Goal: Information Seeking & Learning: Learn about a topic

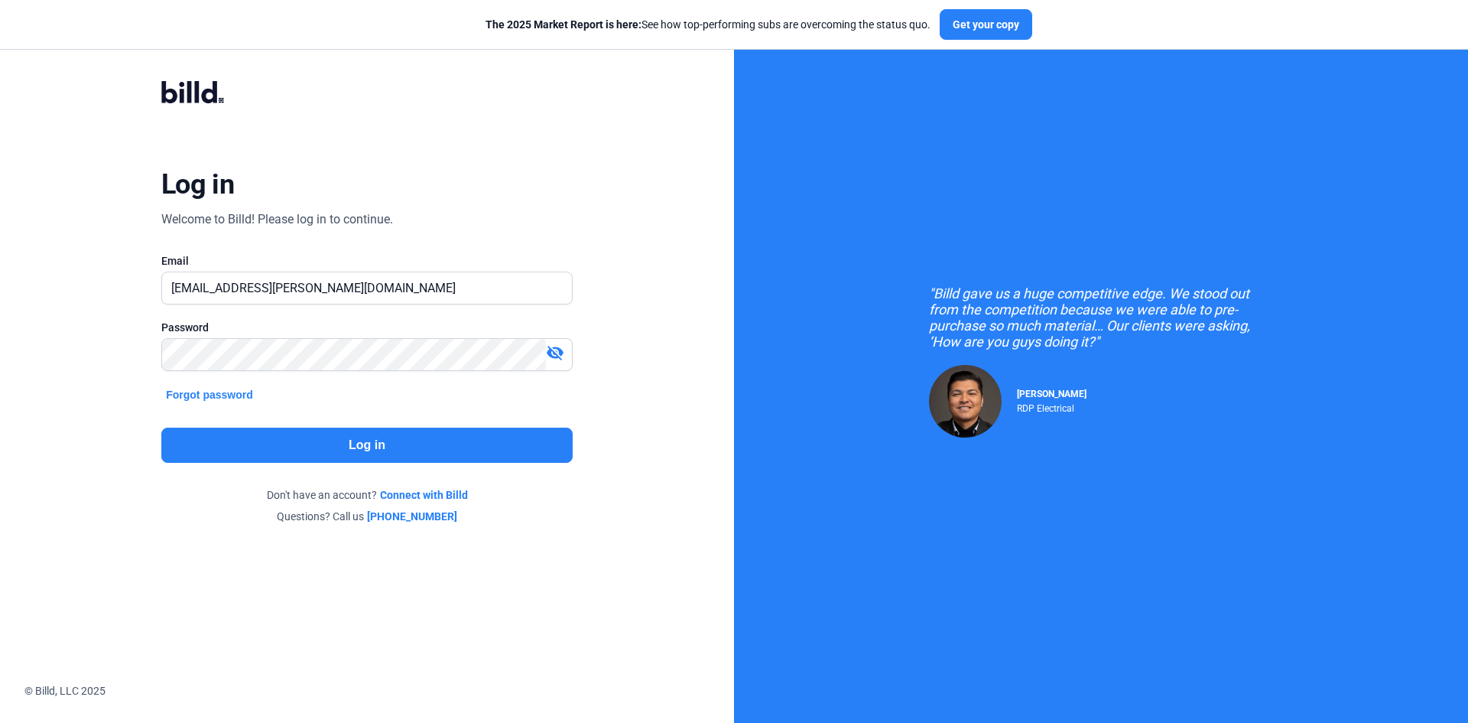
click at [346, 437] on button "Log in" at bounding box center [366, 444] width 411 height 35
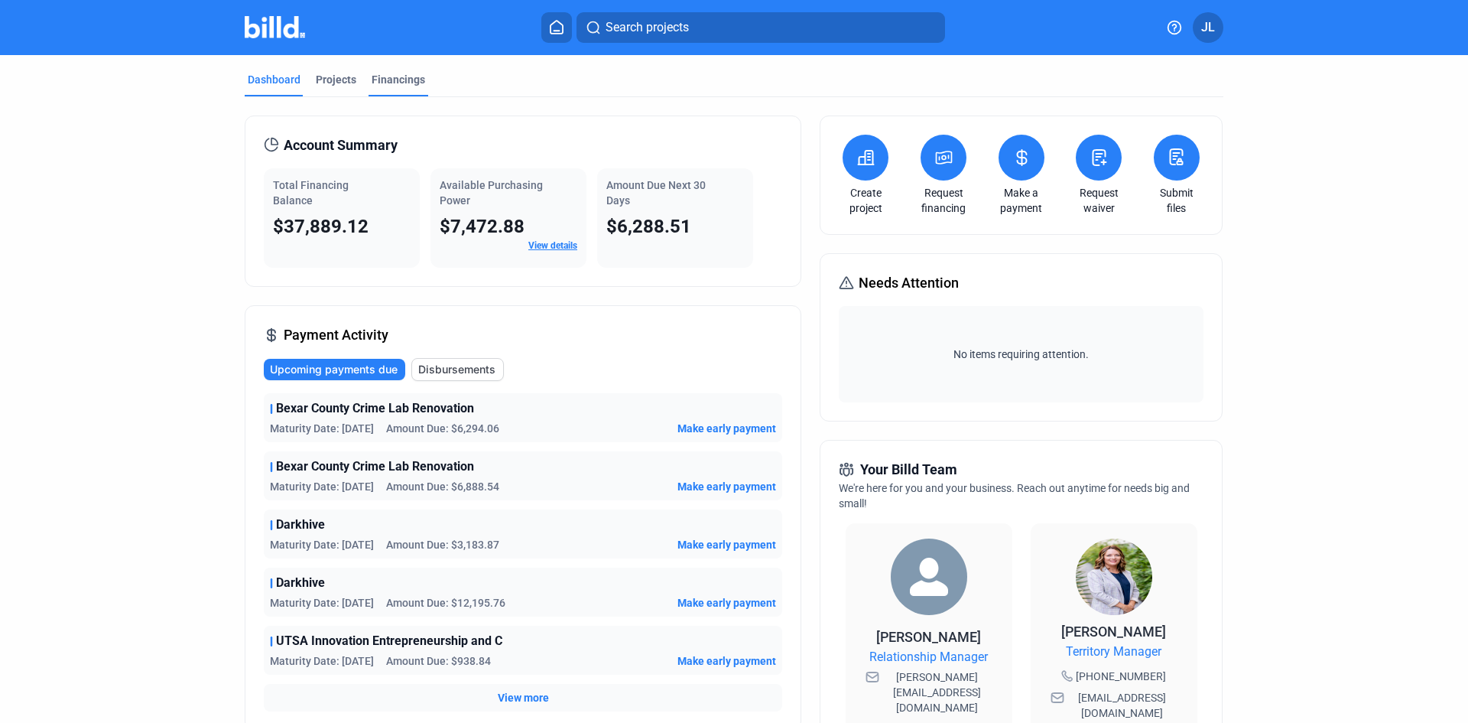
click at [412, 76] on div "Financings" at bounding box center [399, 79] width 54 height 15
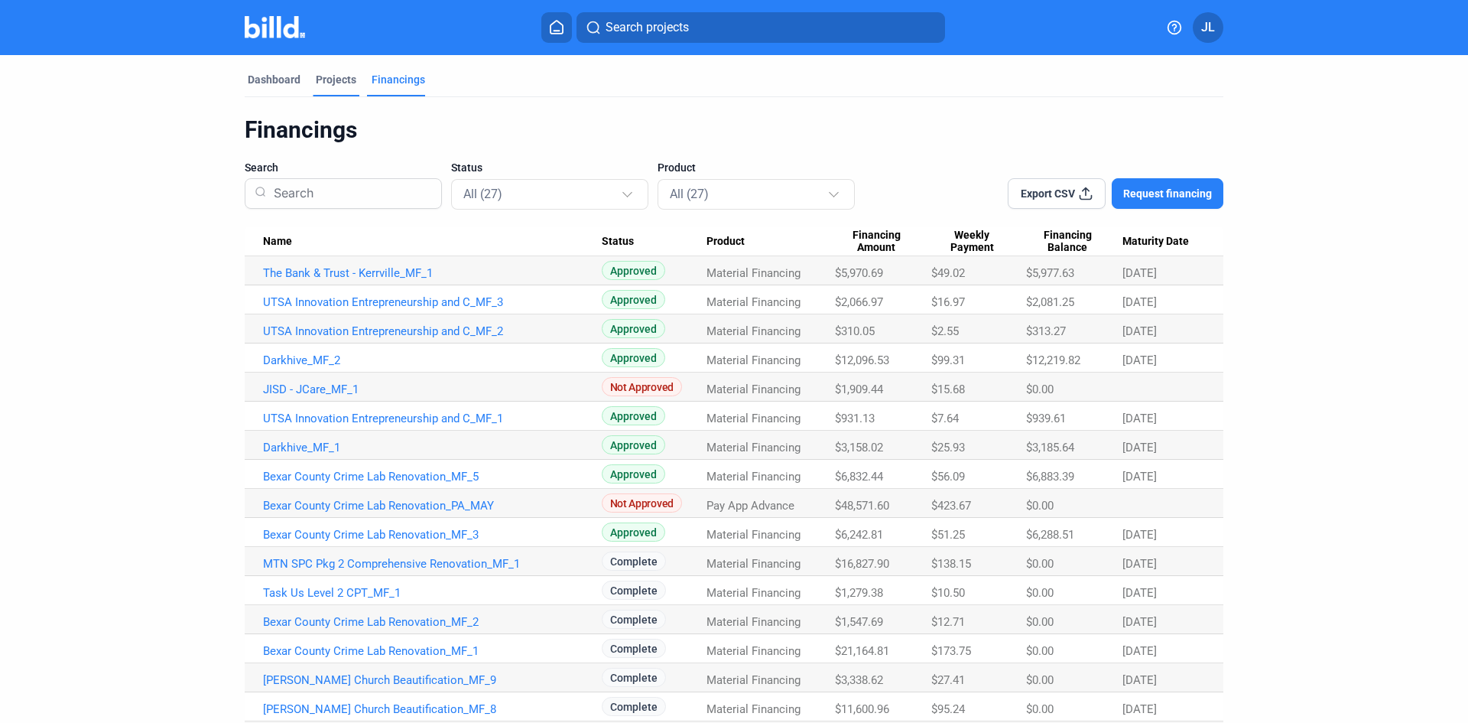
click at [332, 73] on div "Projects" at bounding box center [336, 79] width 41 height 15
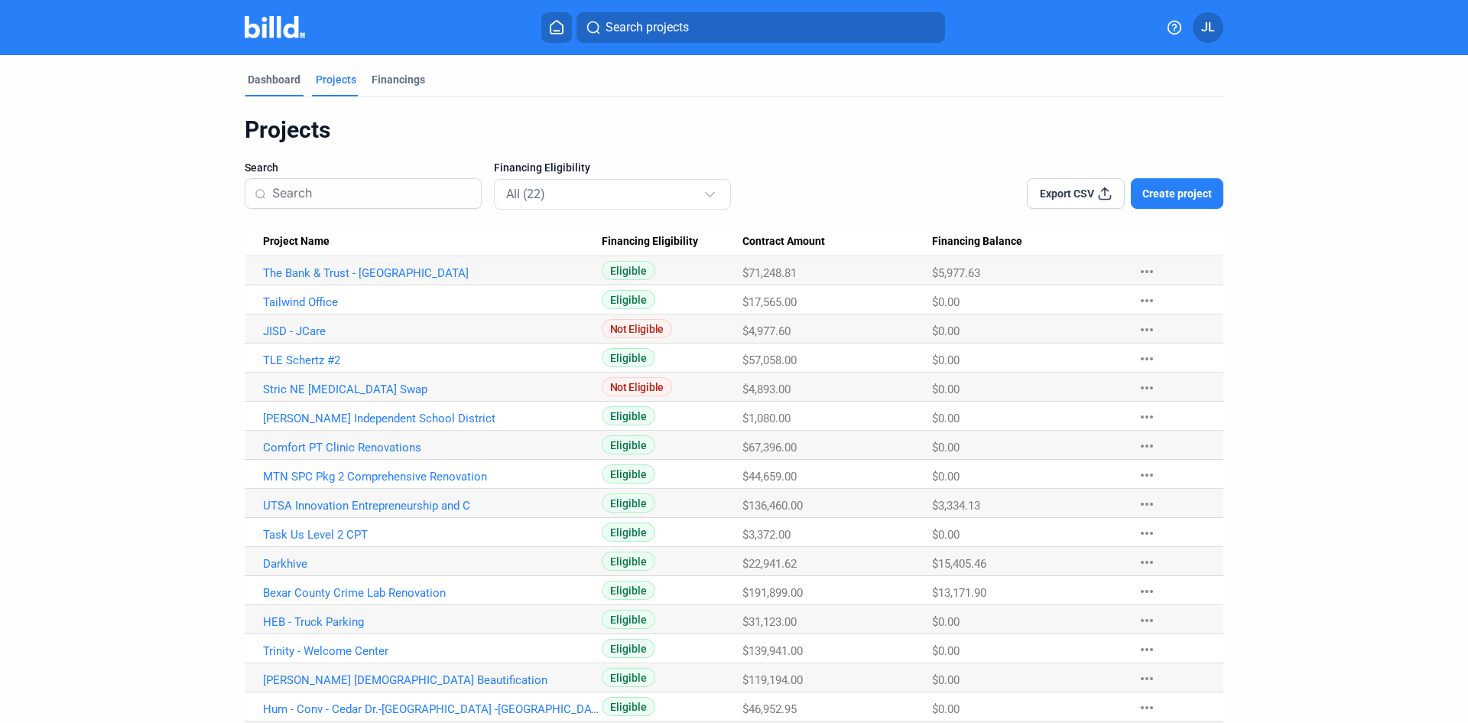
click at [277, 81] on div "Dashboard" at bounding box center [274, 79] width 53 height 15
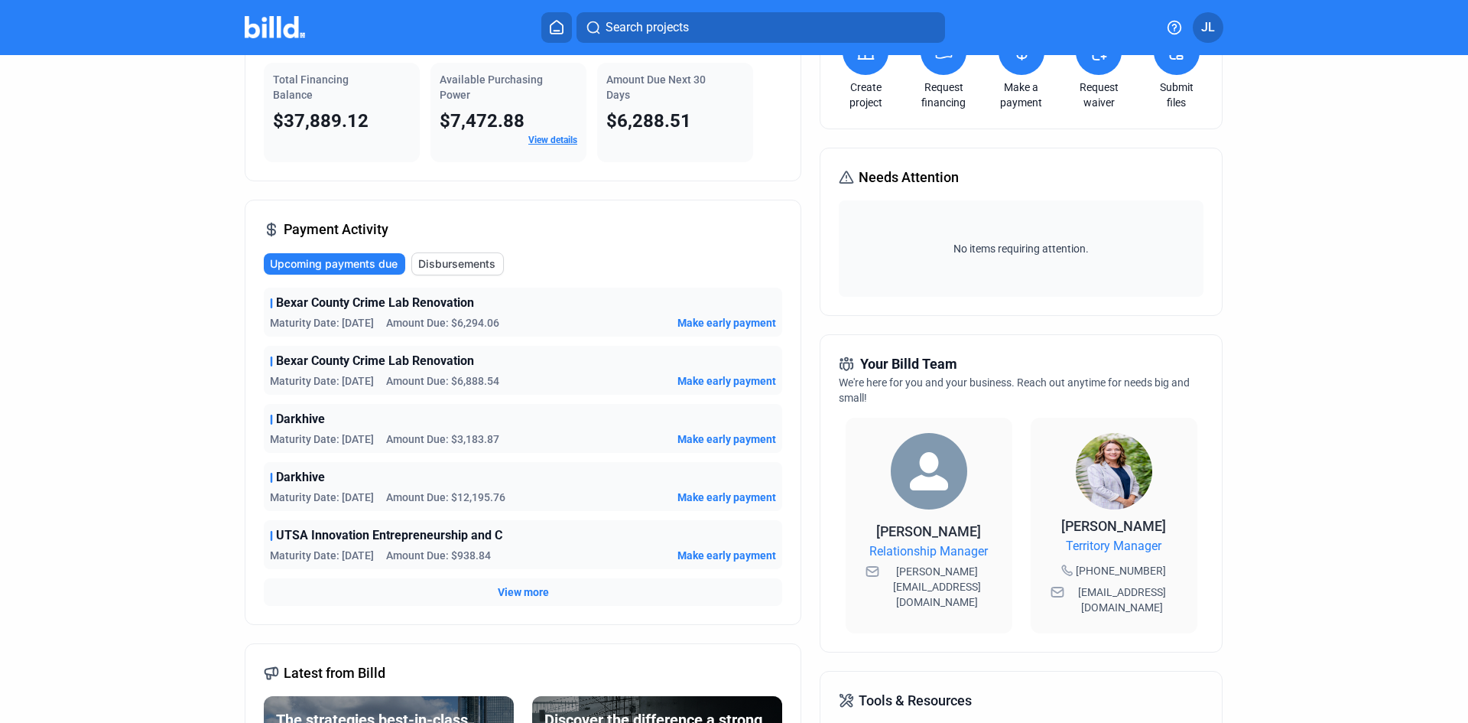
scroll to position [153, 0]
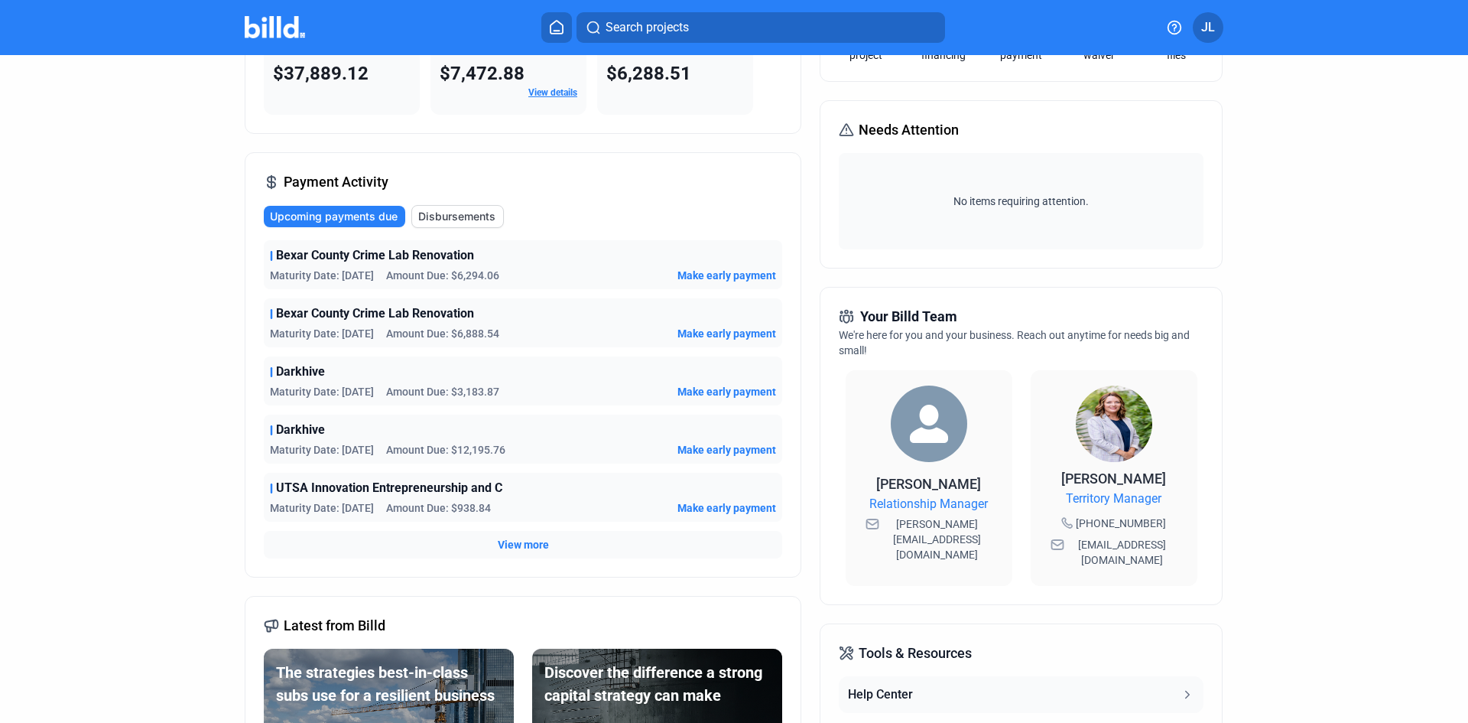
click at [365, 273] on span "Maturity Date: [DATE]" at bounding box center [322, 275] width 104 height 15
click at [584, 269] on div "Maturity Date: [DATE] Amount Due: $6,294.06 Make early payment" at bounding box center [523, 275] width 506 height 15
click at [702, 275] on span "Make early payment" at bounding box center [727, 275] width 99 height 15
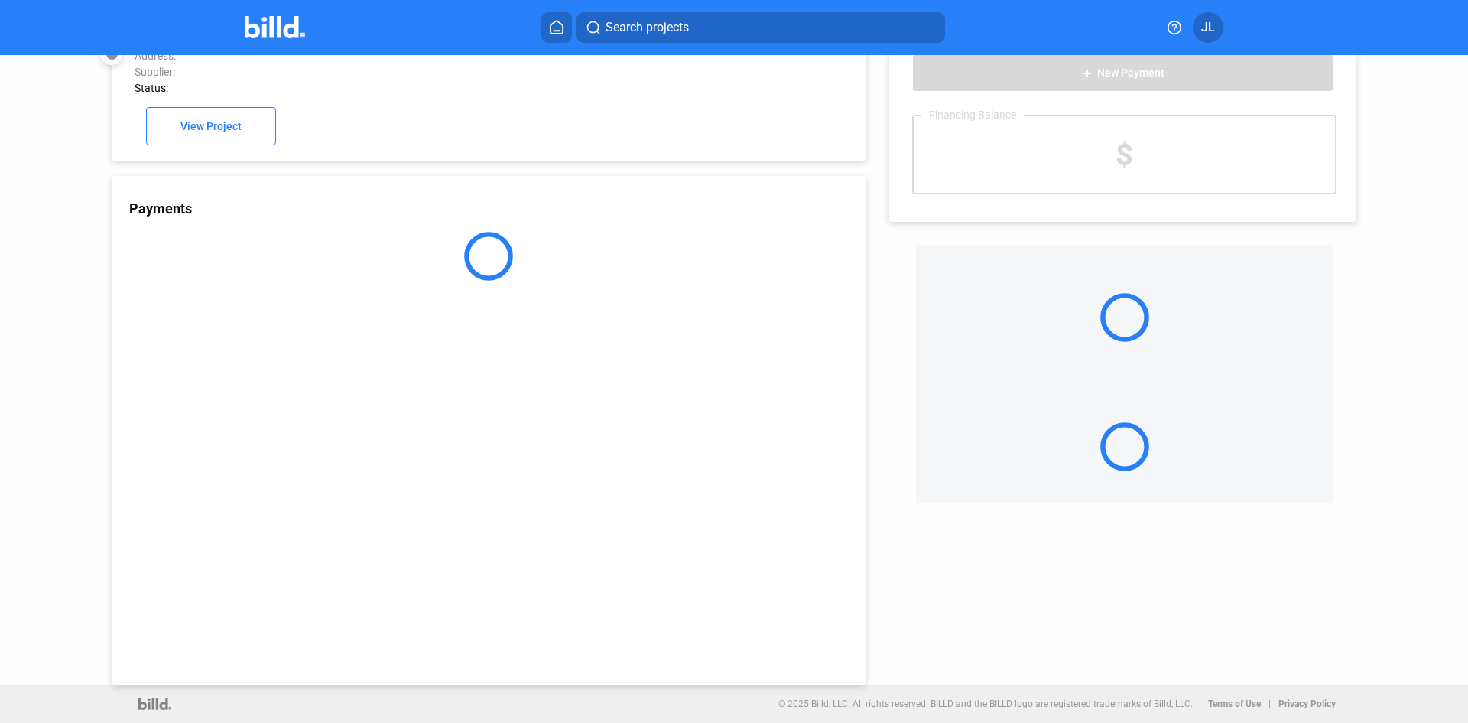
scroll to position [42, 0]
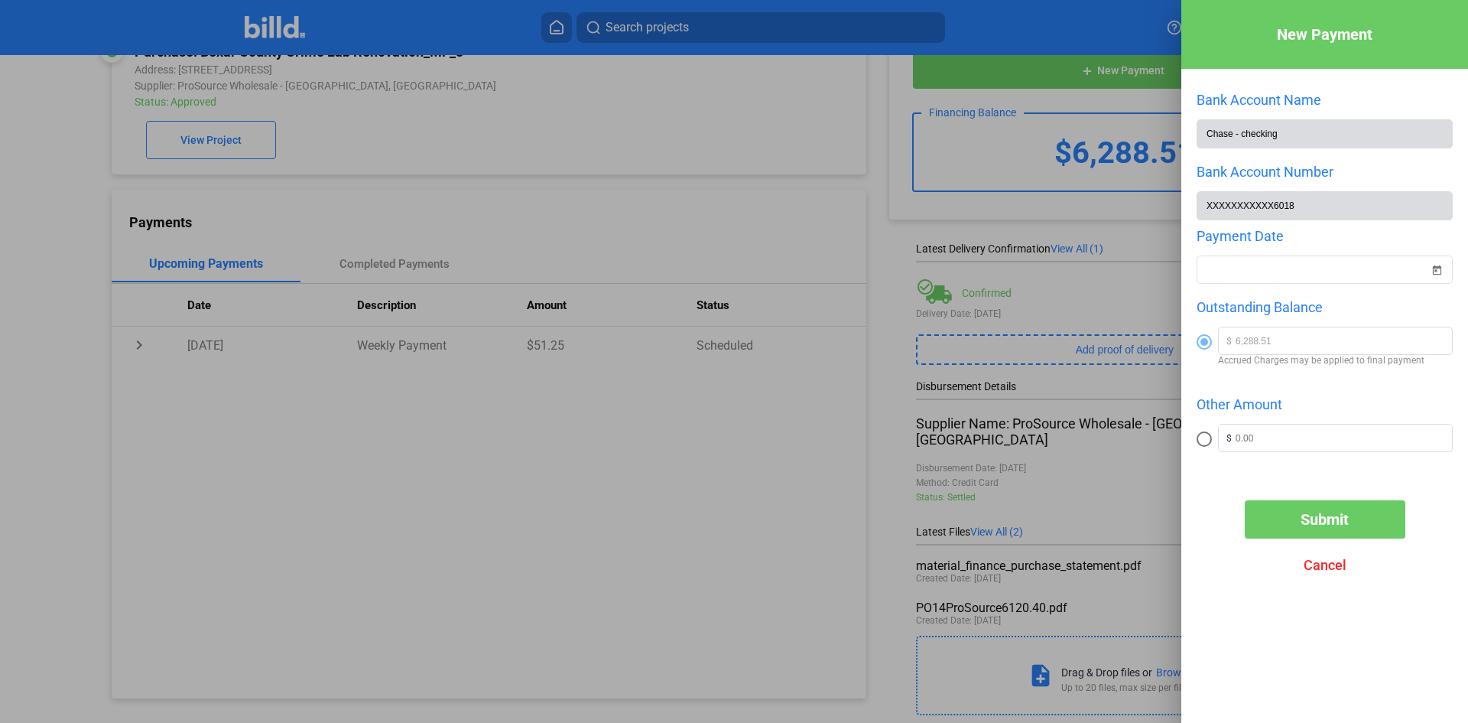
click at [1042, 226] on div at bounding box center [734, 361] width 1468 height 723
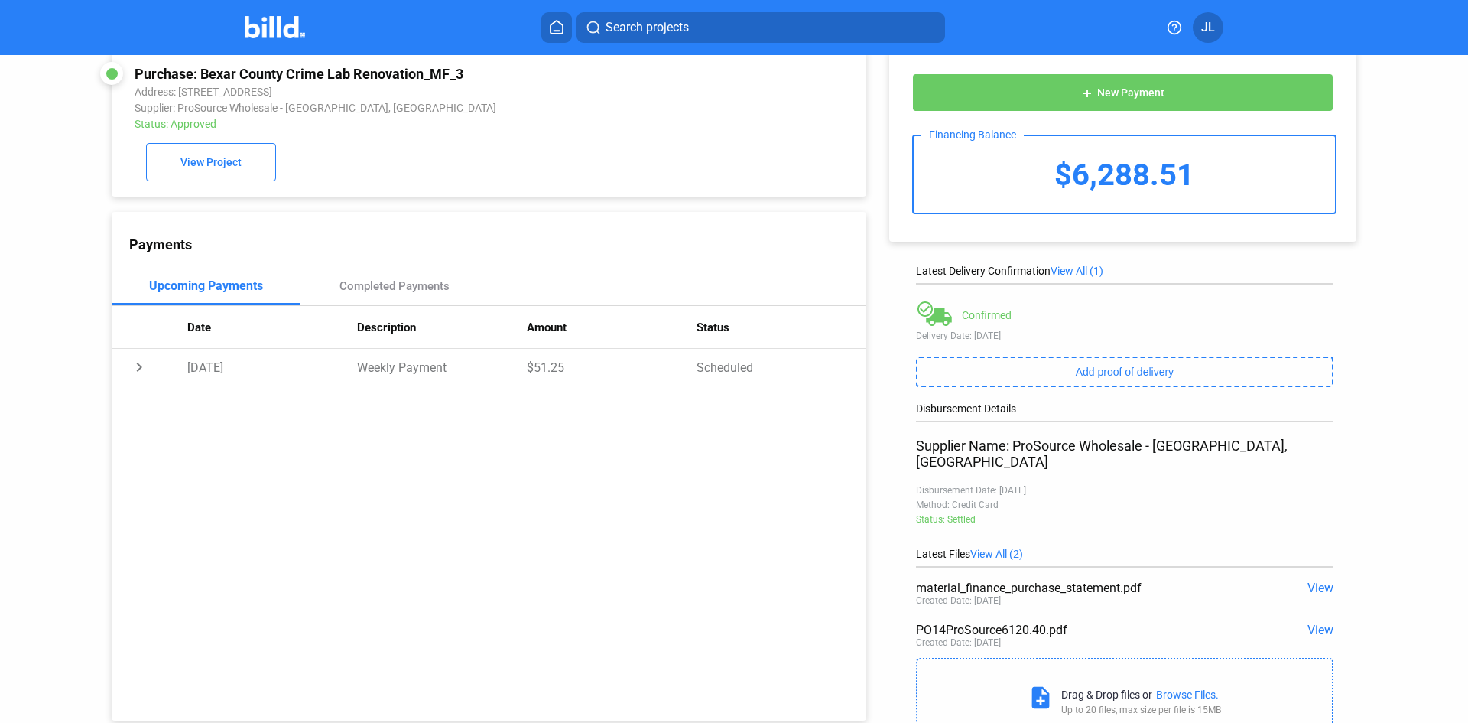
scroll to position [0, 0]
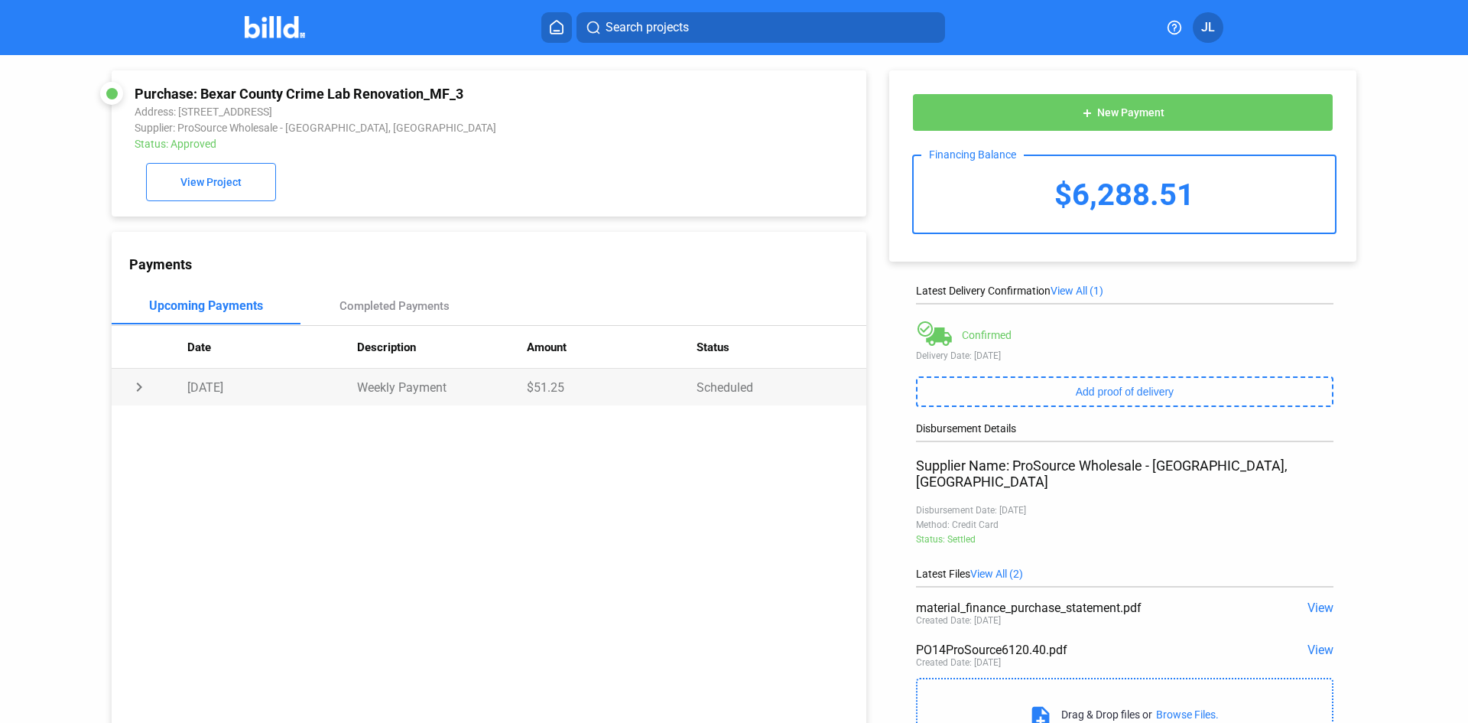
click at [143, 392] on td "chevron_right" at bounding box center [150, 387] width 76 height 37
click at [424, 310] on div "Completed Payments" at bounding box center [395, 306] width 110 height 14
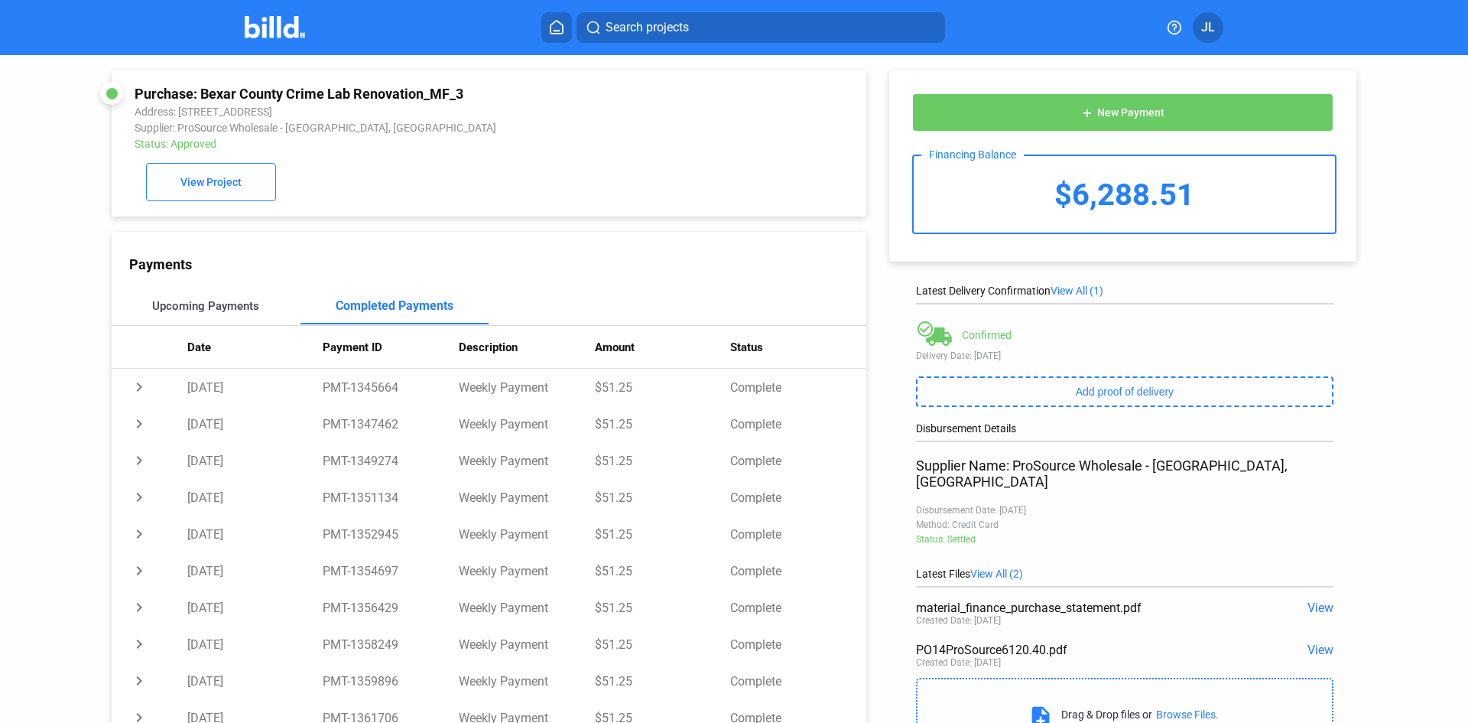
click at [201, 307] on div "Upcoming Payments" at bounding box center [205, 306] width 107 height 14
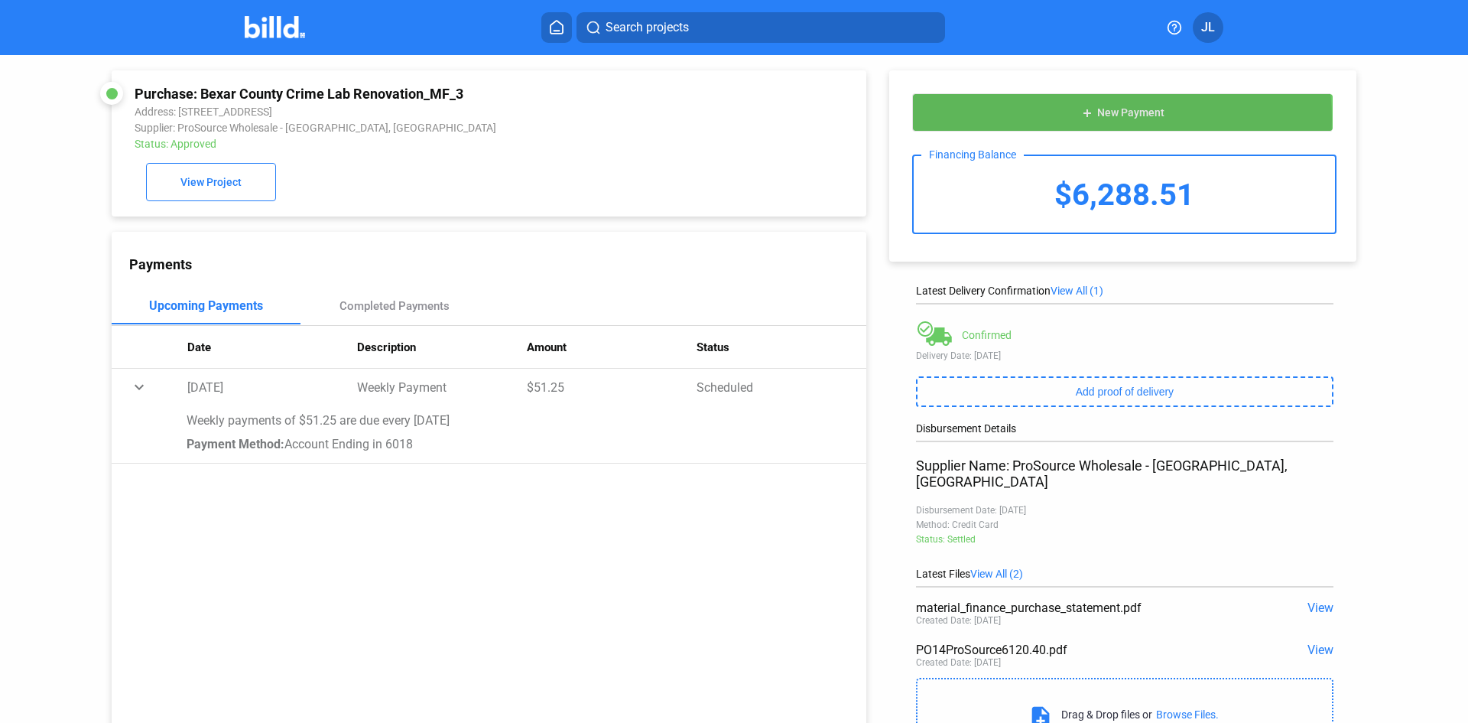
click at [1110, 119] on button "add New Payment" at bounding box center [1122, 112] width 421 height 38
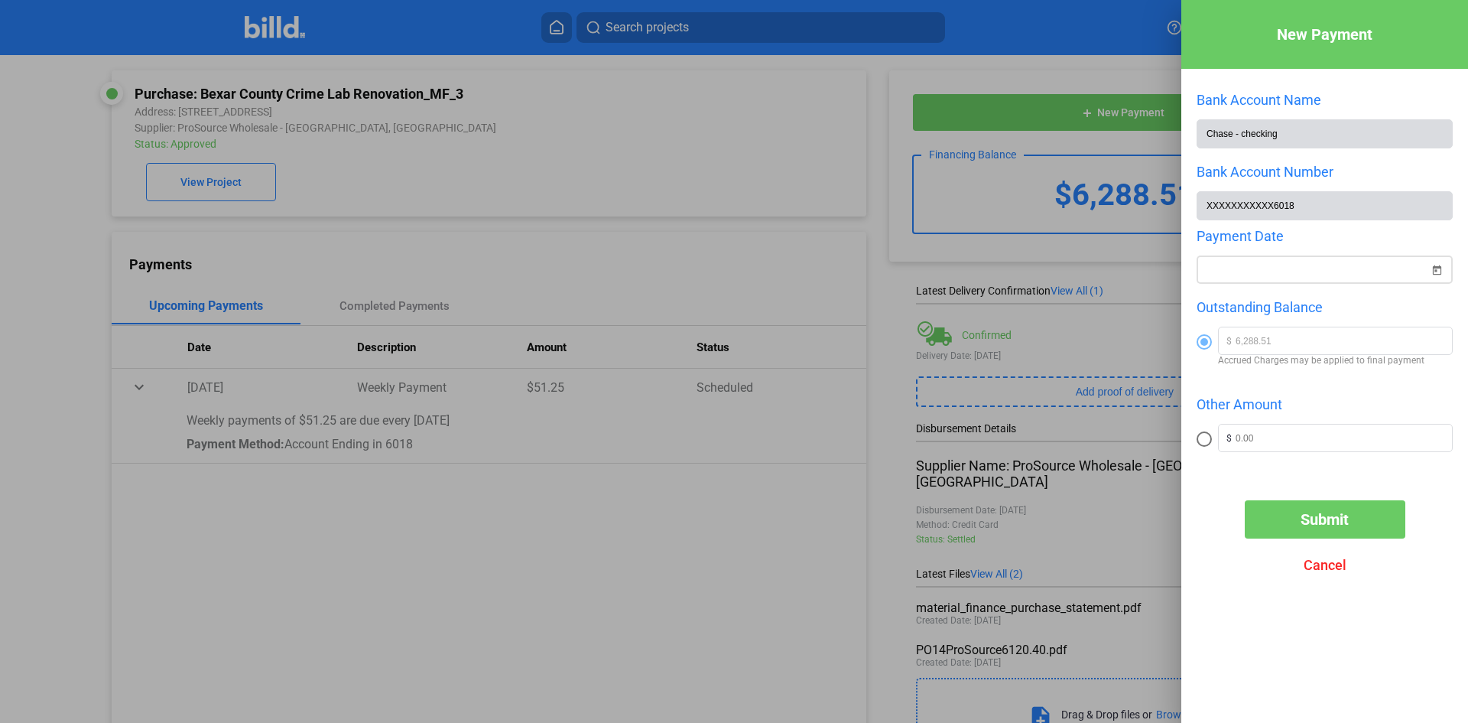
click at [1429, 274] on span "Open calendar" at bounding box center [1437, 260] width 37 height 37
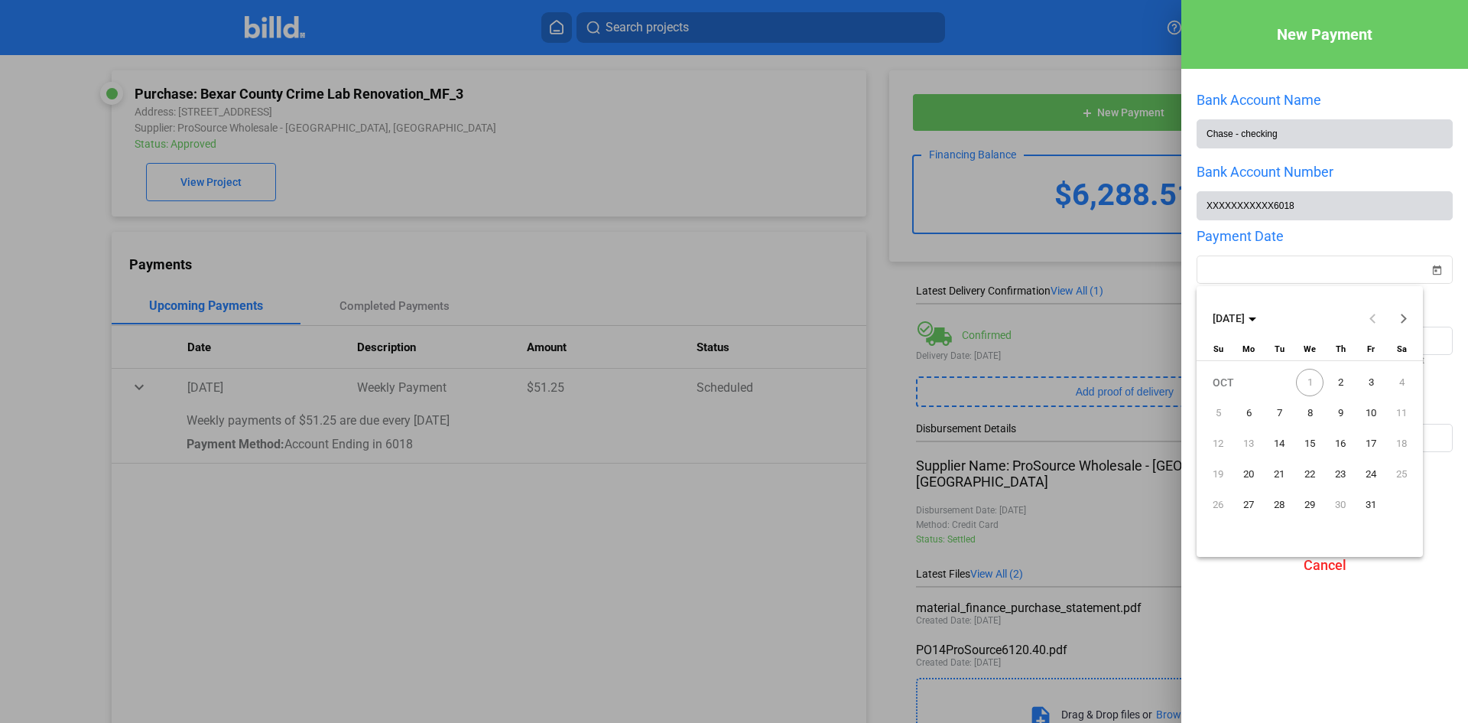
click at [1024, 358] on div at bounding box center [734, 361] width 1468 height 723
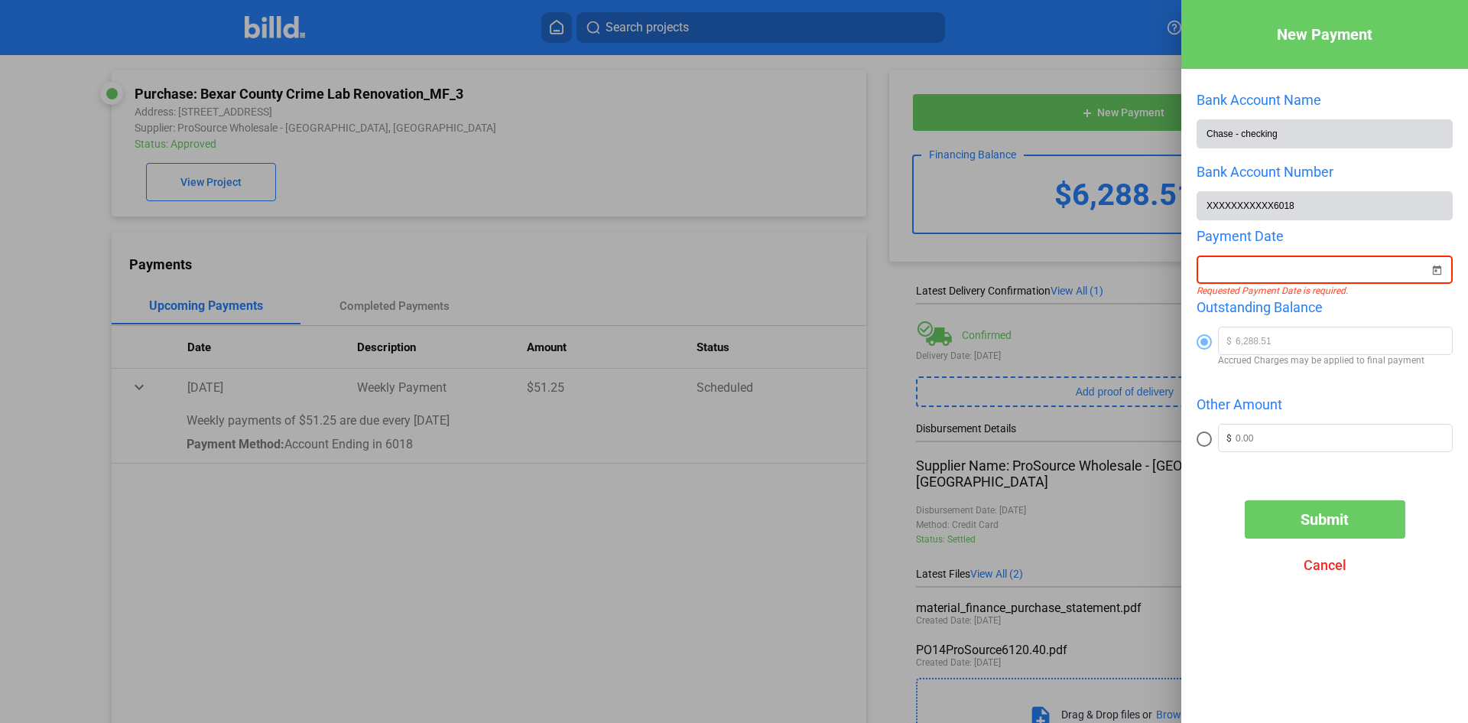
click at [1328, 570] on span "Cancel" at bounding box center [1325, 565] width 43 height 16
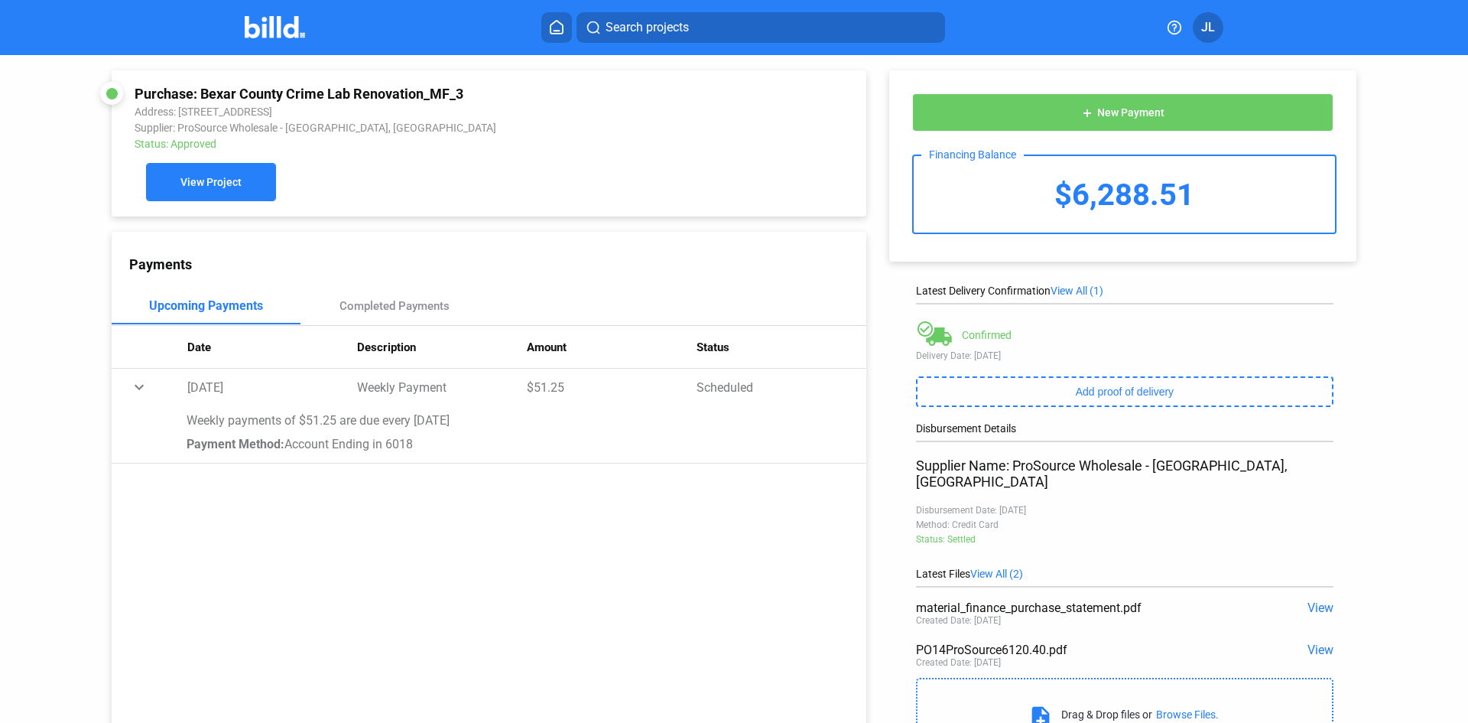
click at [261, 193] on button "View Project" at bounding box center [211, 182] width 130 height 38
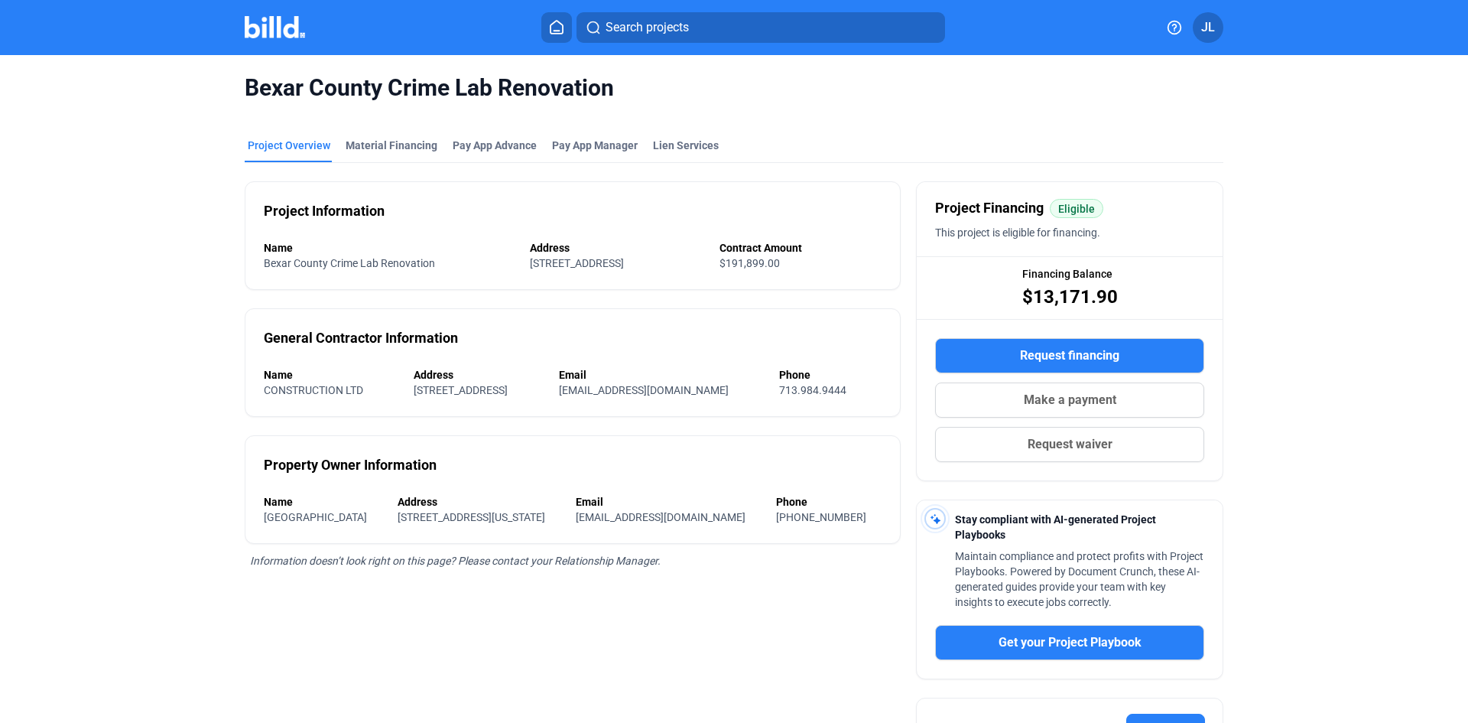
click at [1046, 412] on button "Make a payment" at bounding box center [1069, 399] width 269 height 35
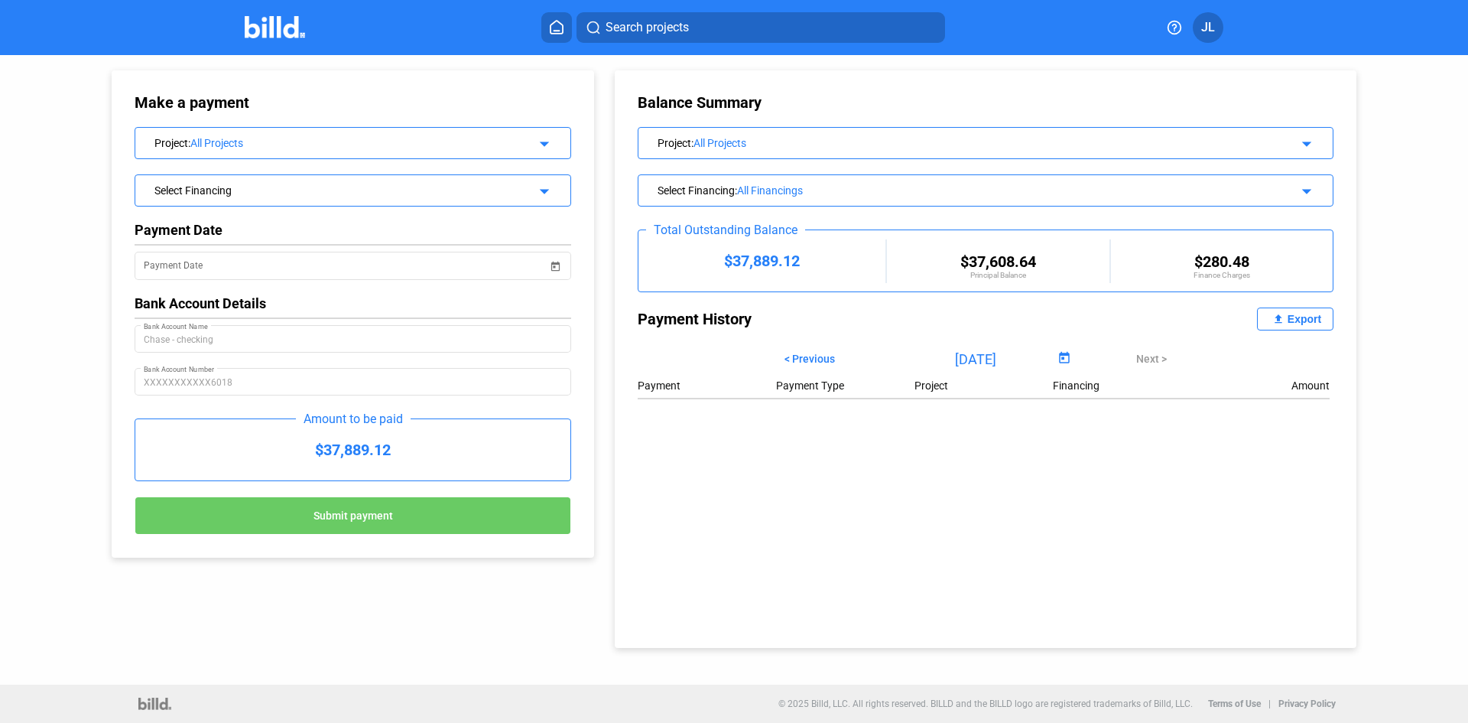
click at [450, 144] on div "All Projects" at bounding box center [350, 143] width 321 height 12
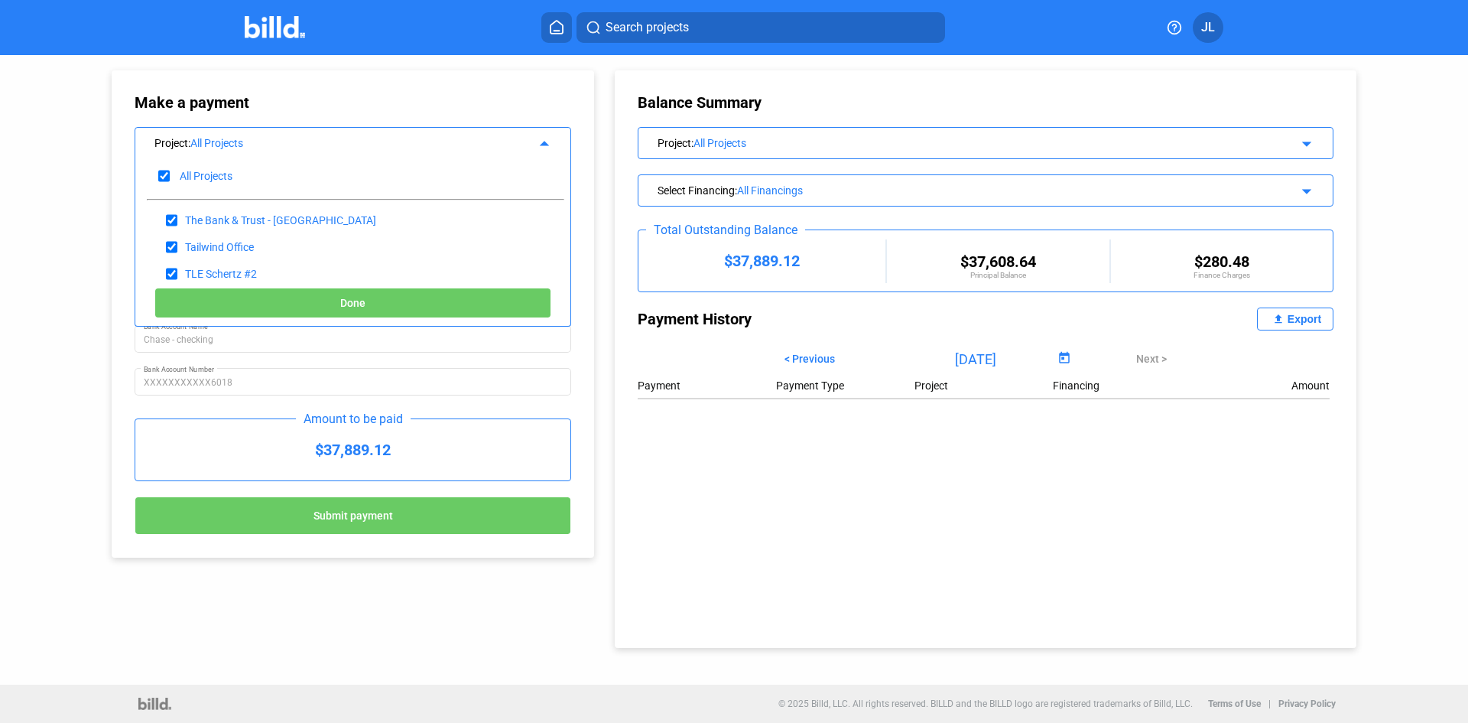
click at [110, 174] on div "Make a payment Project : All Projects arrow_drop_up All Projects The Bank & Tru…" at bounding box center [337, 306] width 528 height 502
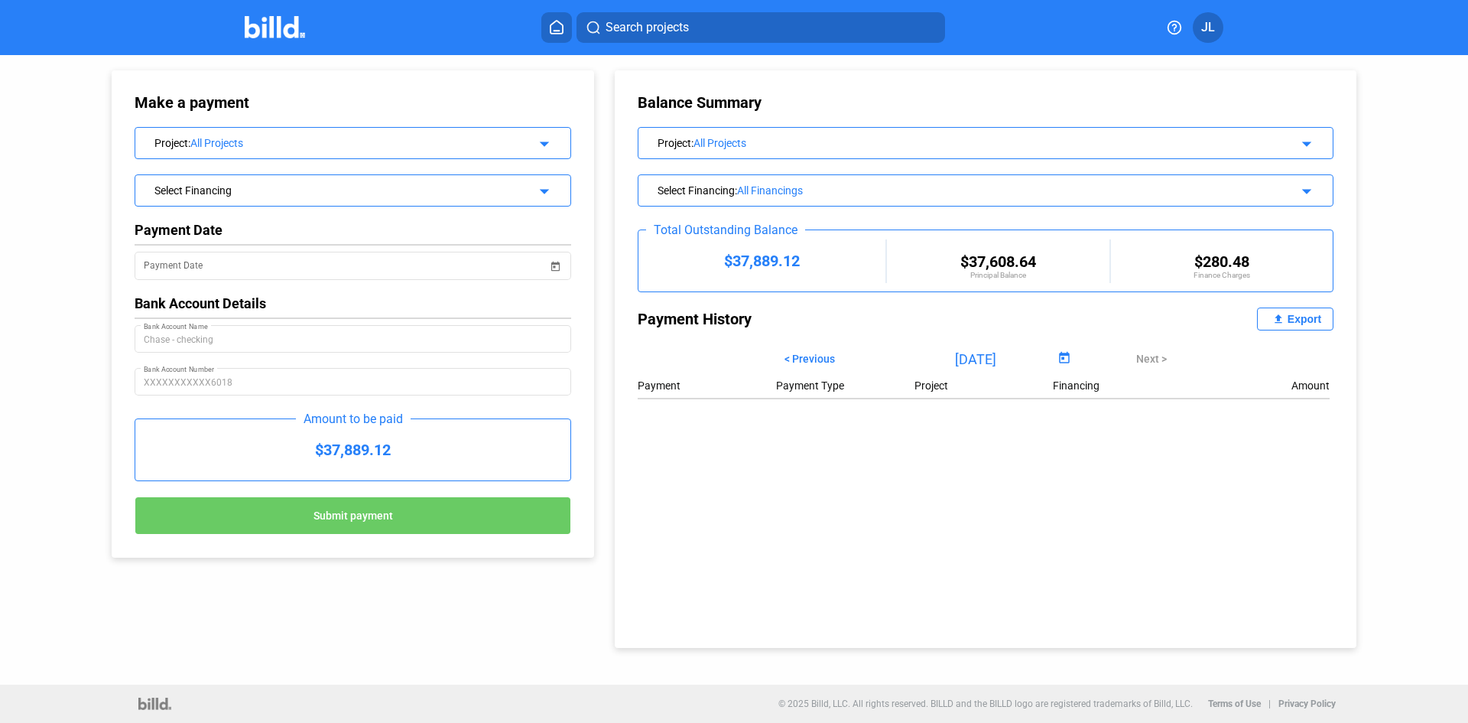
click at [248, 145] on div "All Projects" at bounding box center [350, 143] width 321 height 12
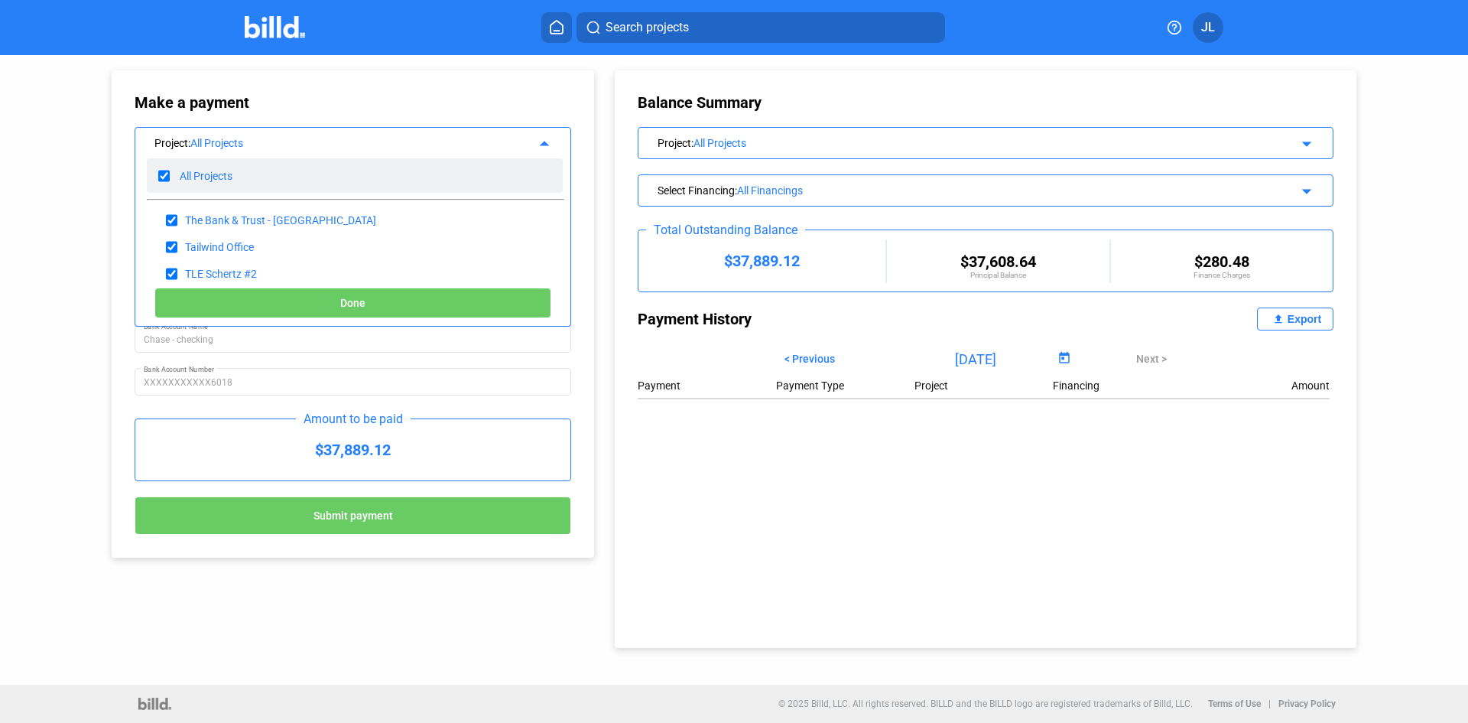
click at [165, 174] on input "checkbox" at bounding box center [163, 175] width 11 height 23
checkbox input "false"
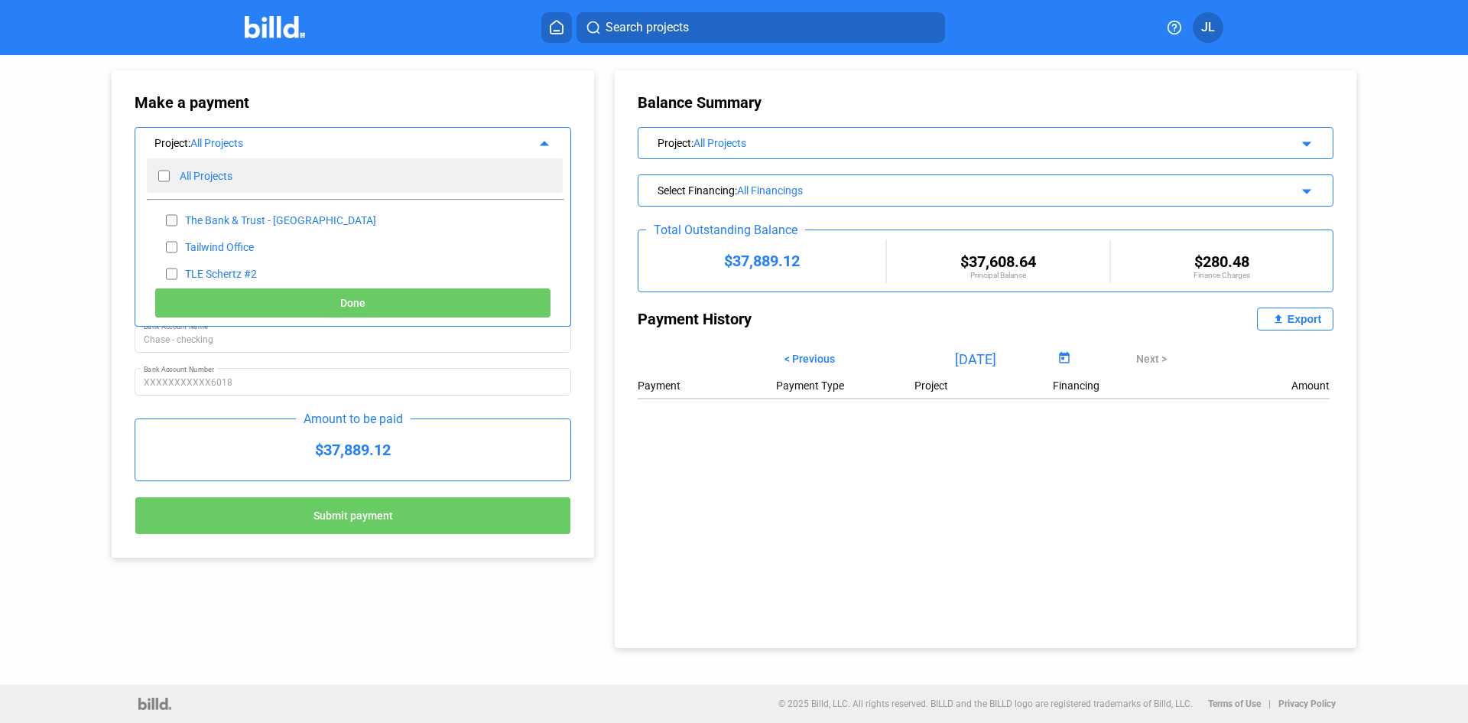
checkbox input "false"
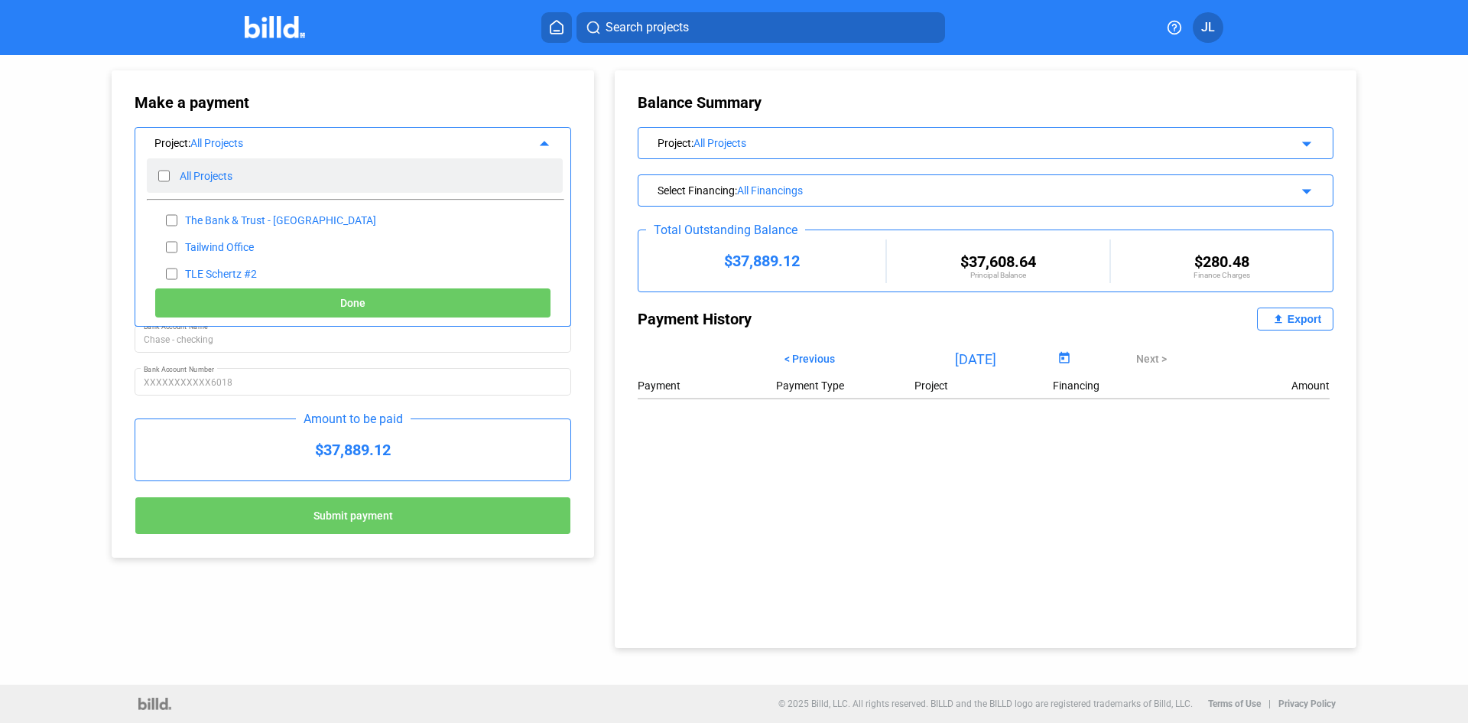
checkbox input "false"
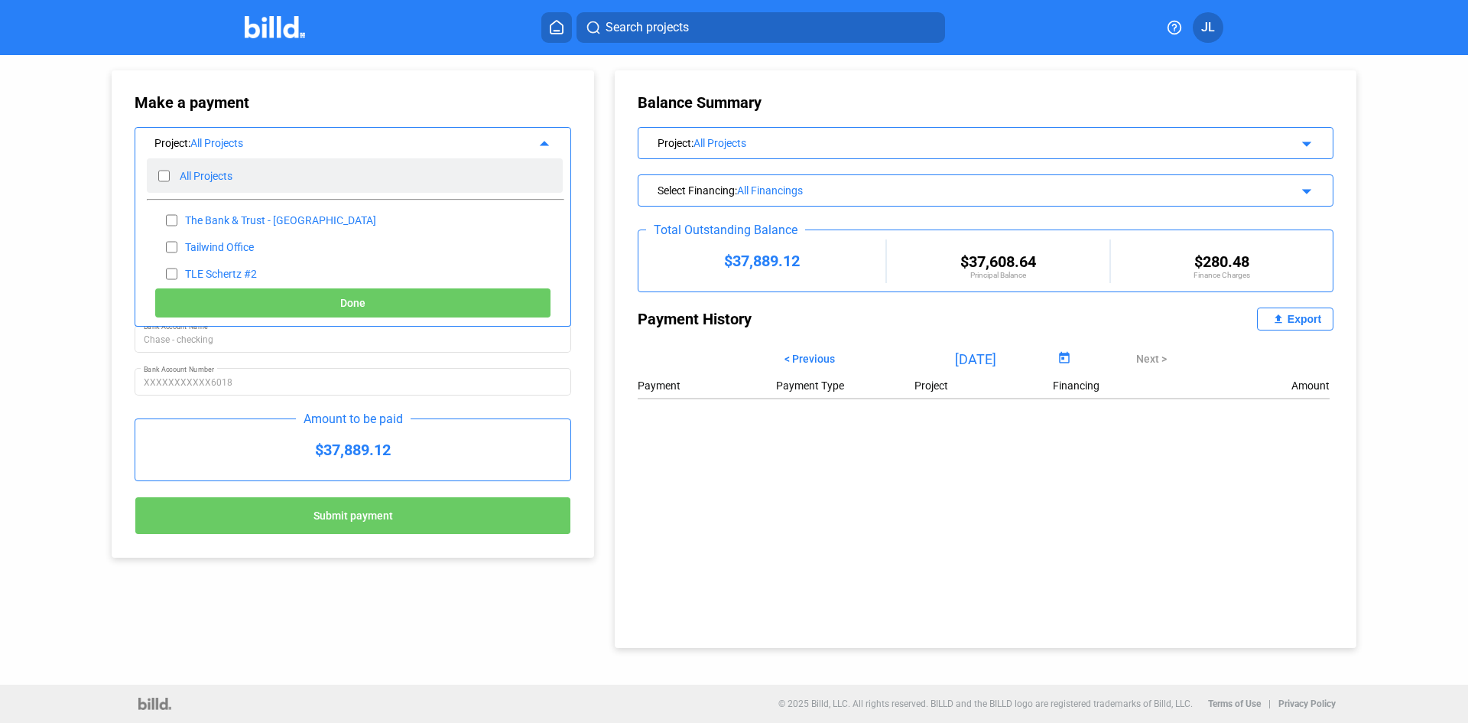
checkbox input "false"
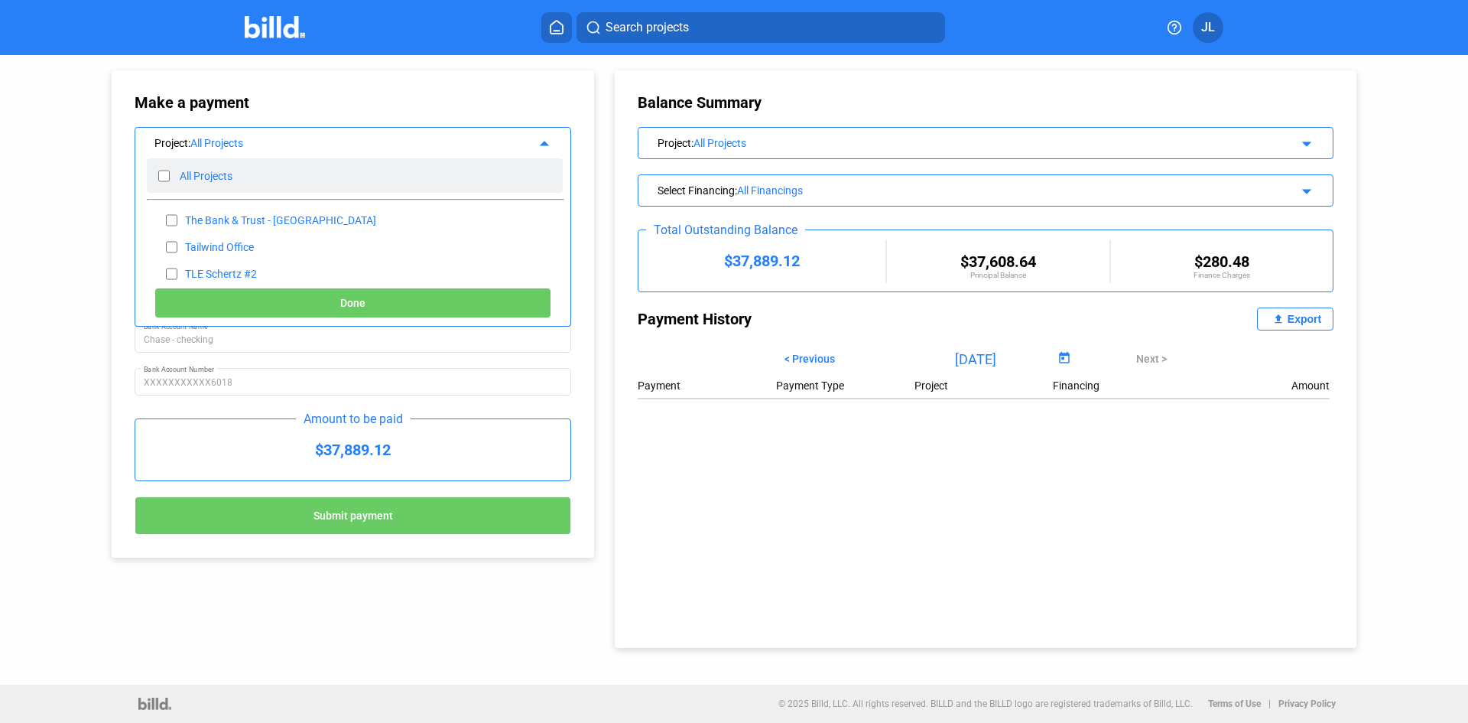
checkbox input "false"
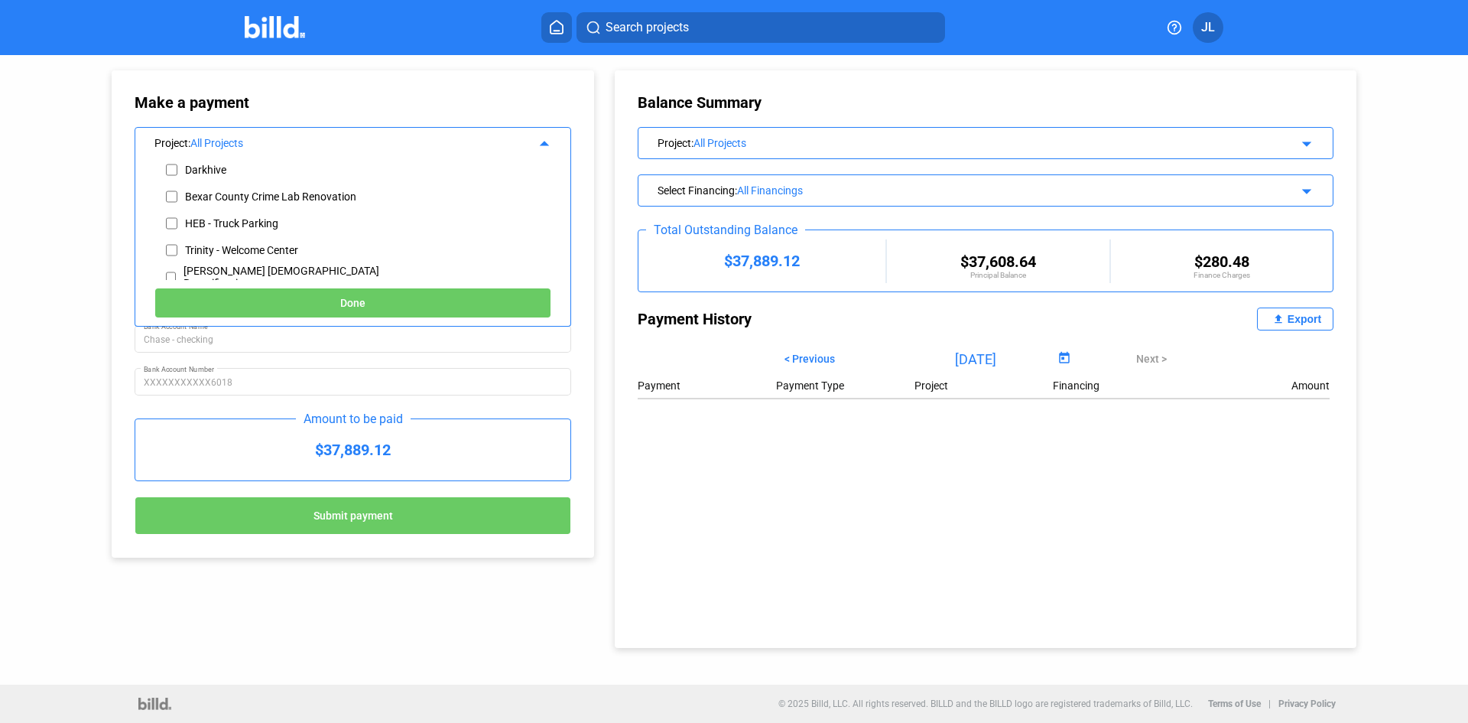
scroll to position [229, 0]
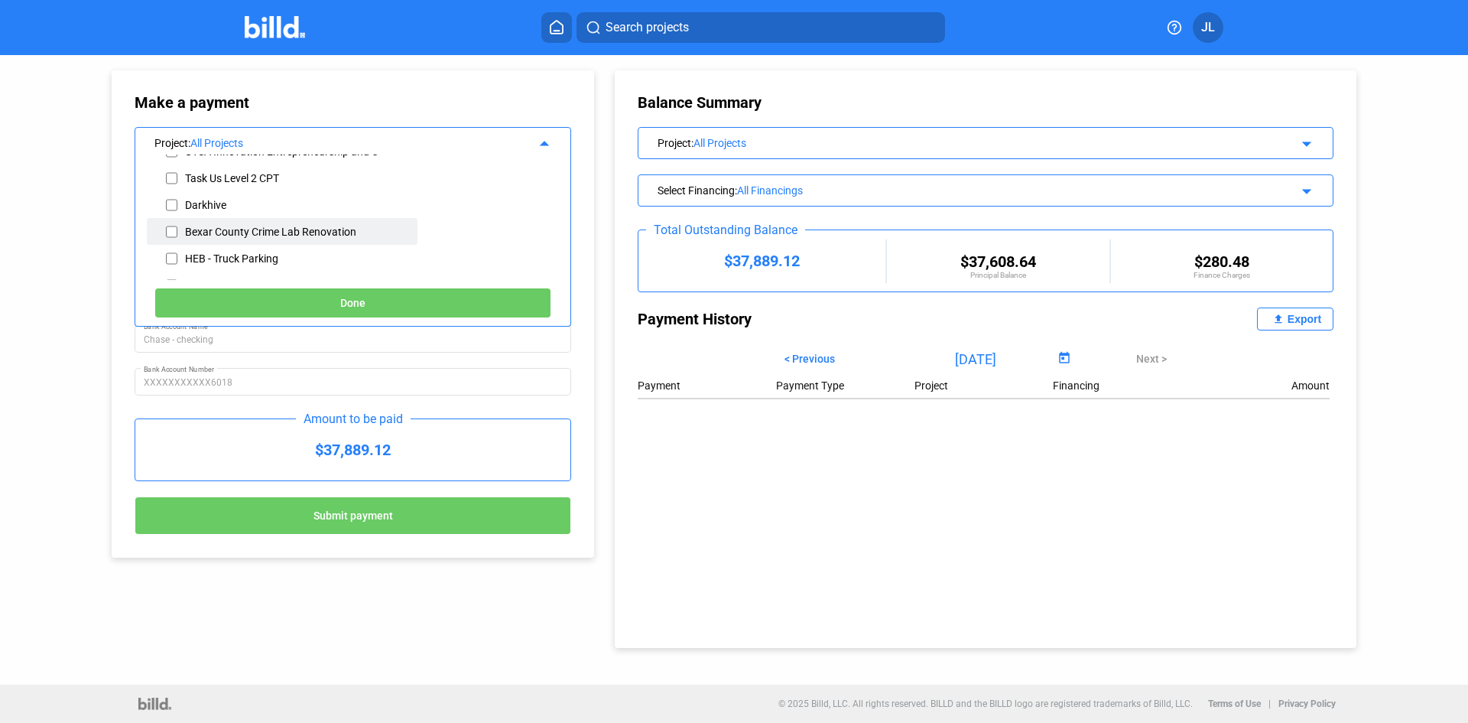
click at [170, 234] on input "checkbox" at bounding box center [171, 231] width 11 height 23
checkbox input "true"
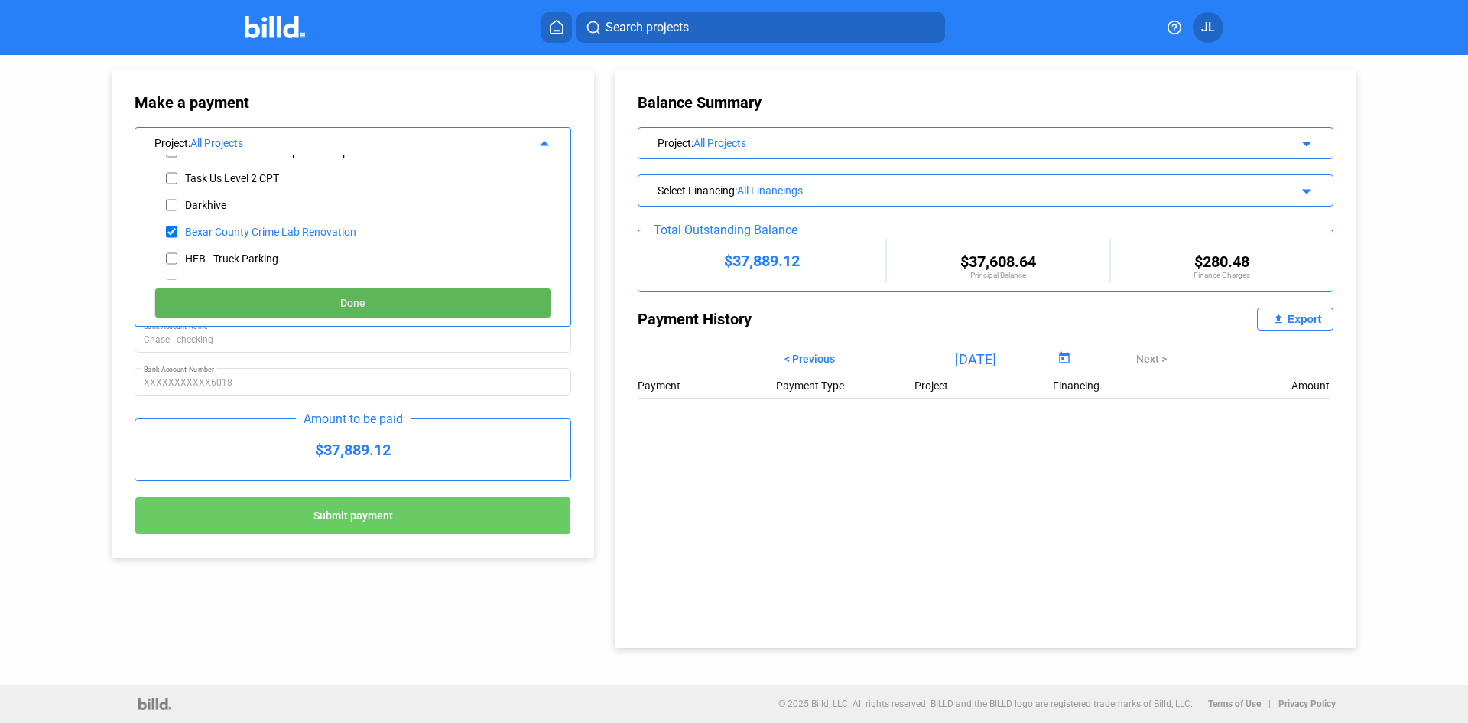
click at [268, 297] on button "Done" at bounding box center [352, 303] width 397 height 31
type input "[DATE]"
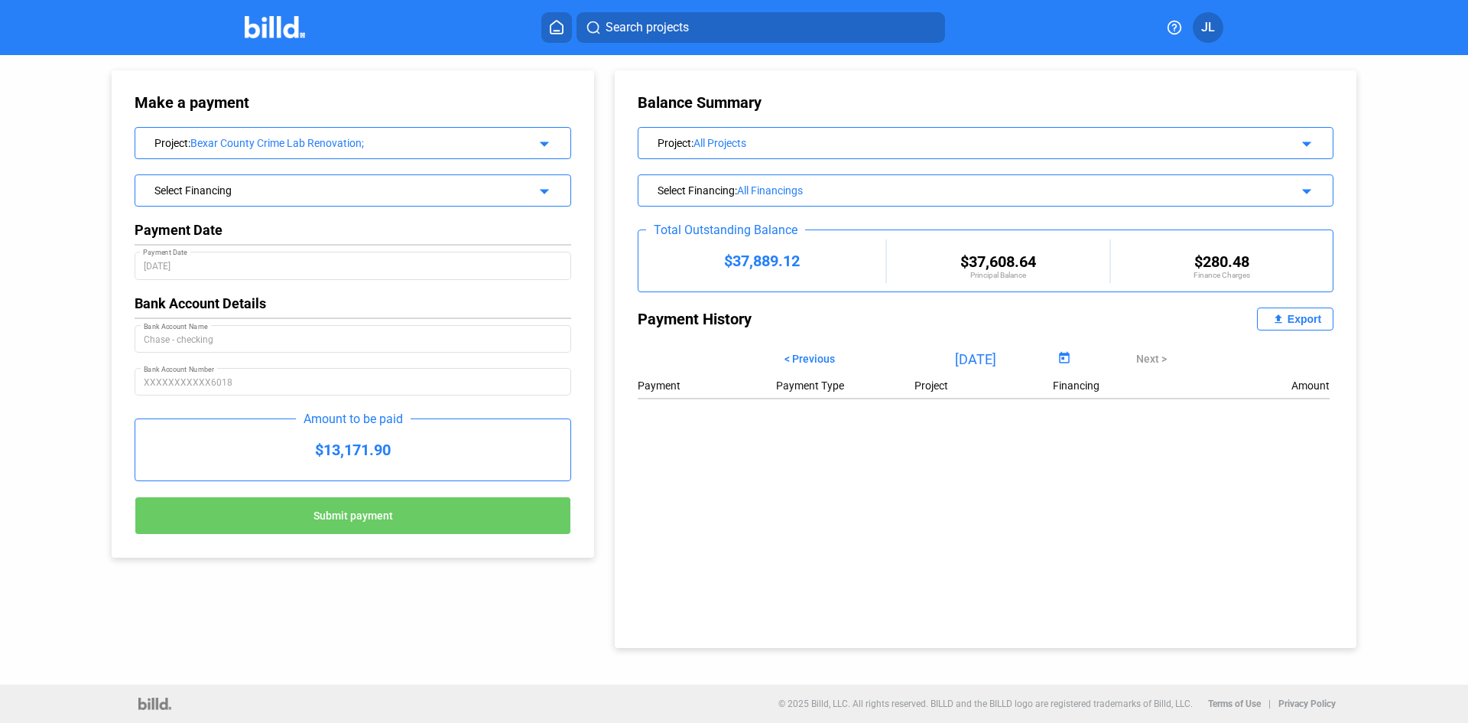
click at [275, 193] on div "Select Financing" at bounding box center [332, 188] width 357 height 15
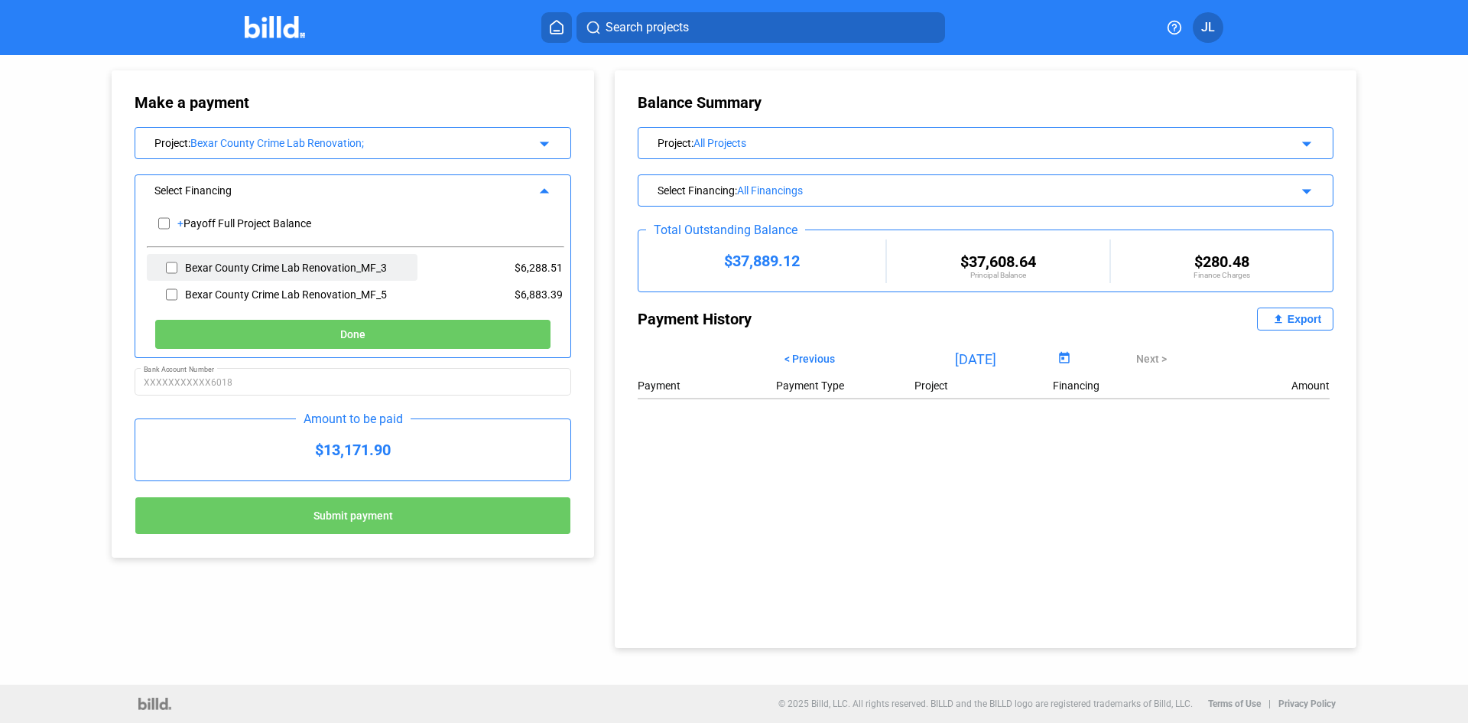
click at [171, 270] on input "checkbox" at bounding box center [171, 267] width 11 height 23
checkbox input "true"
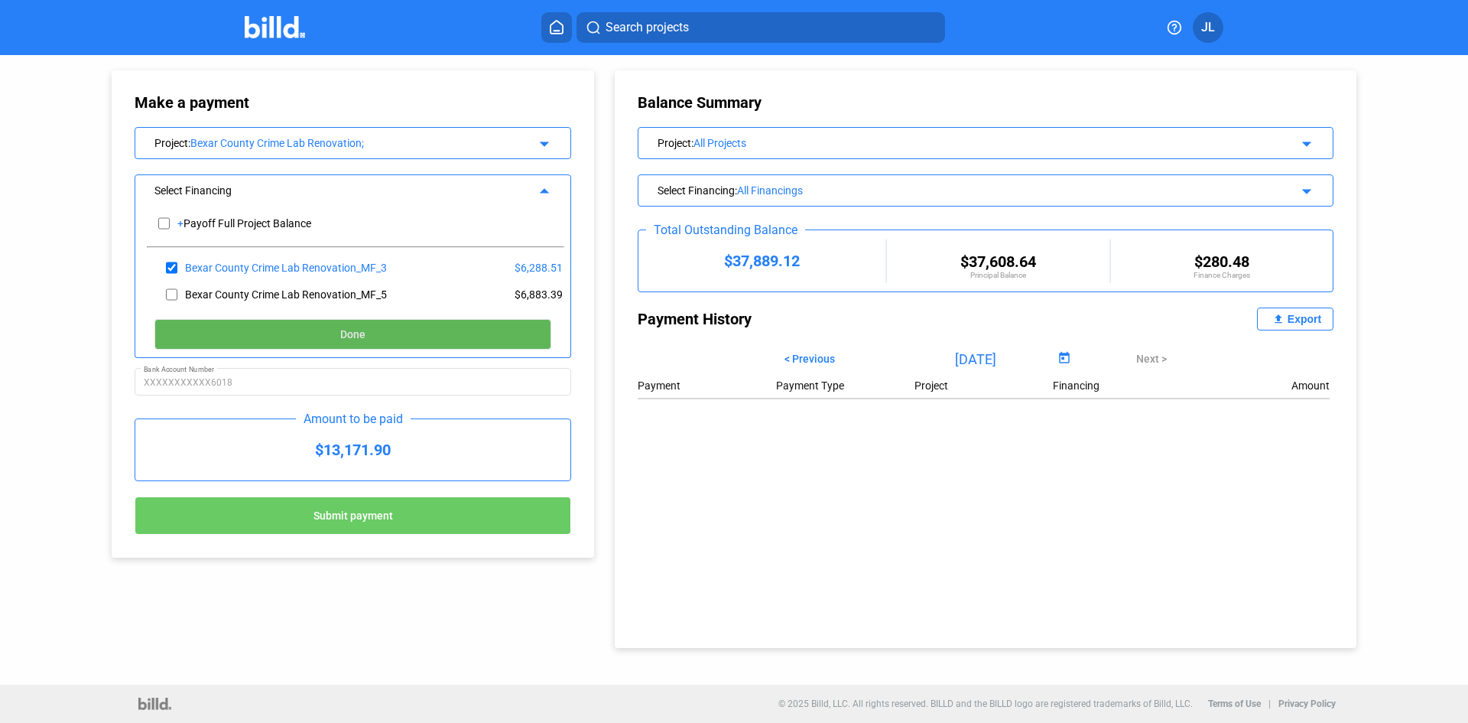
click at [264, 330] on button "Done" at bounding box center [352, 334] width 397 height 31
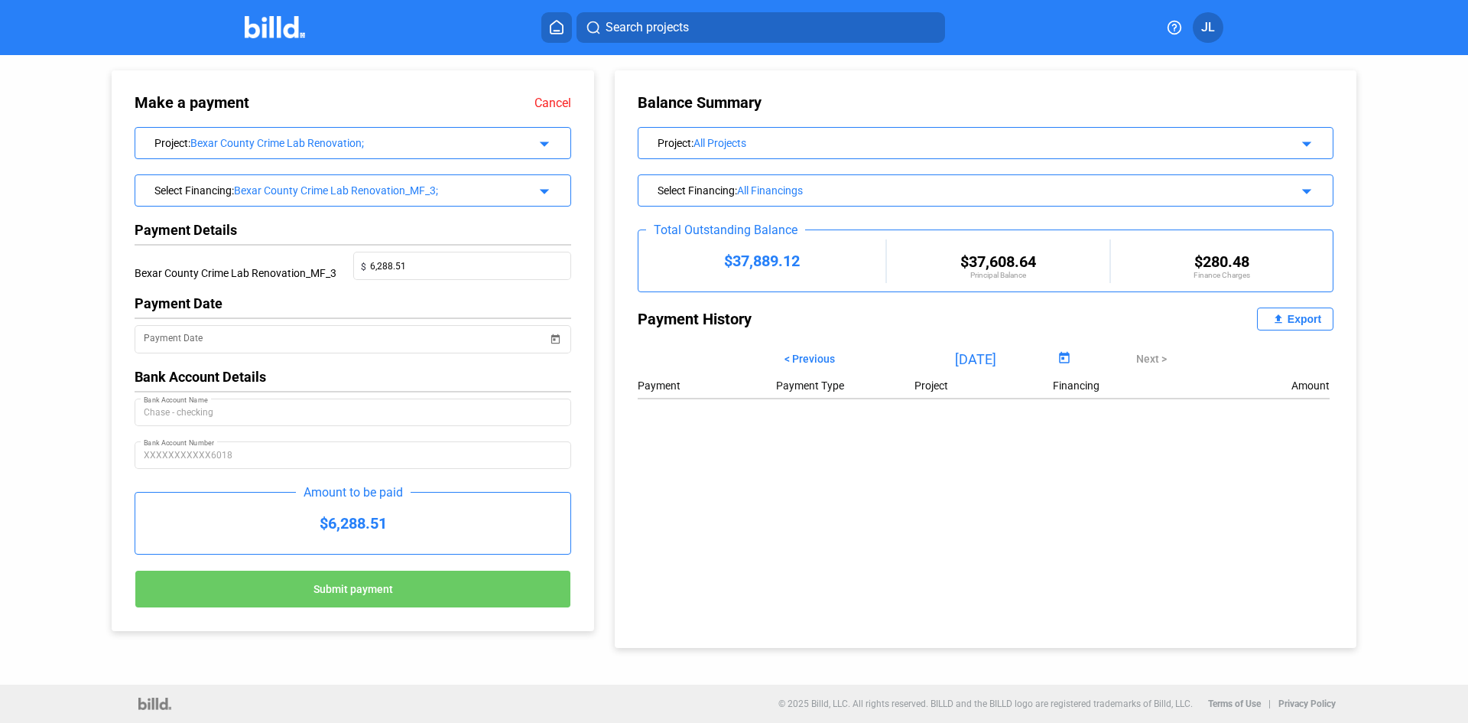
click at [538, 101] on link "Cancel" at bounding box center [553, 103] width 37 height 15
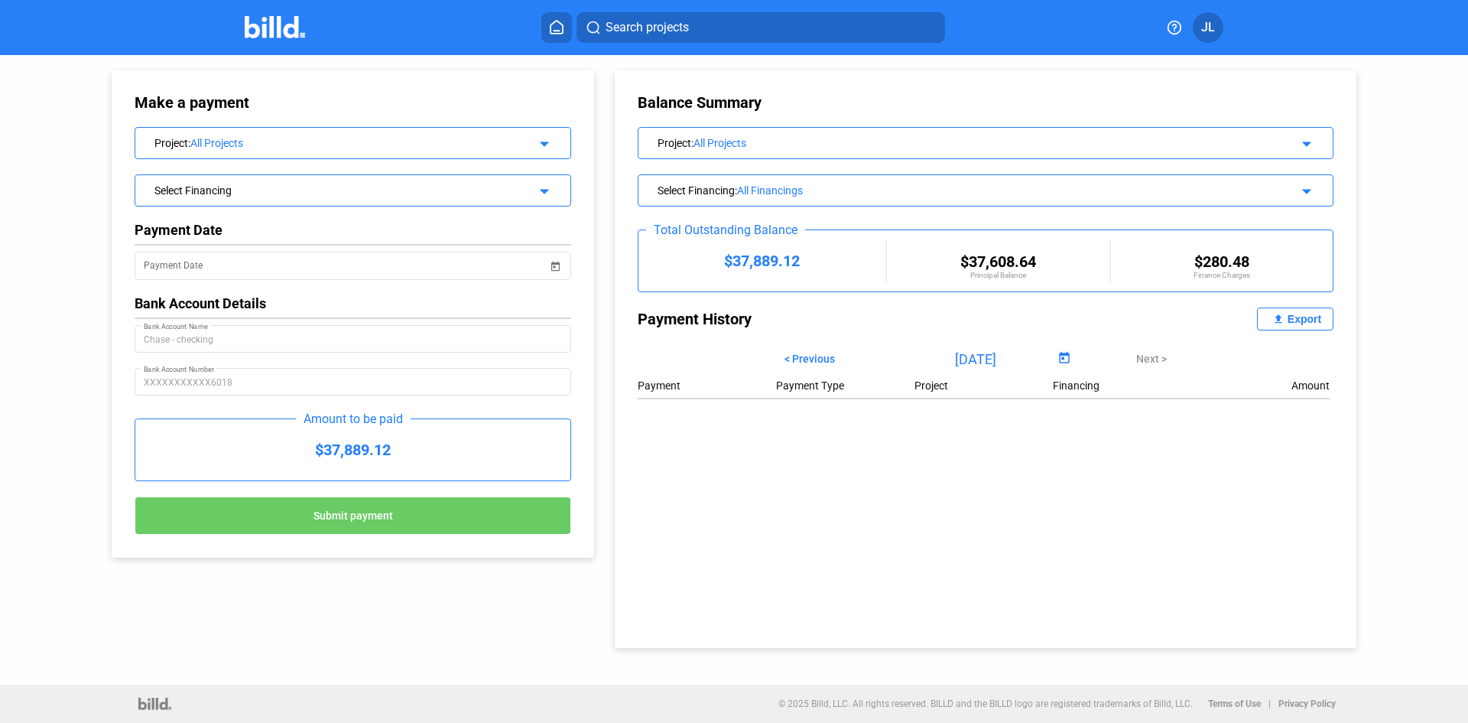
click at [293, 29] on img at bounding box center [275, 27] width 60 height 22
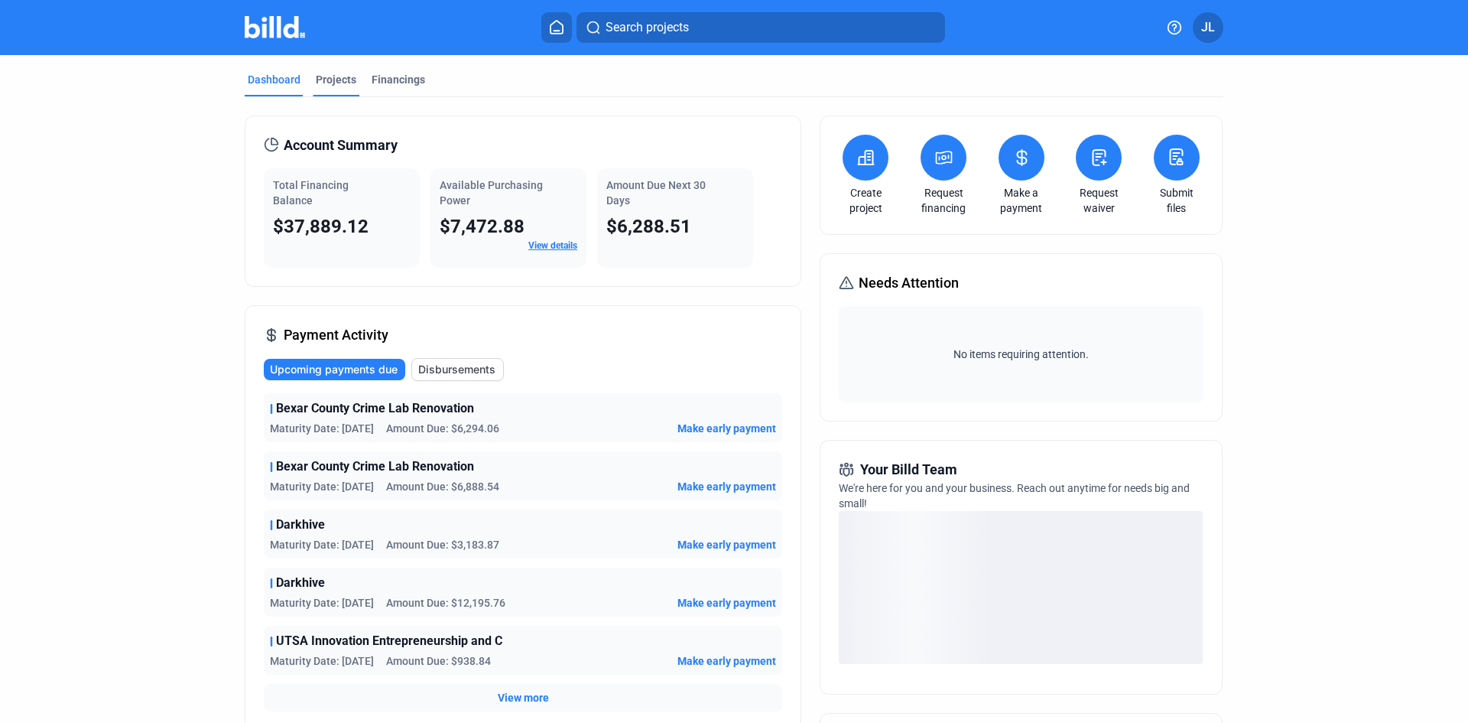
click at [340, 75] on div "Projects" at bounding box center [336, 79] width 41 height 15
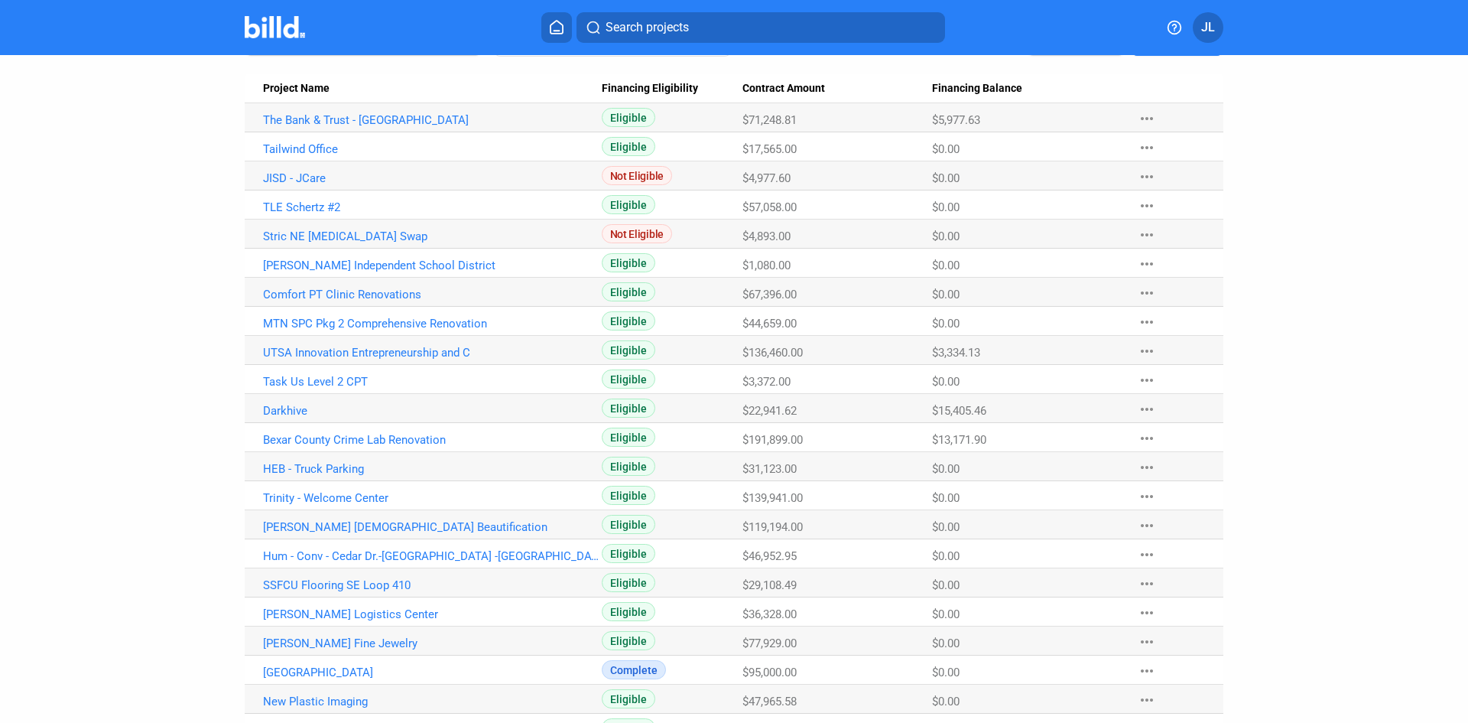
scroll to position [211, 0]
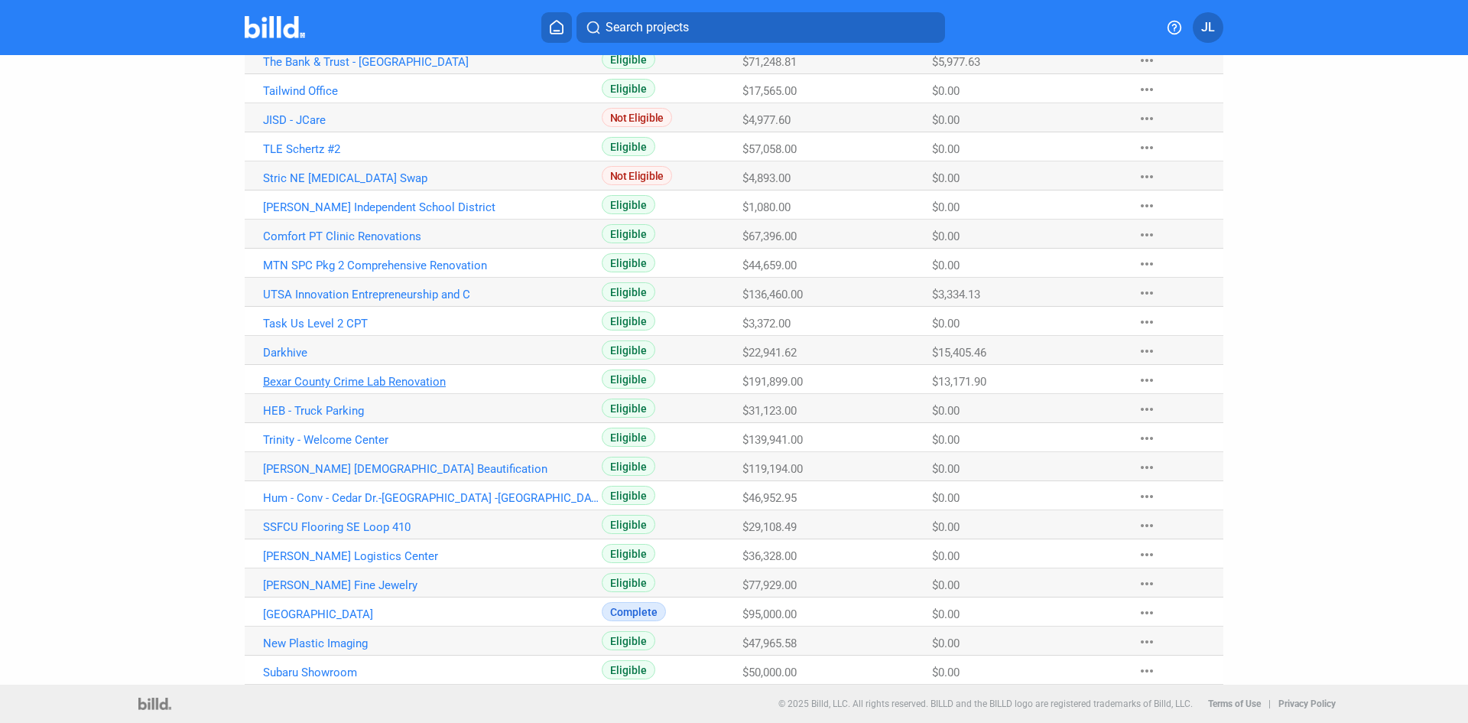
click at [333, 387] on link "Bexar County Crime Lab Renovation" at bounding box center [432, 382] width 339 height 14
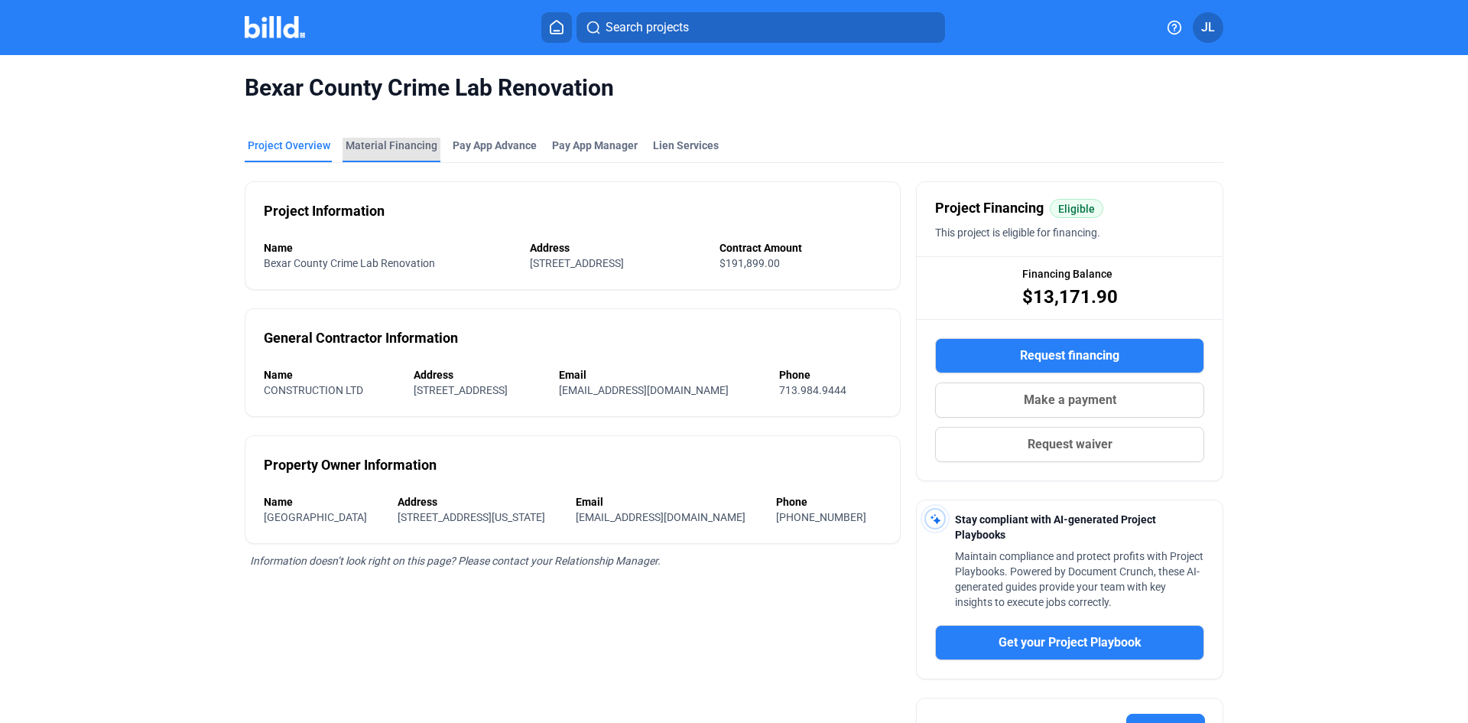
click at [408, 145] on div "Material Financing" at bounding box center [392, 145] width 92 height 15
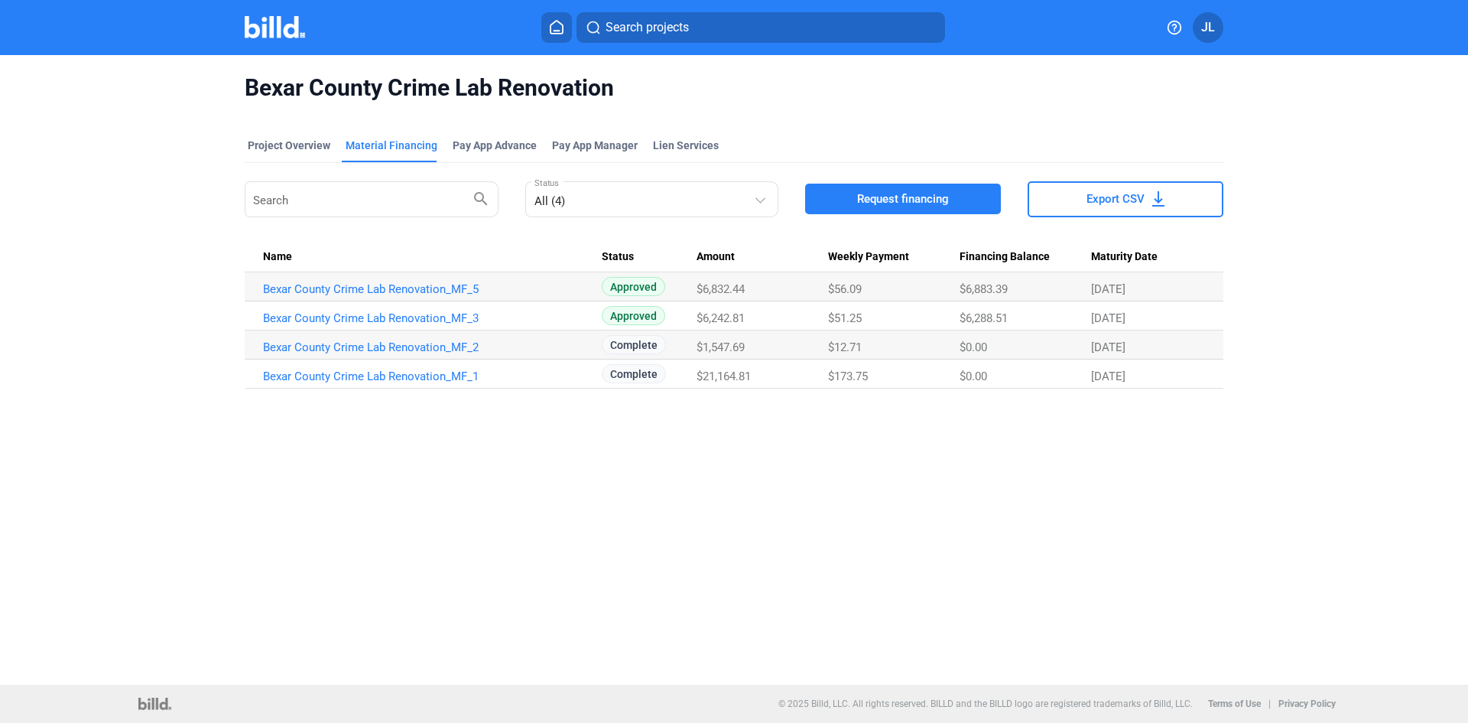
click at [273, 37] on img at bounding box center [275, 27] width 60 height 22
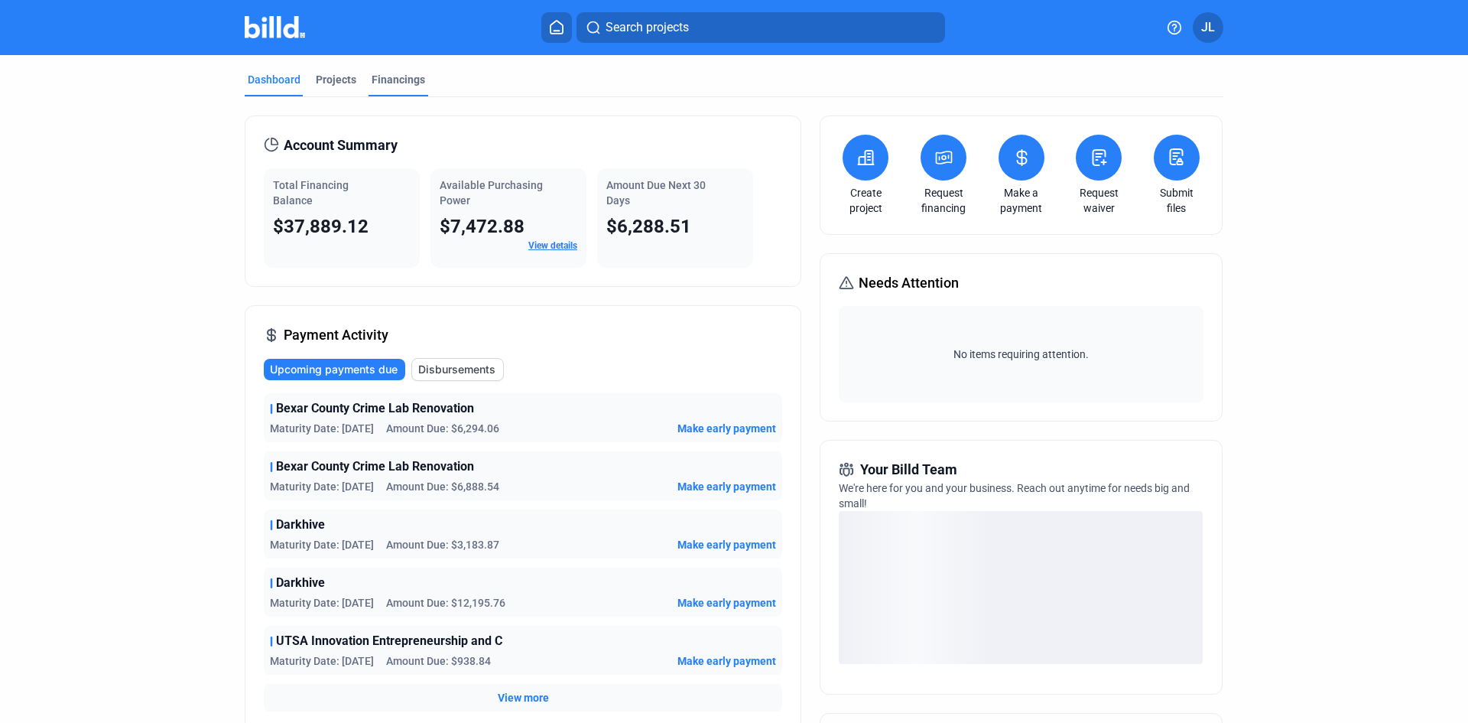
click at [376, 80] on div "Financings" at bounding box center [399, 79] width 54 height 15
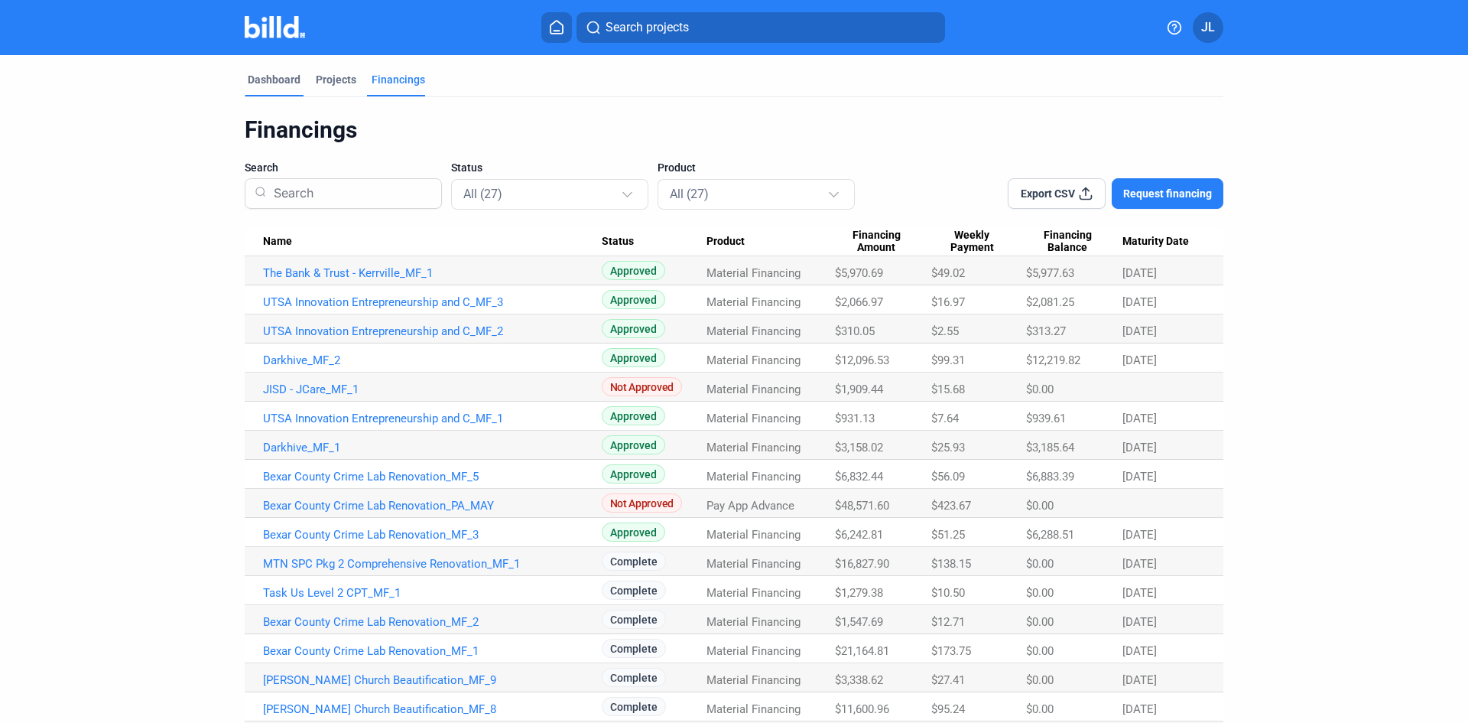
click at [270, 74] on div "Dashboard" at bounding box center [274, 79] width 53 height 15
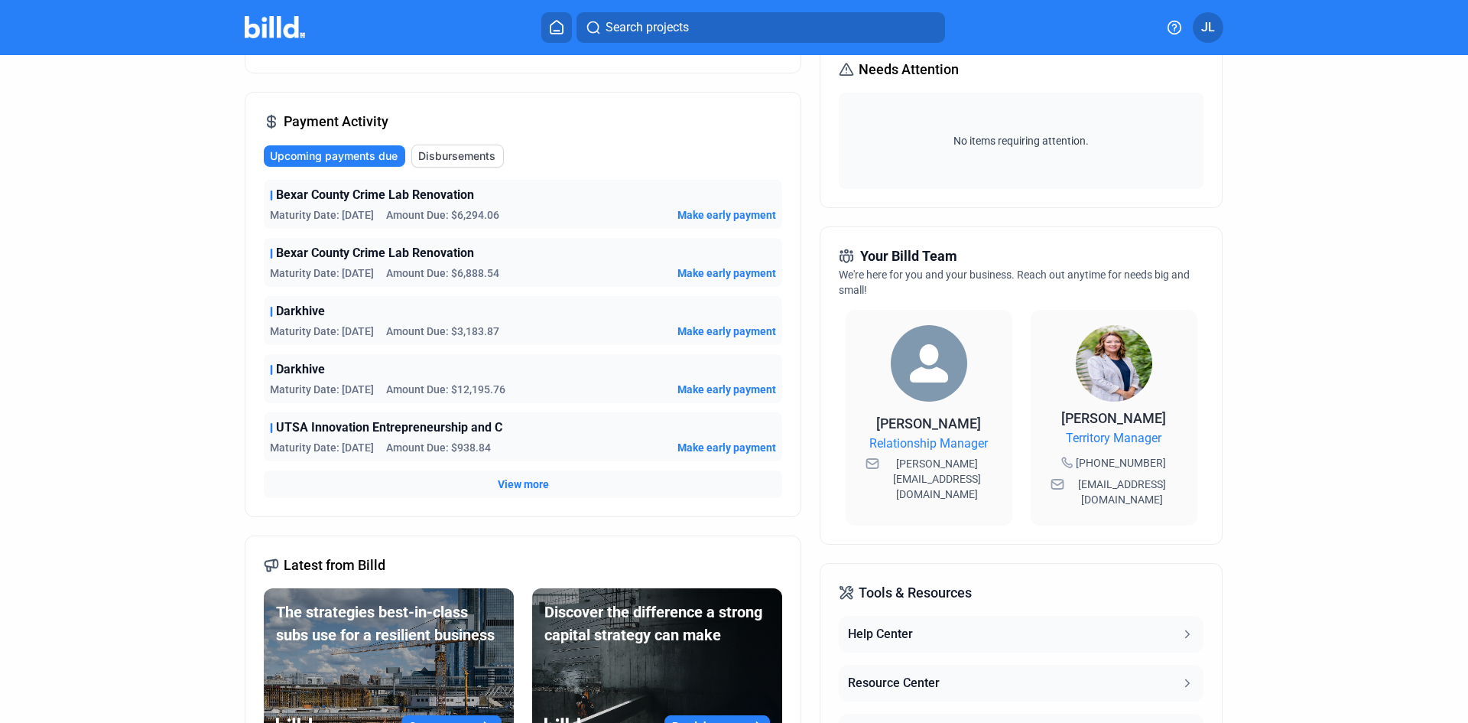
scroll to position [229, 0]
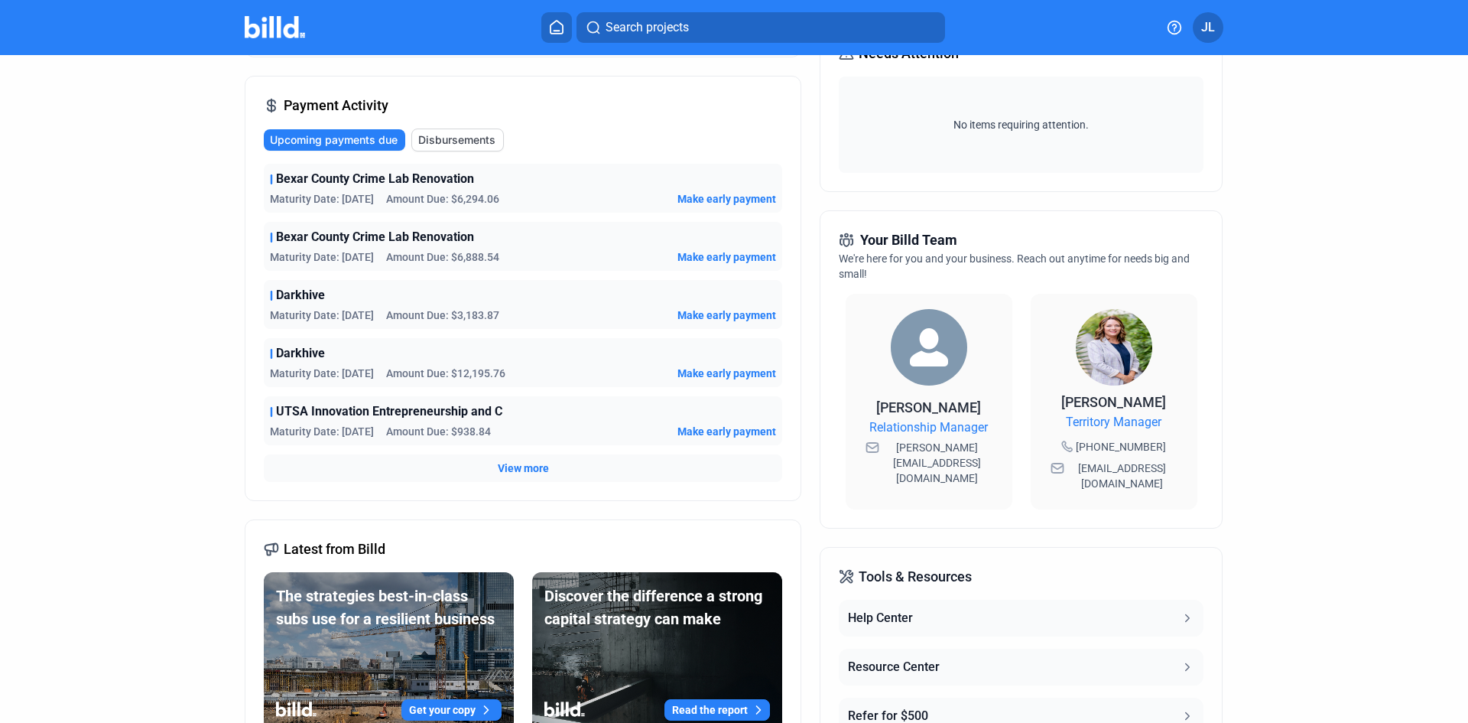
click at [491, 469] on div "View more" at bounding box center [523, 468] width 518 height 28
click at [518, 466] on span "View more" at bounding box center [523, 467] width 51 height 15
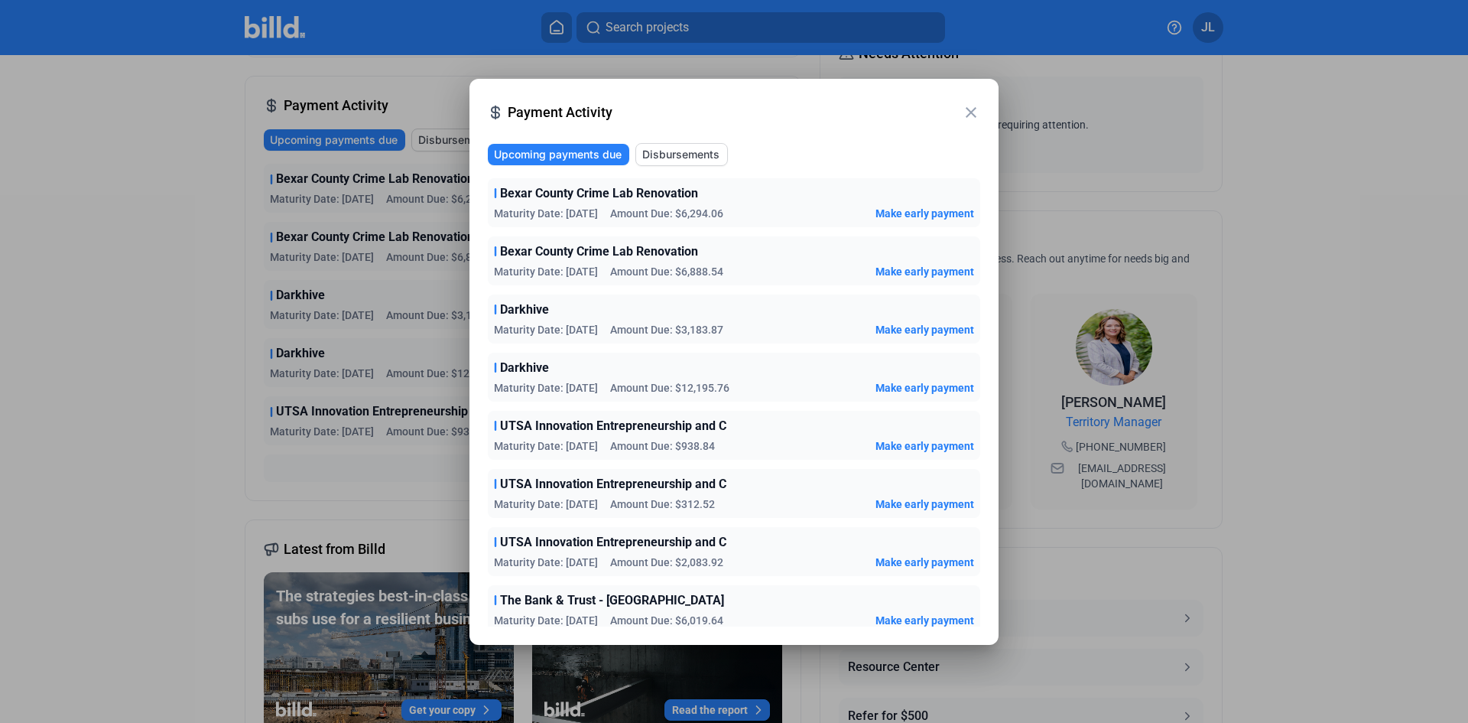
click at [970, 109] on mat-icon "close" at bounding box center [971, 112] width 18 height 18
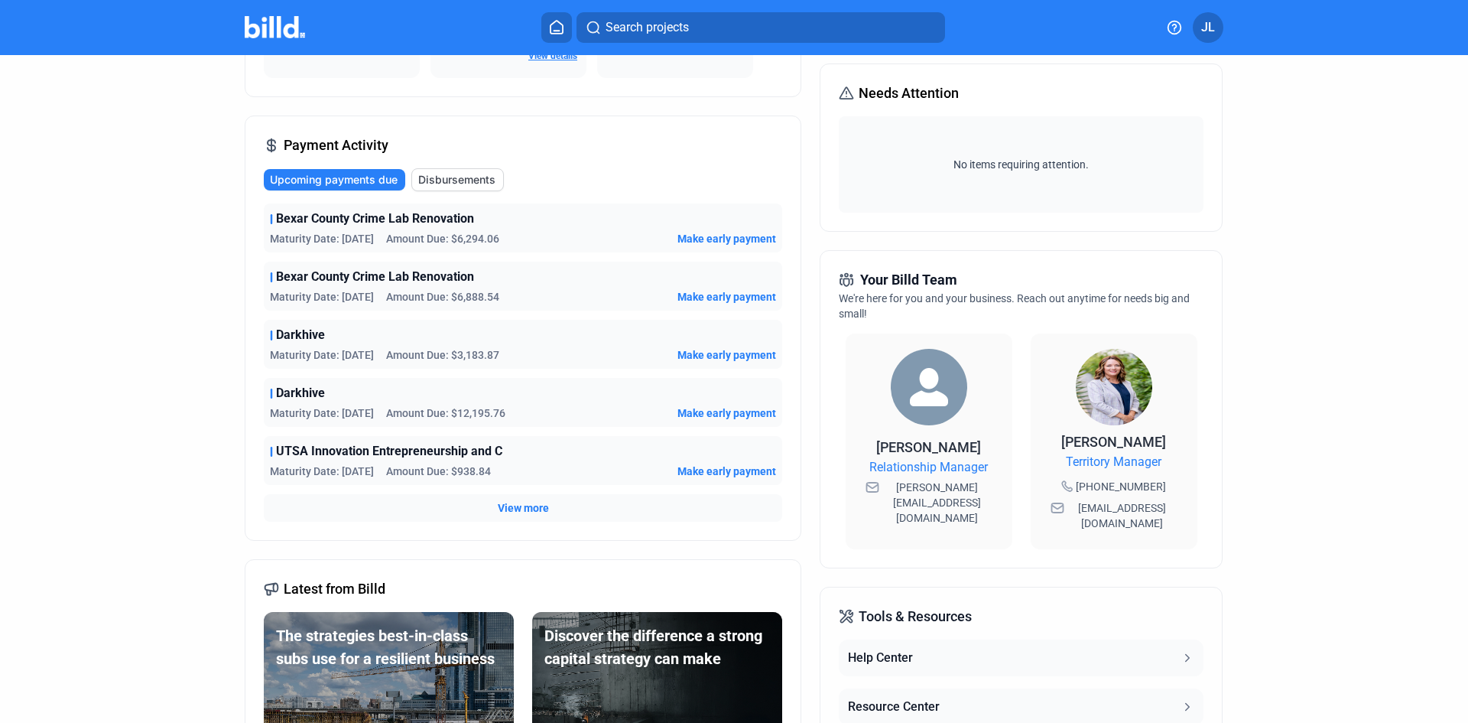
scroll to position [153, 0]
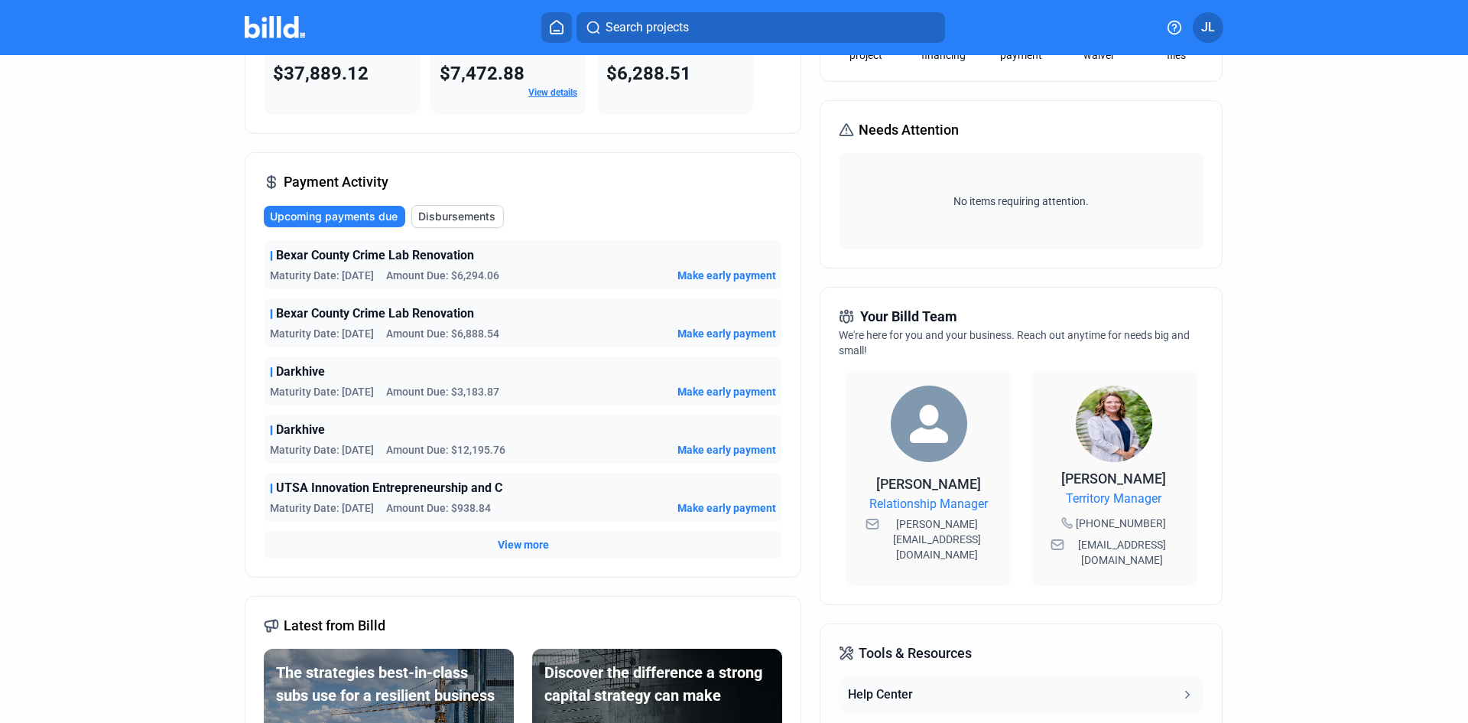
click at [522, 543] on span "View more" at bounding box center [523, 544] width 51 height 15
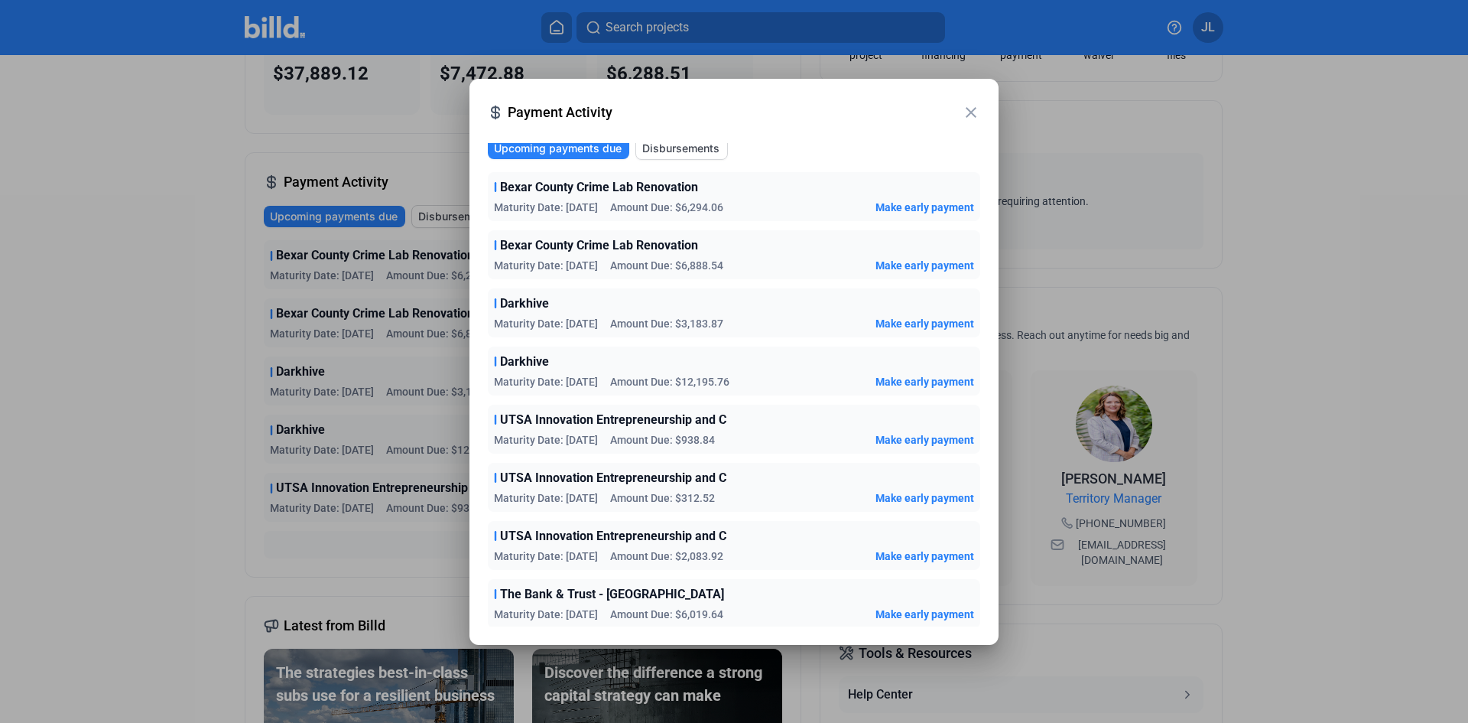
scroll to position [8, 0]
click at [972, 117] on mat-icon "close" at bounding box center [971, 112] width 18 height 18
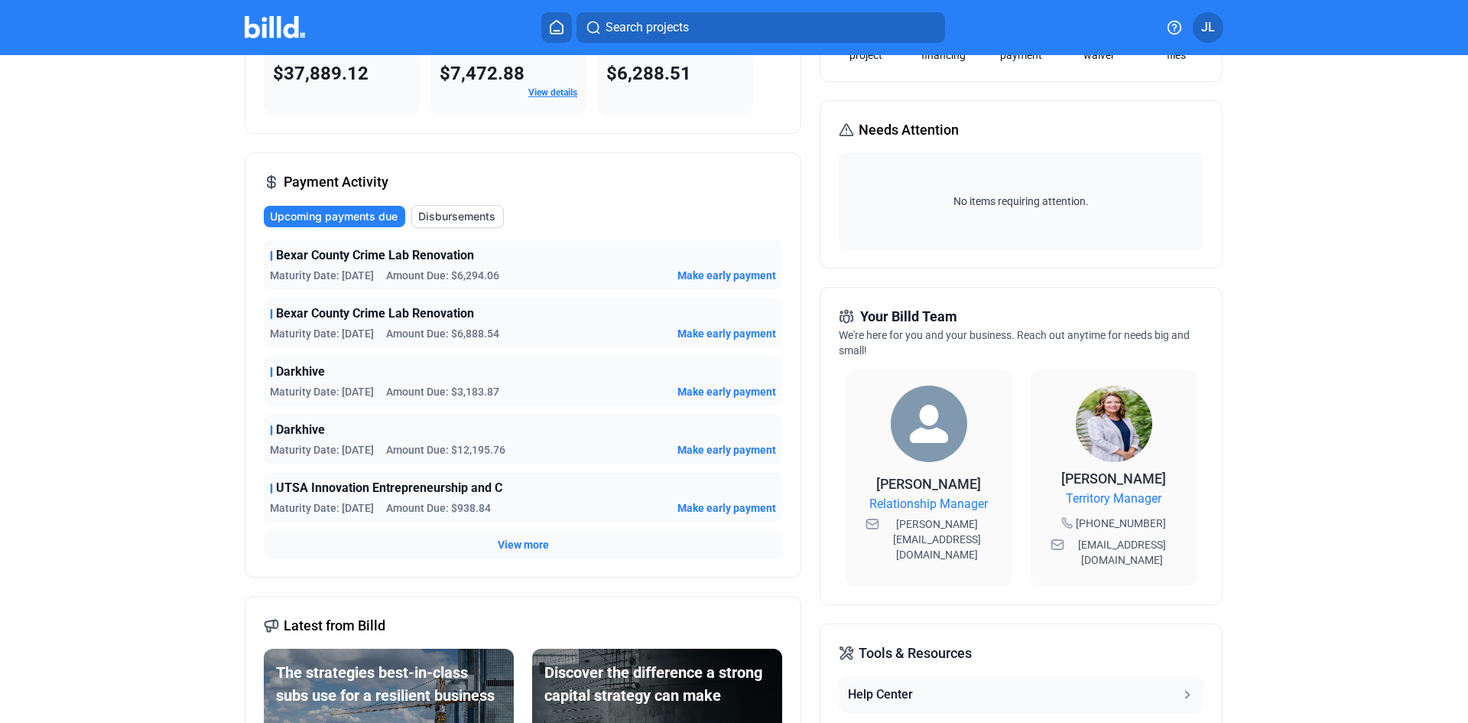
scroll to position [0, 0]
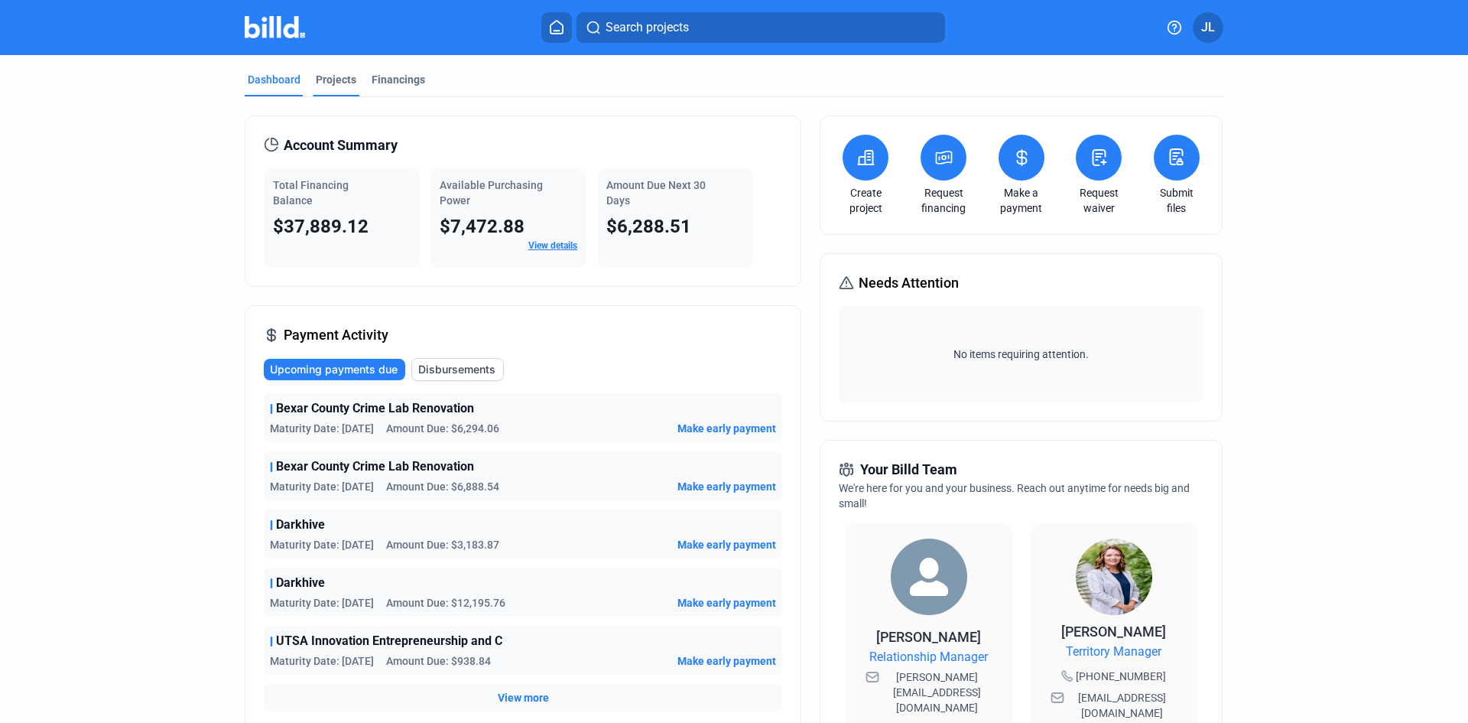
click at [341, 76] on div "Projects" at bounding box center [336, 79] width 41 height 15
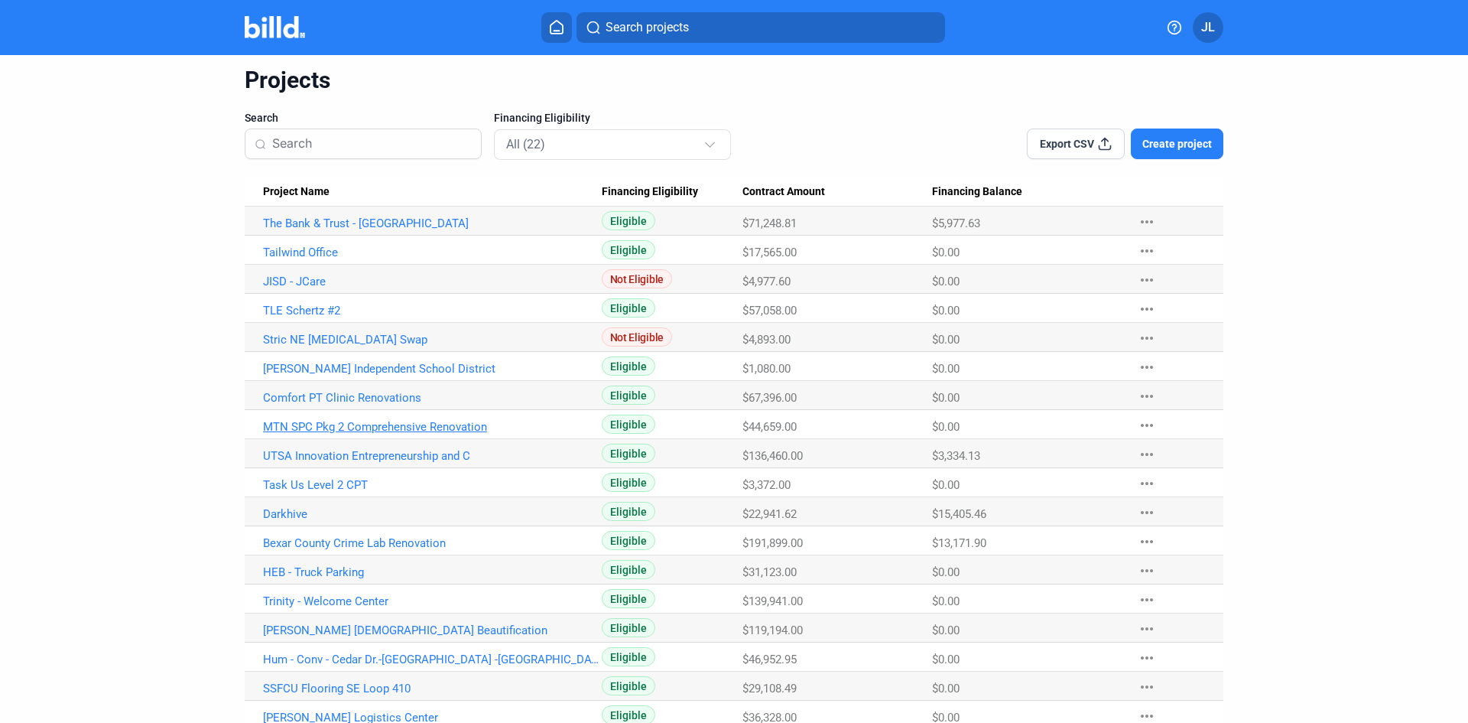
scroll to position [76, 0]
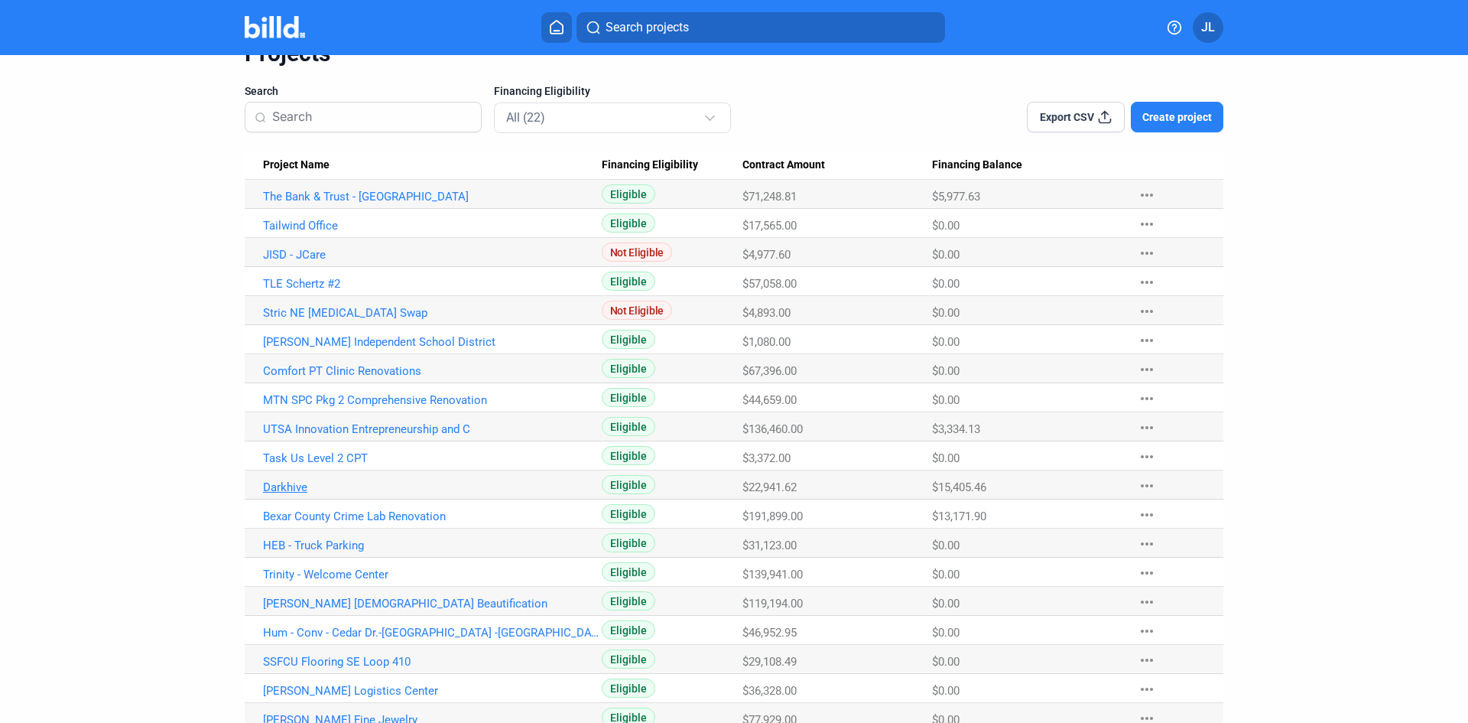
click at [291, 486] on link "Darkhive" at bounding box center [432, 487] width 339 height 14
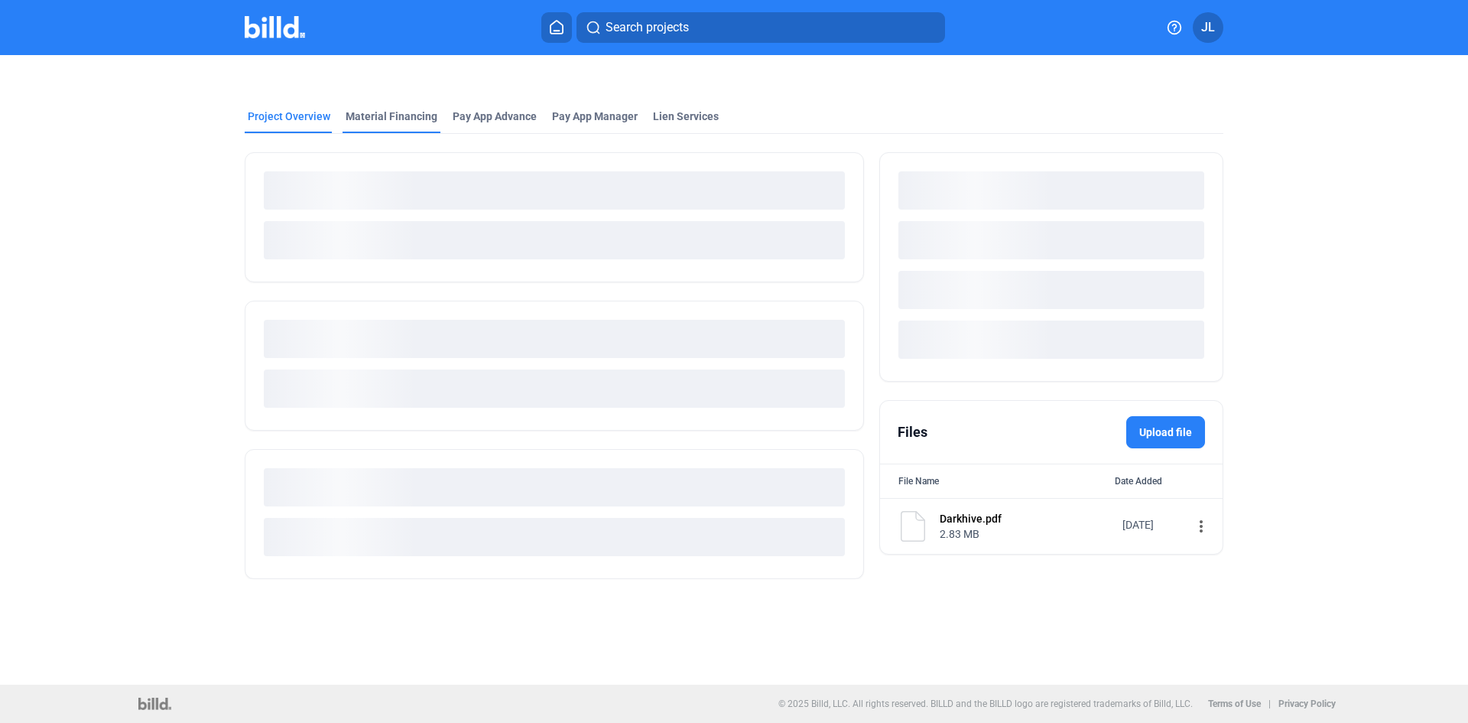
click at [391, 112] on div "Project Overview Material Financing Pay App Advance Pay App Manager Lien Servic…" at bounding box center [735, 326] width 1234 height 542
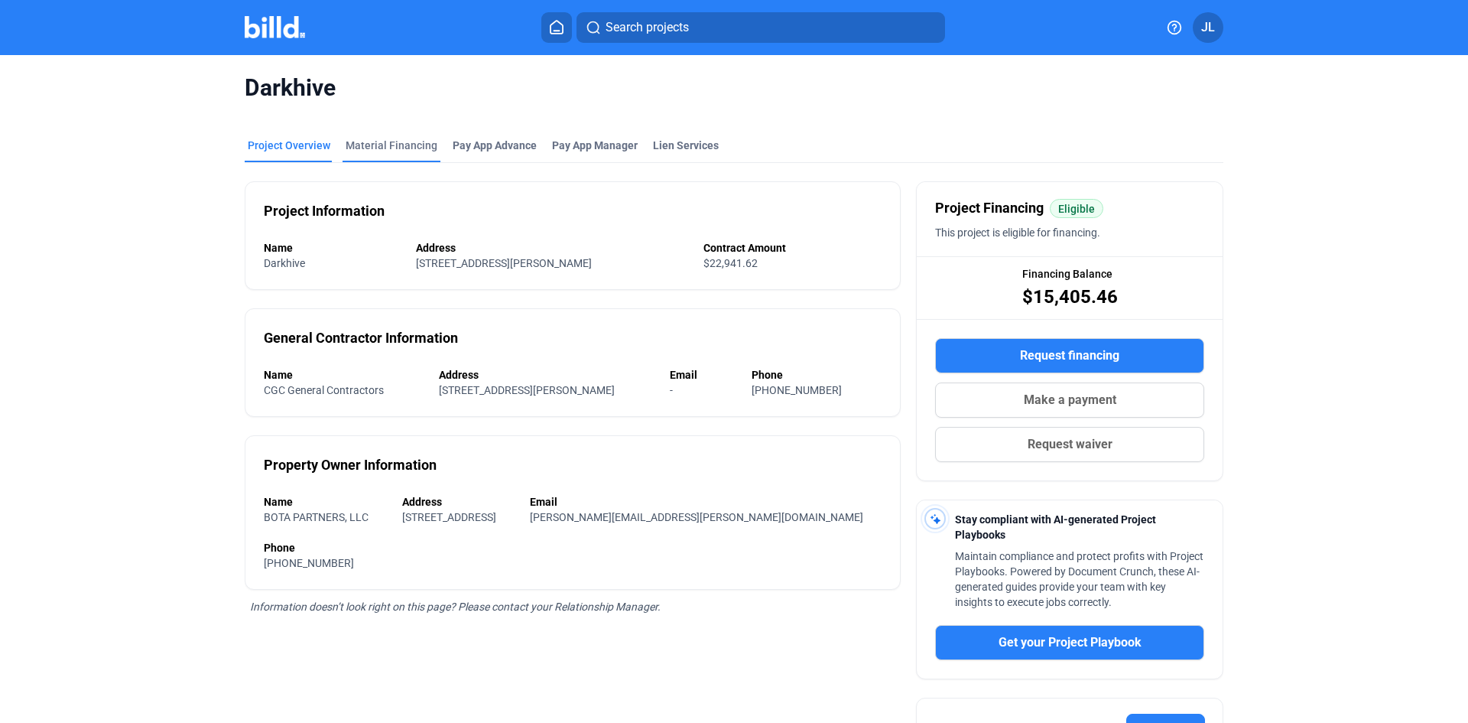
click at [392, 151] on div "Material Financing" at bounding box center [392, 145] width 92 height 15
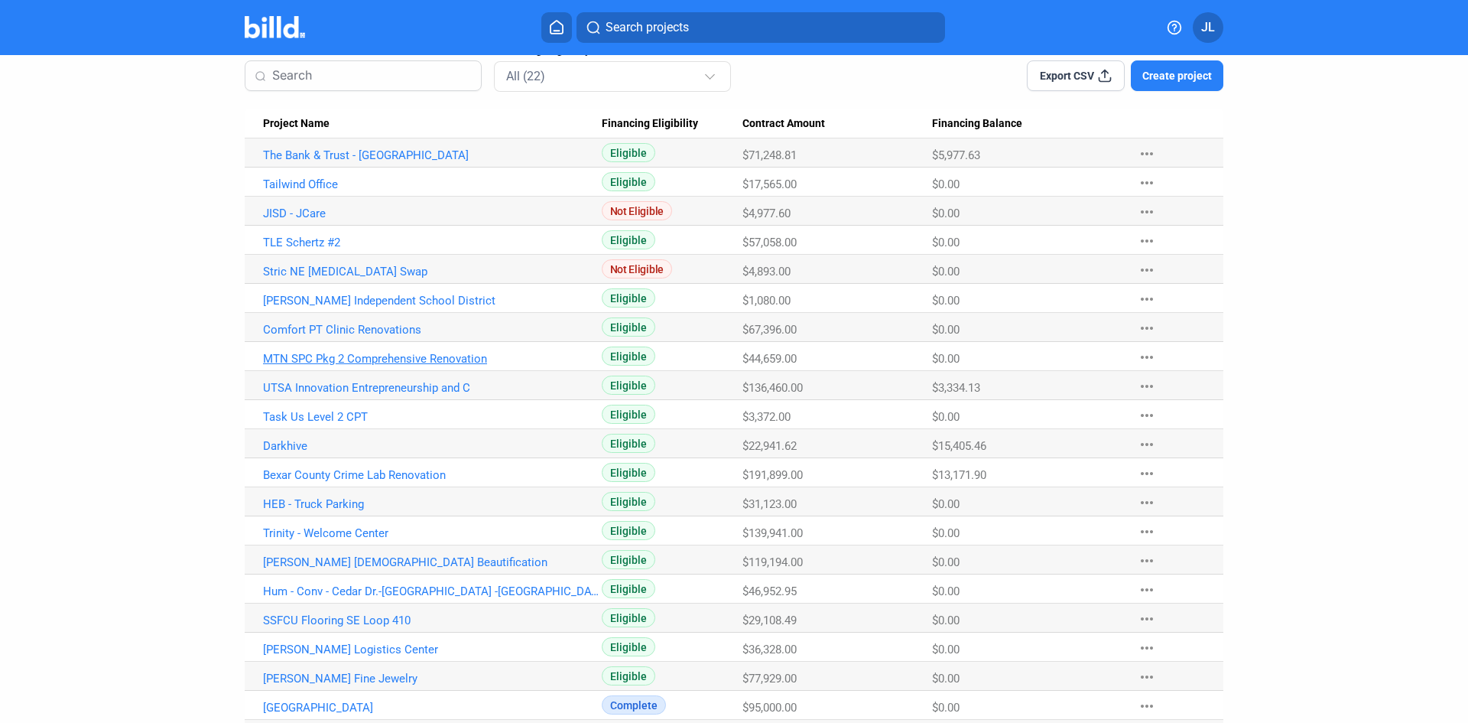
scroll to position [211, 0]
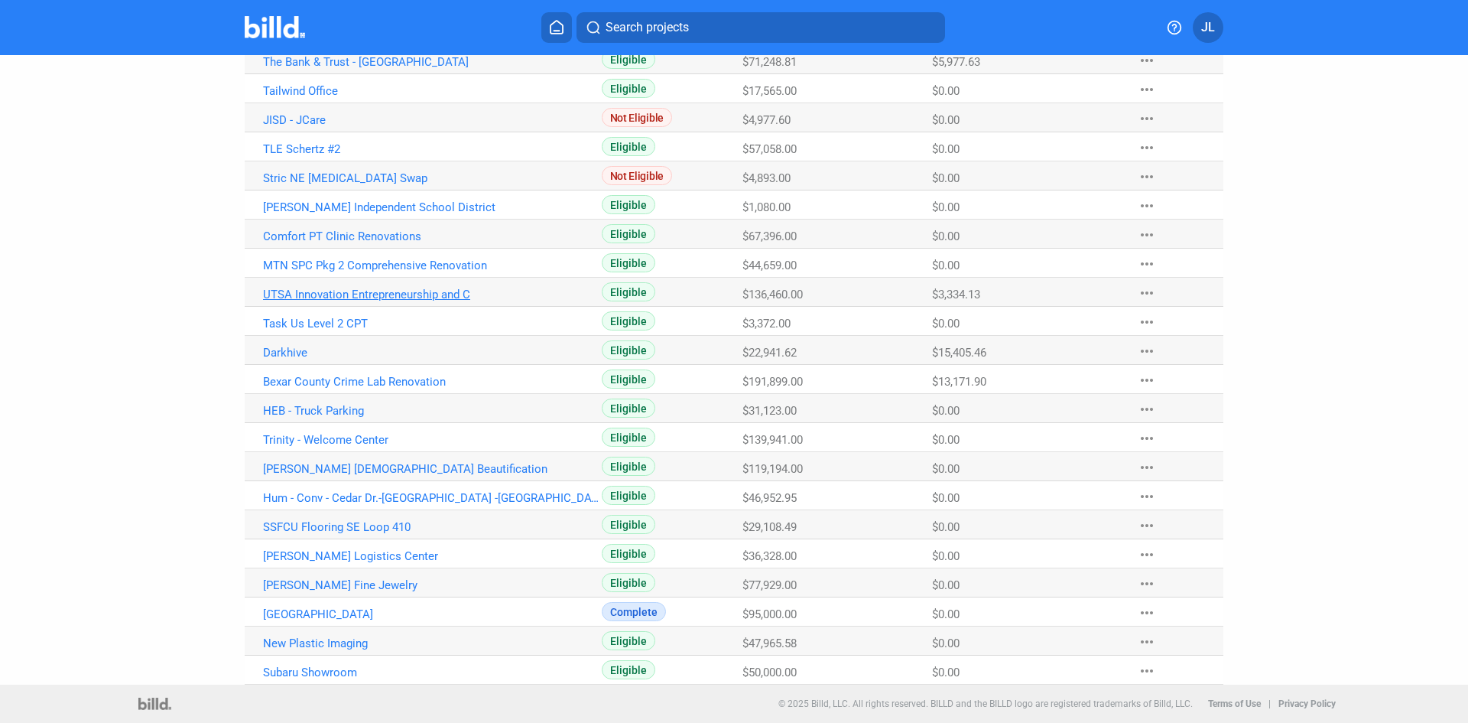
click at [339, 294] on link "UTSA Innovation Entrepreneurship and C" at bounding box center [432, 295] width 339 height 14
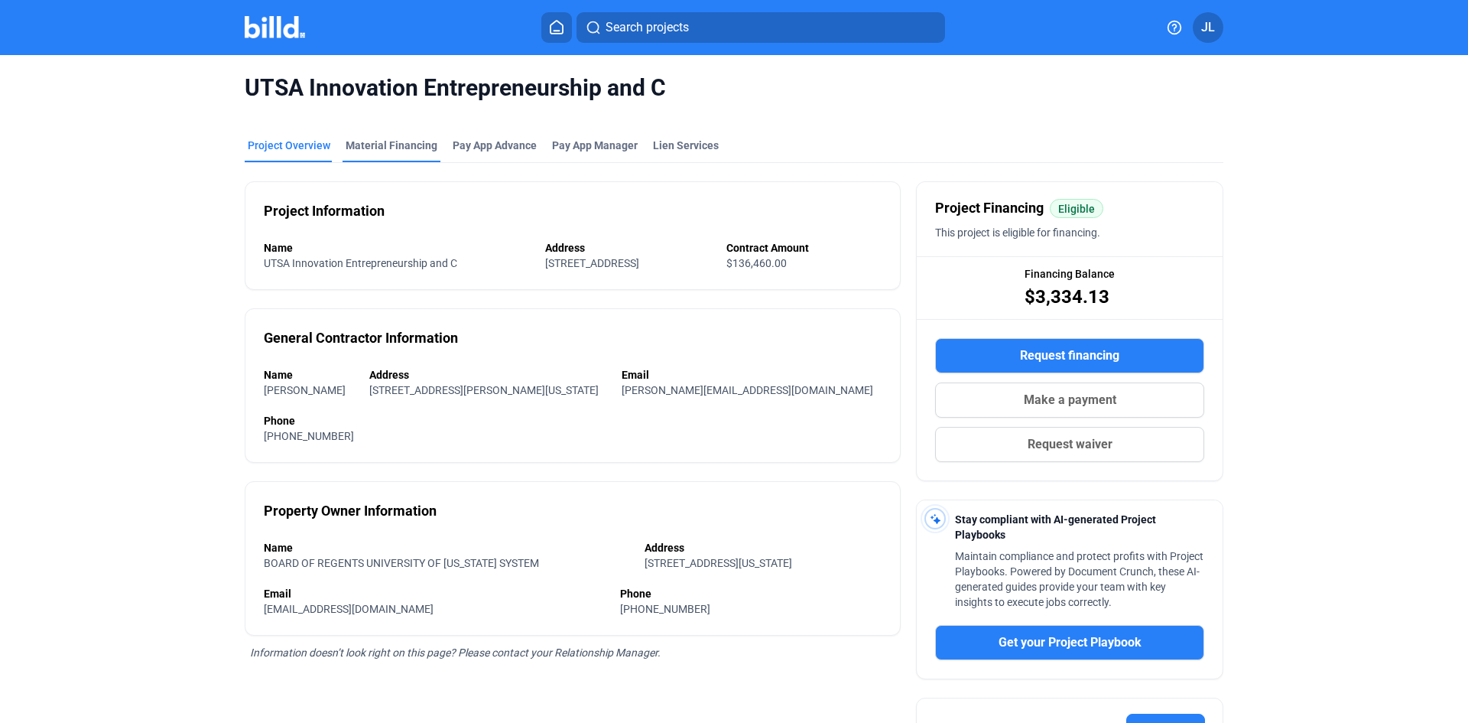
click at [380, 145] on div "Material Financing" at bounding box center [392, 145] width 92 height 15
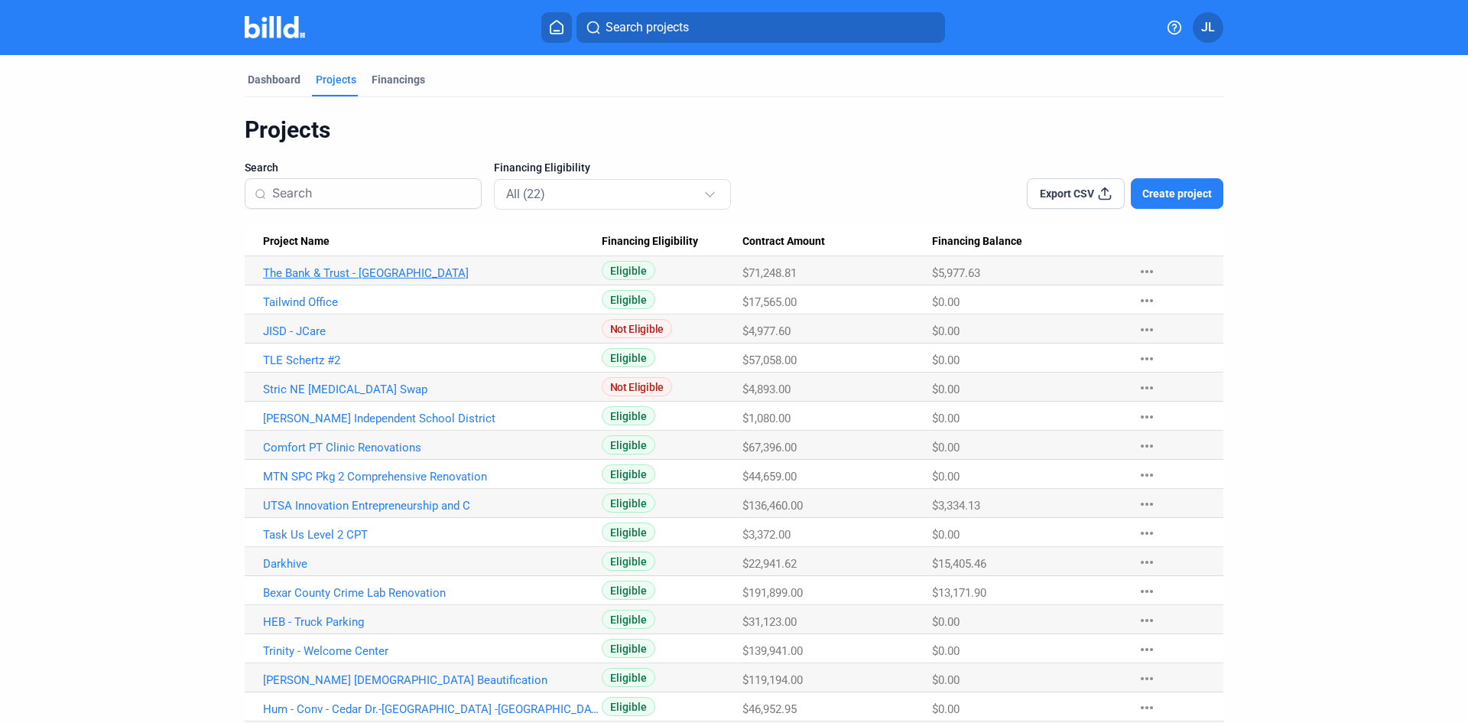
click at [316, 271] on link "The Bank & Trust - [GEOGRAPHIC_DATA]" at bounding box center [432, 273] width 339 height 14
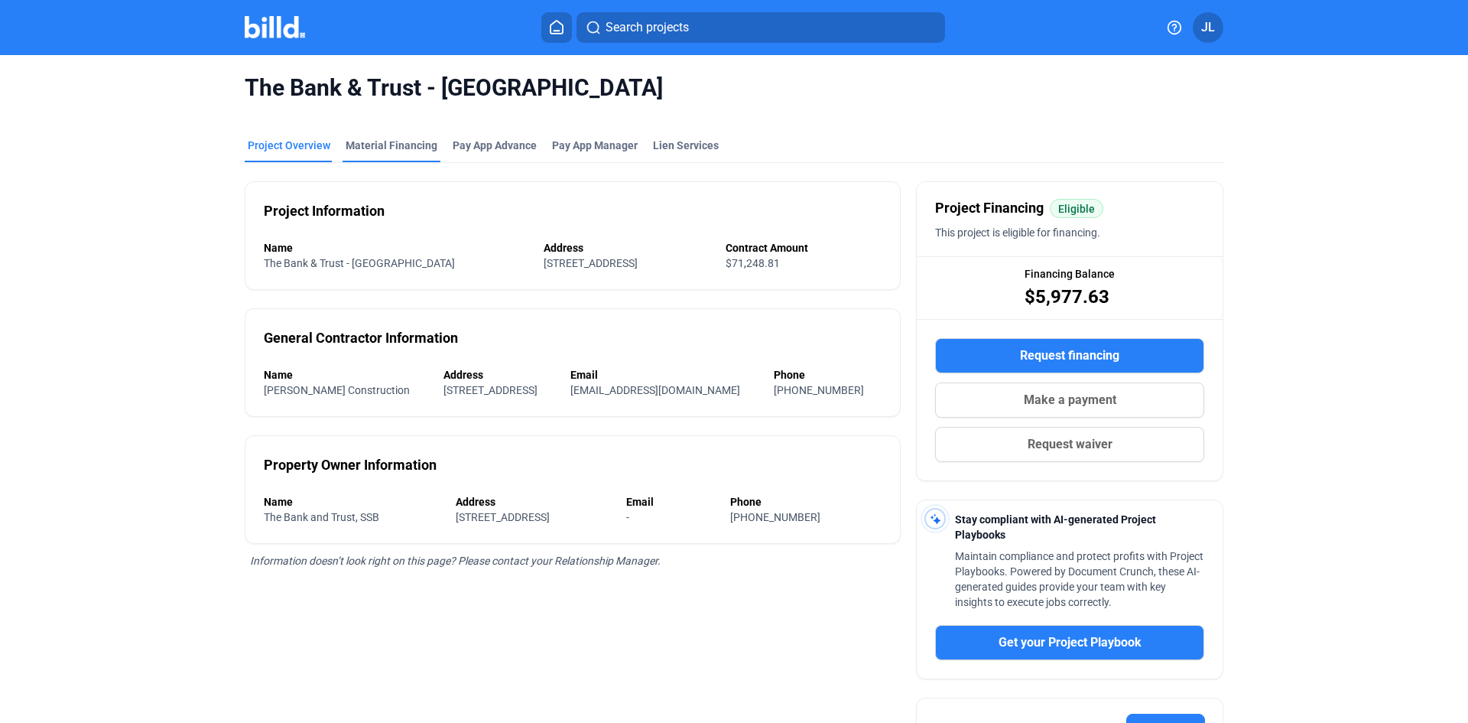
click at [408, 141] on div "Material Financing" at bounding box center [392, 145] width 92 height 15
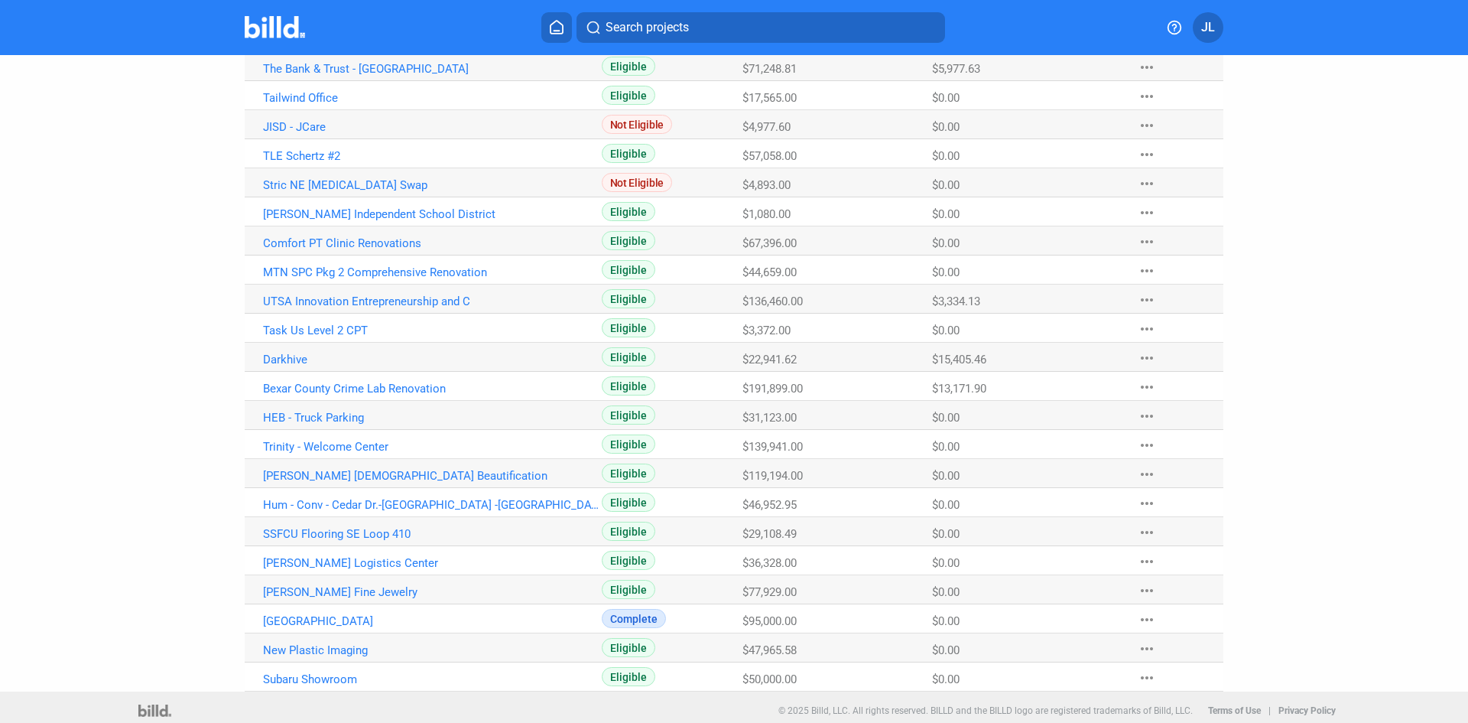
scroll to position [211, 0]
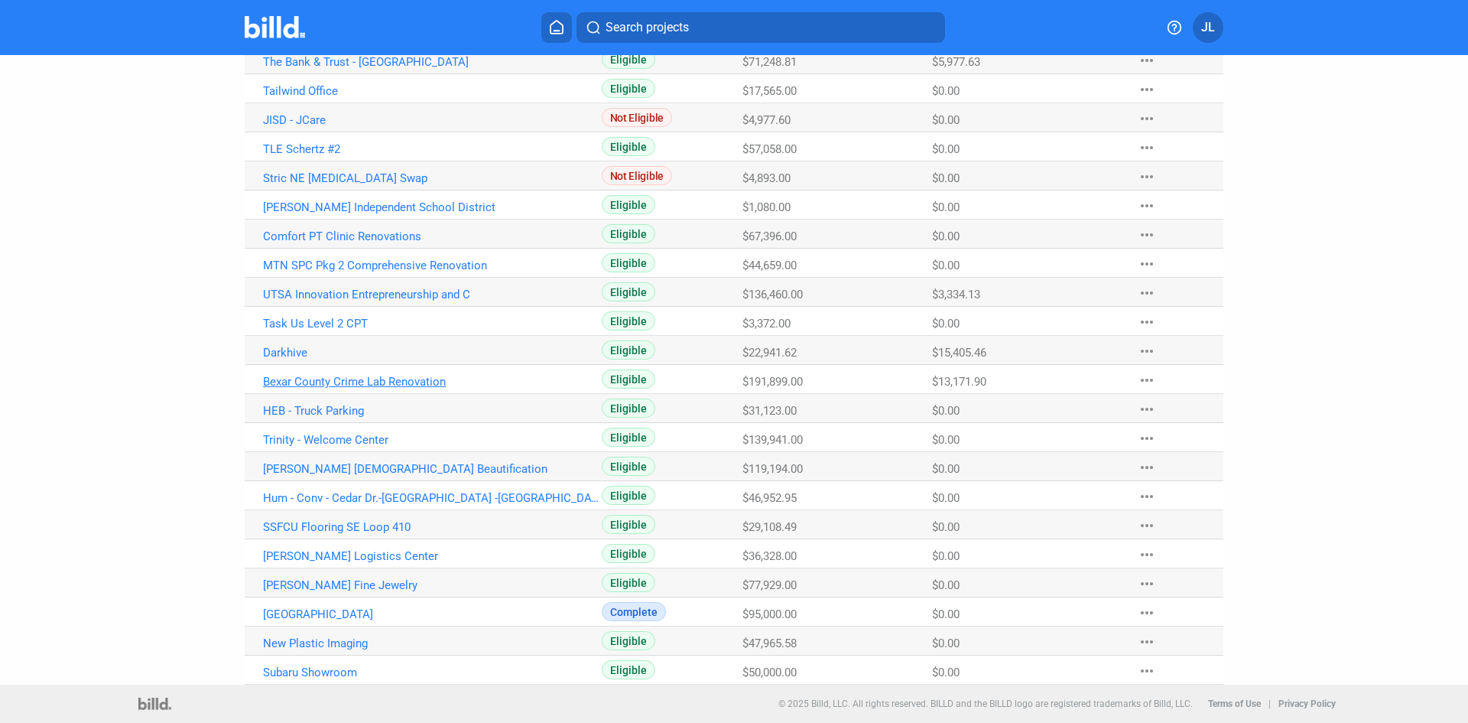
click at [297, 381] on link "Bexar County Crime Lab Renovation" at bounding box center [432, 382] width 339 height 14
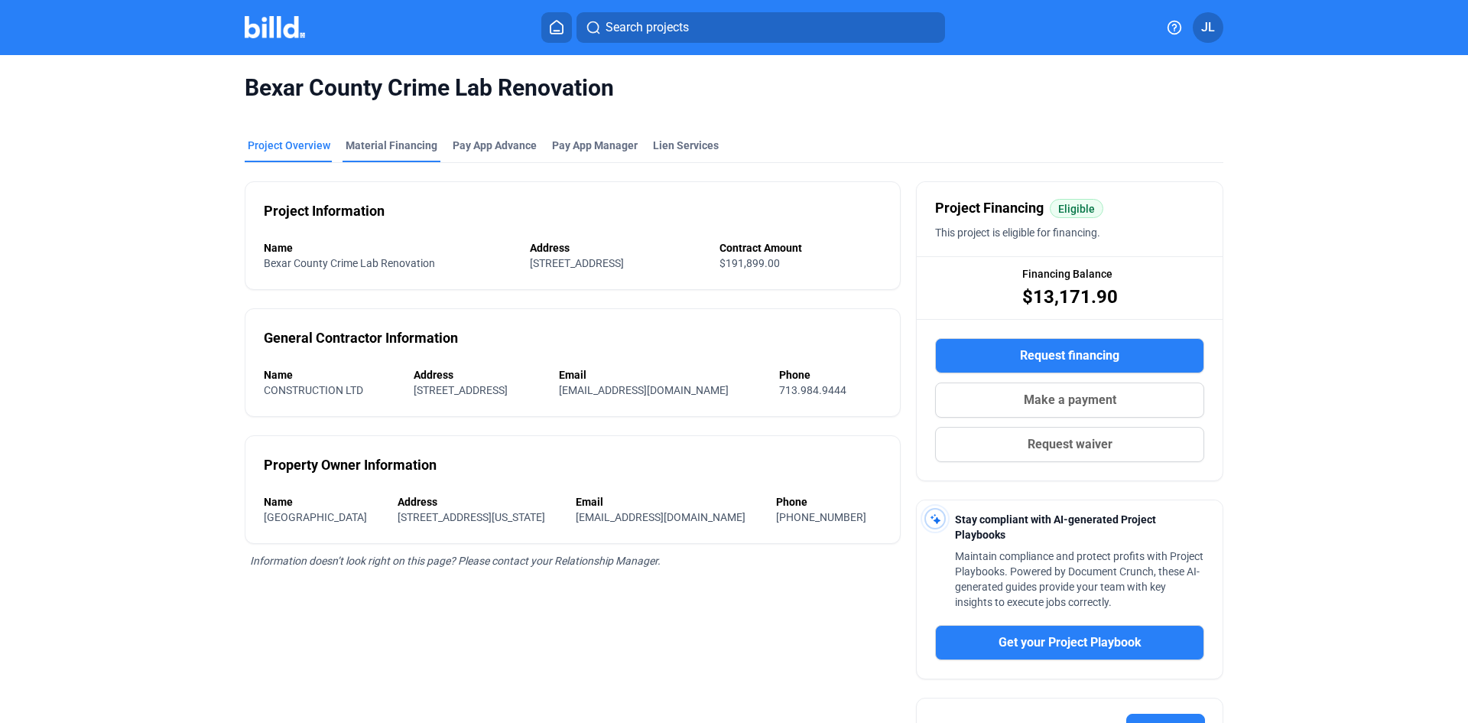
click at [380, 147] on div "Material Financing" at bounding box center [392, 145] width 92 height 15
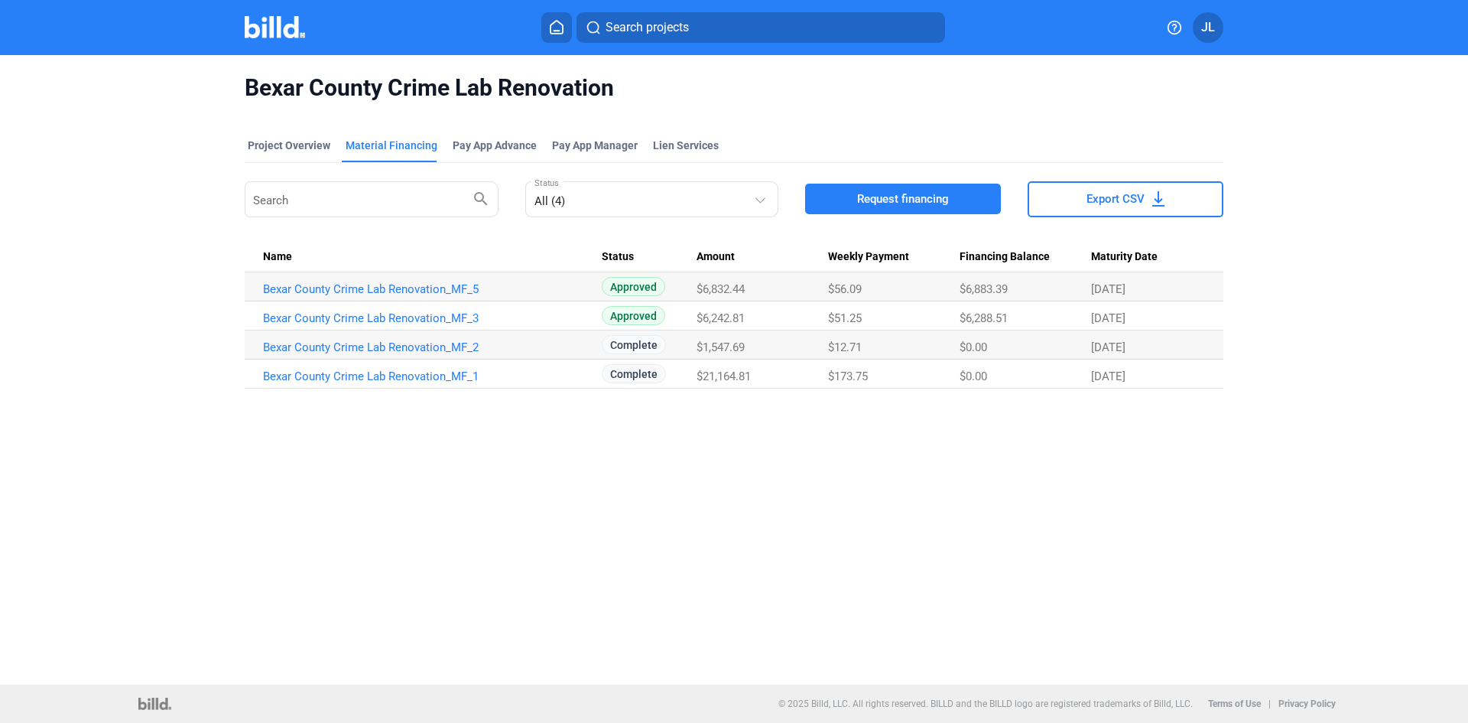
click at [288, 37] on img at bounding box center [275, 27] width 60 height 22
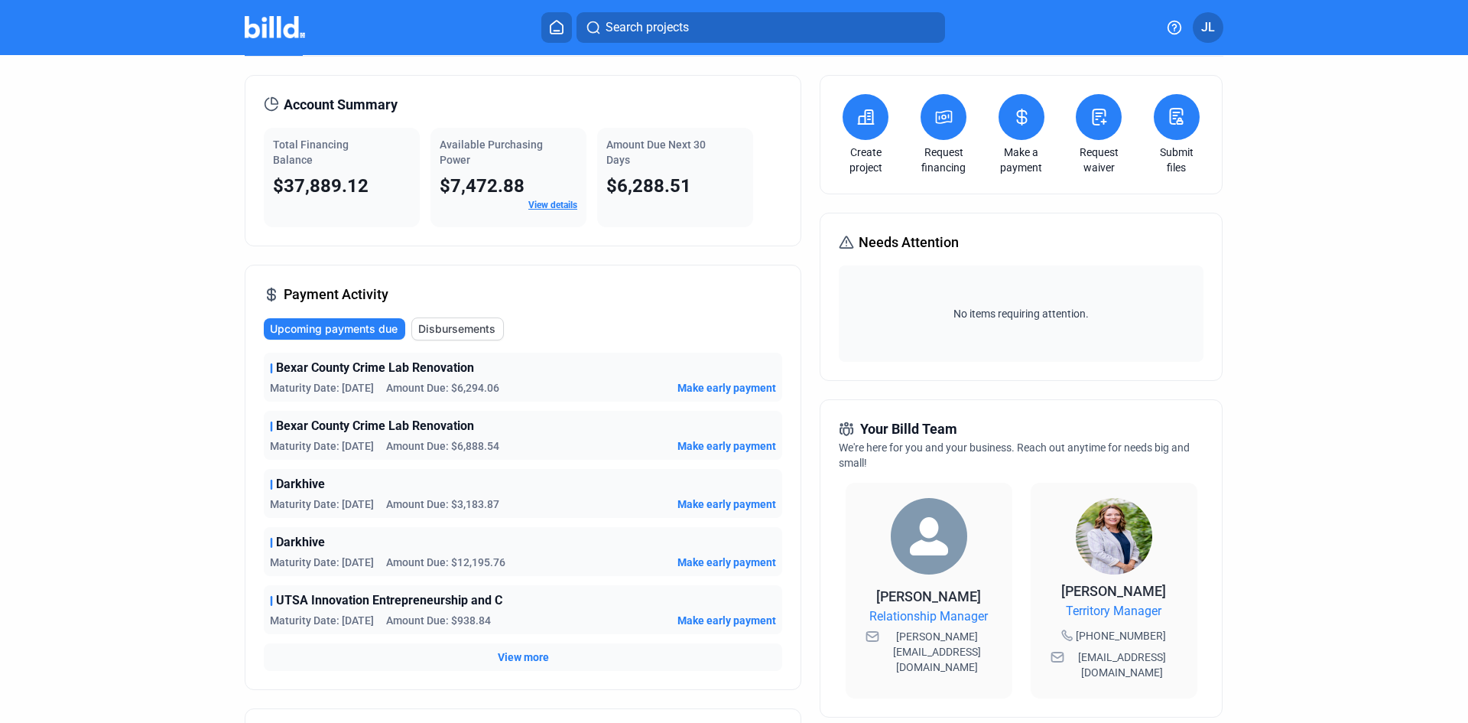
scroll to position [229, 0]
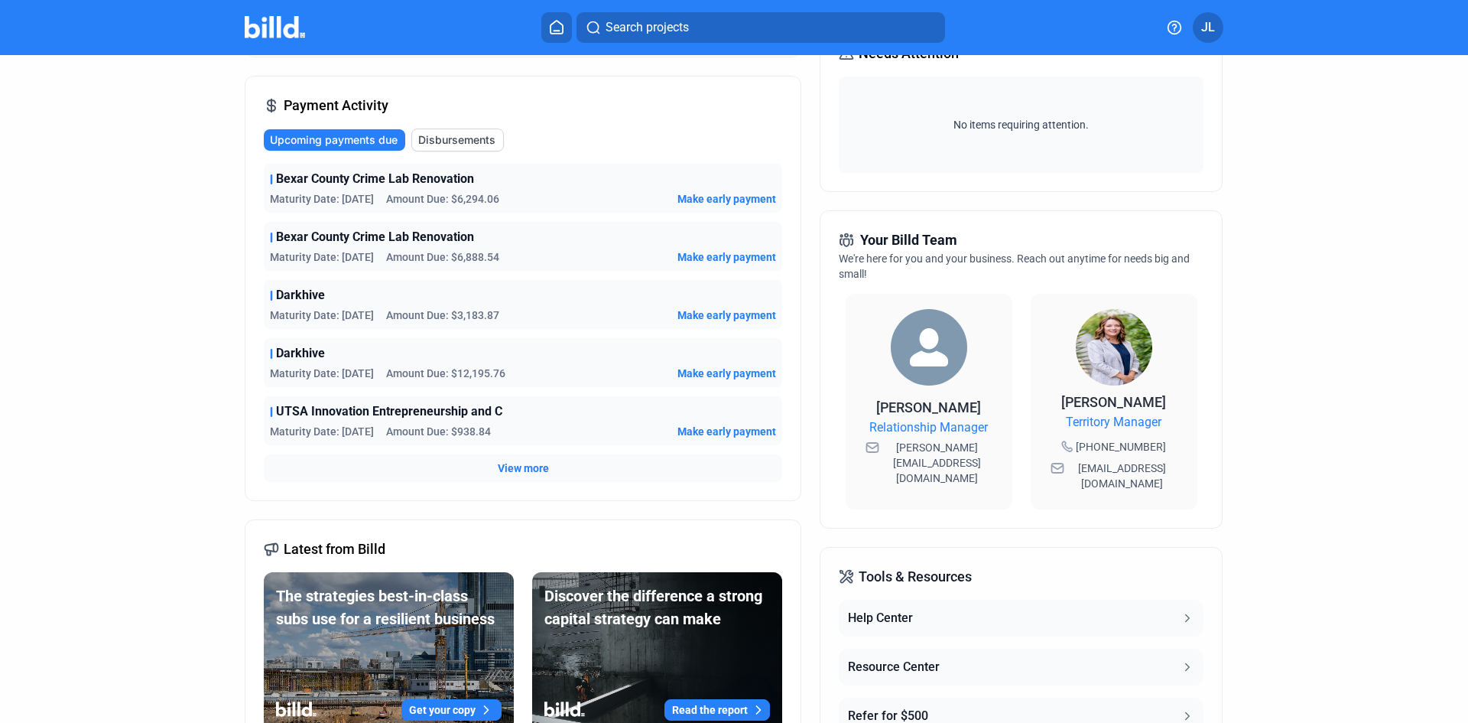
click at [725, 193] on span "Make early payment" at bounding box center [727, 198] width 99 height 15
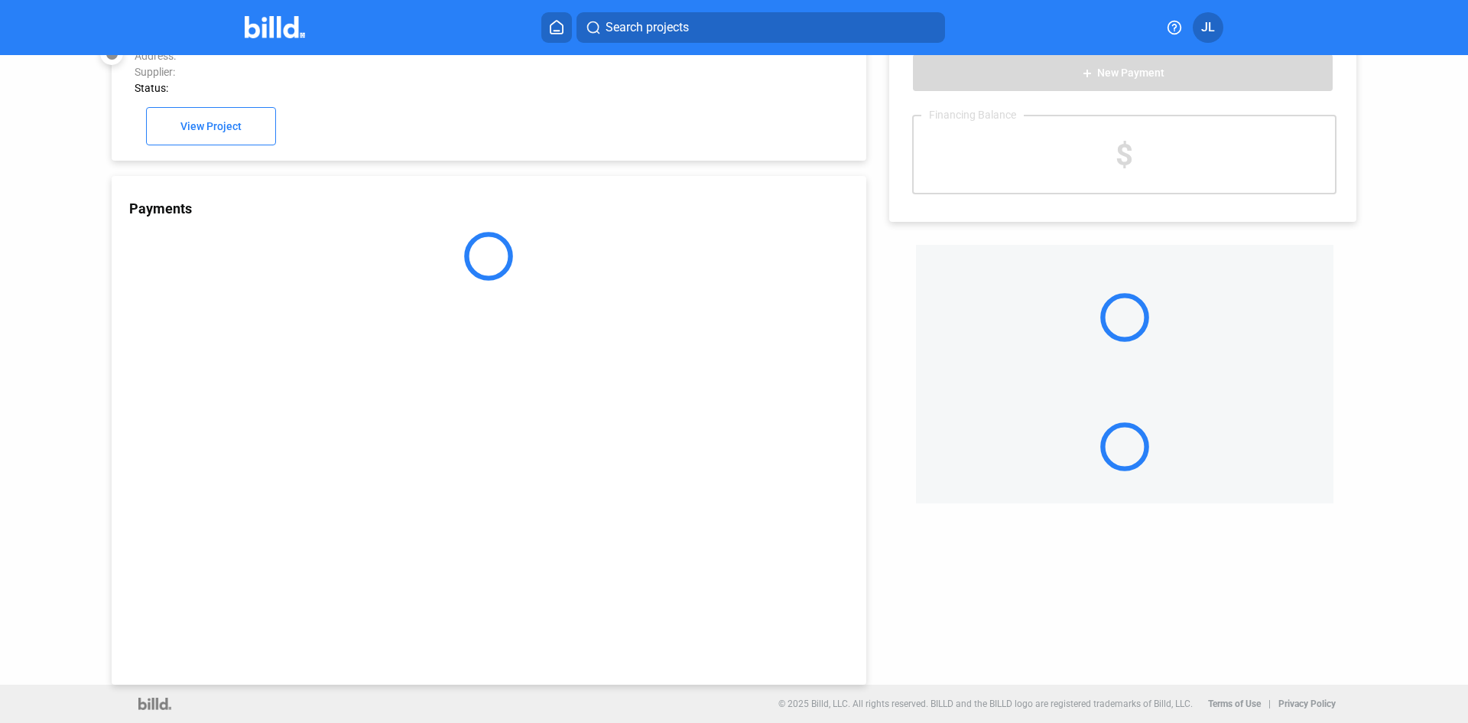
scroll to position [42, 0]
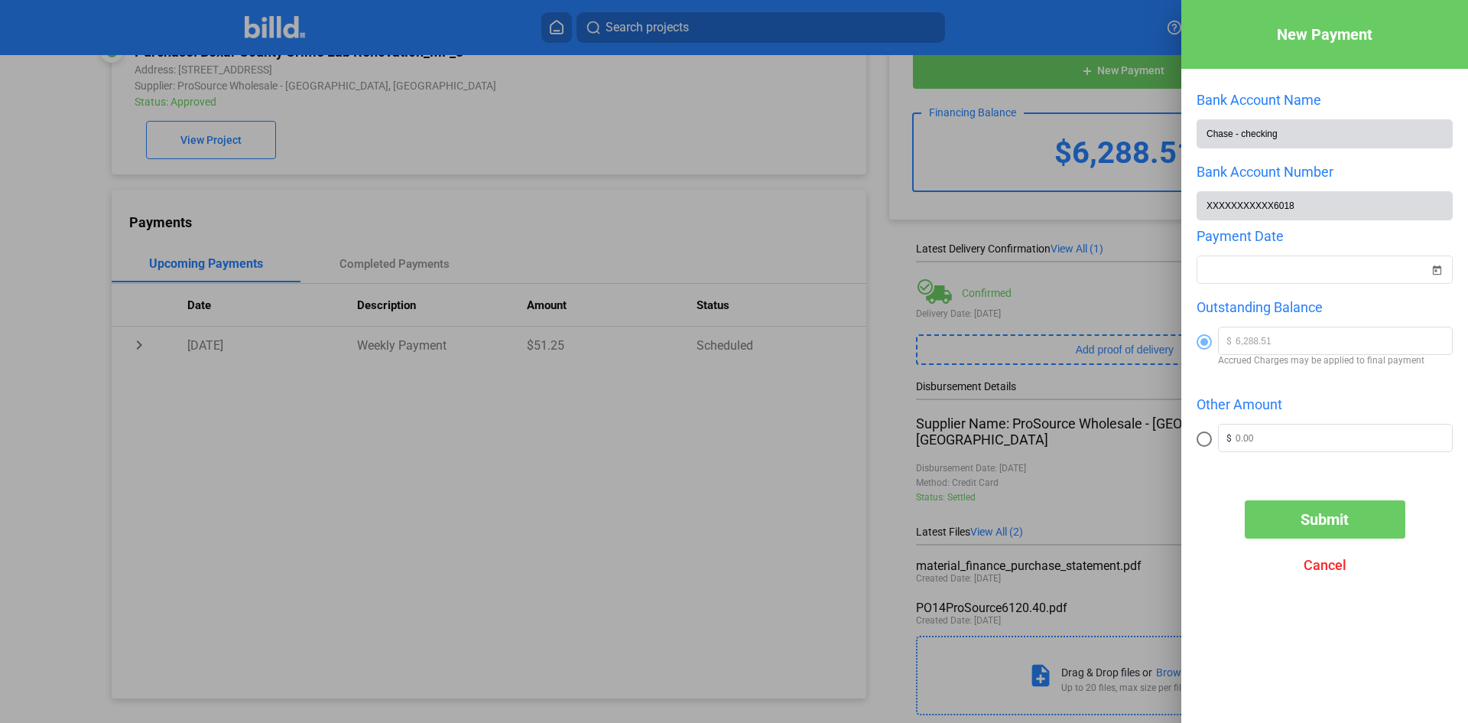
click at [1311, 573] on span "Cancel" at bounding box center [1325, 565] width 43 height 16
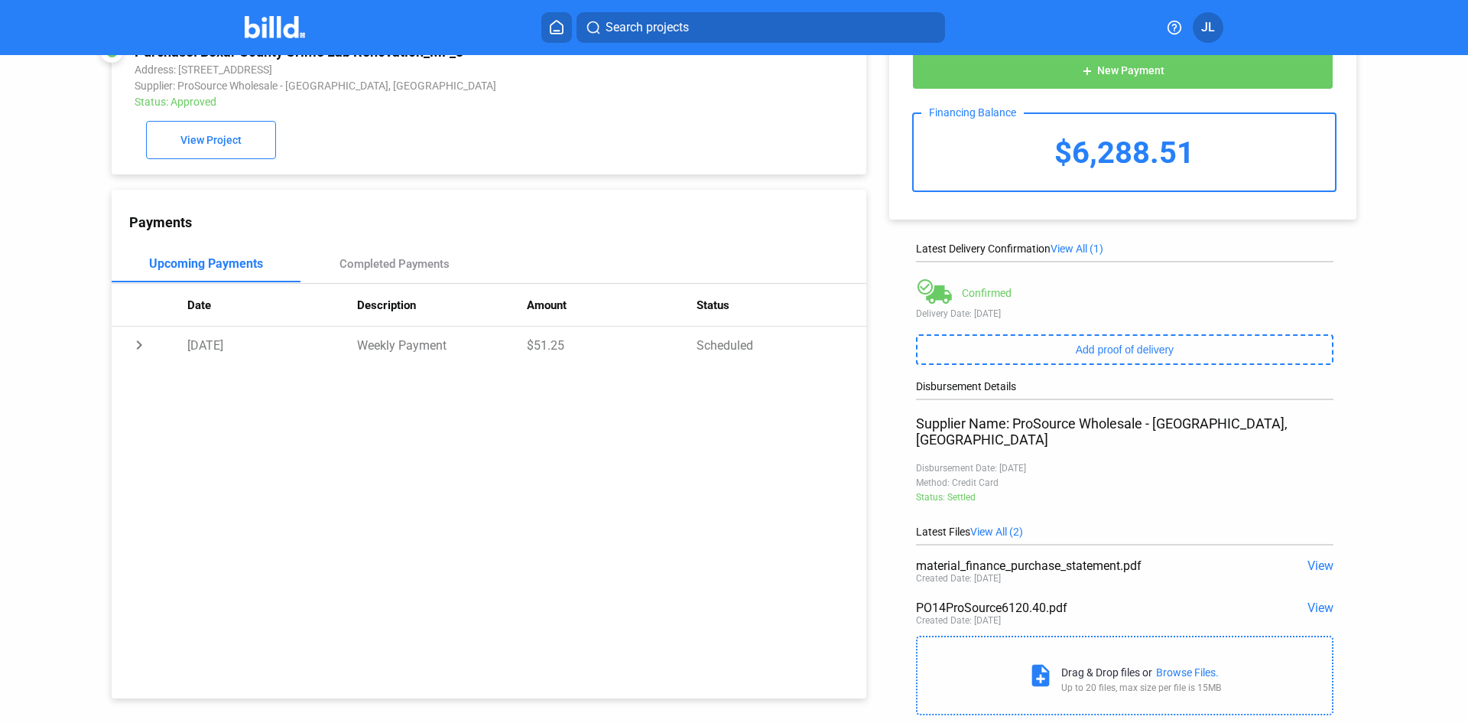
scroll to position [0, 0]
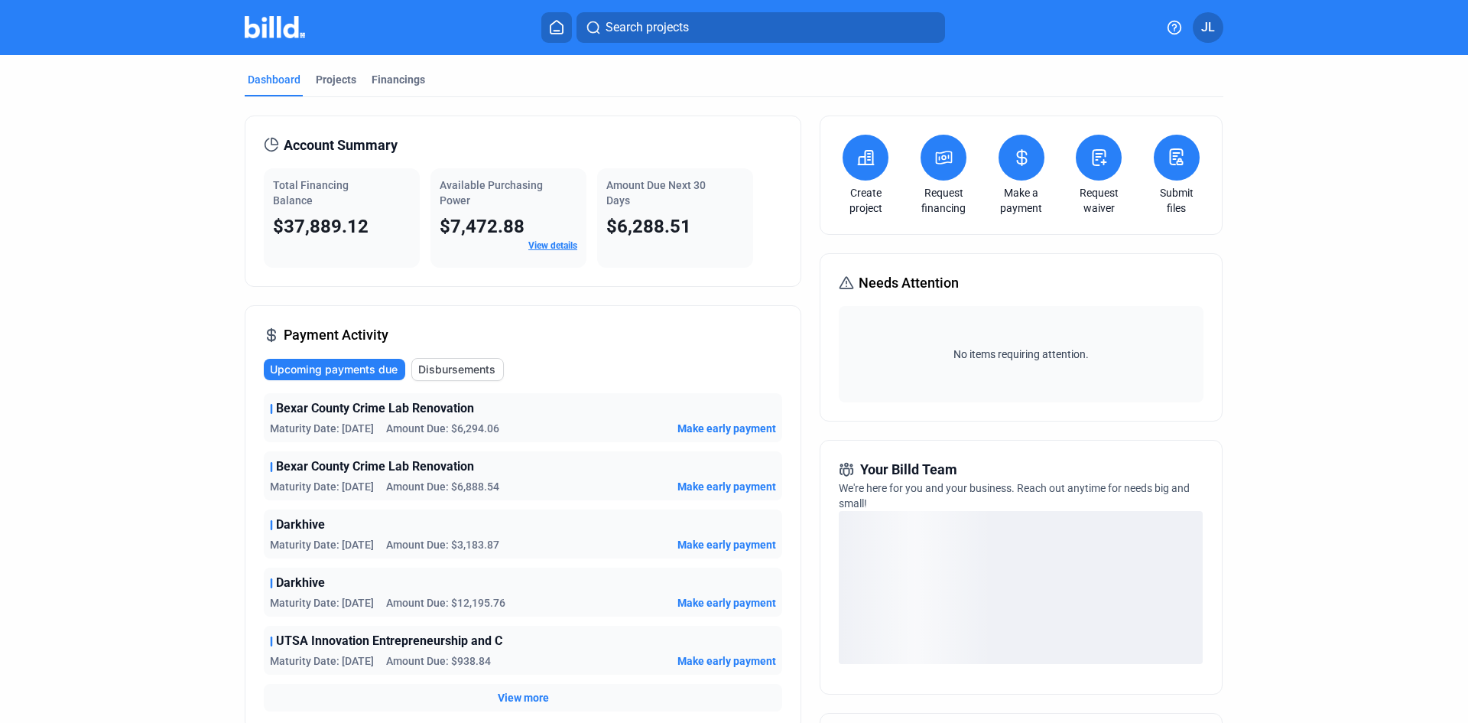
click at [1022, 156] on icon at bounding box center [1022, 157] width 19 height 18
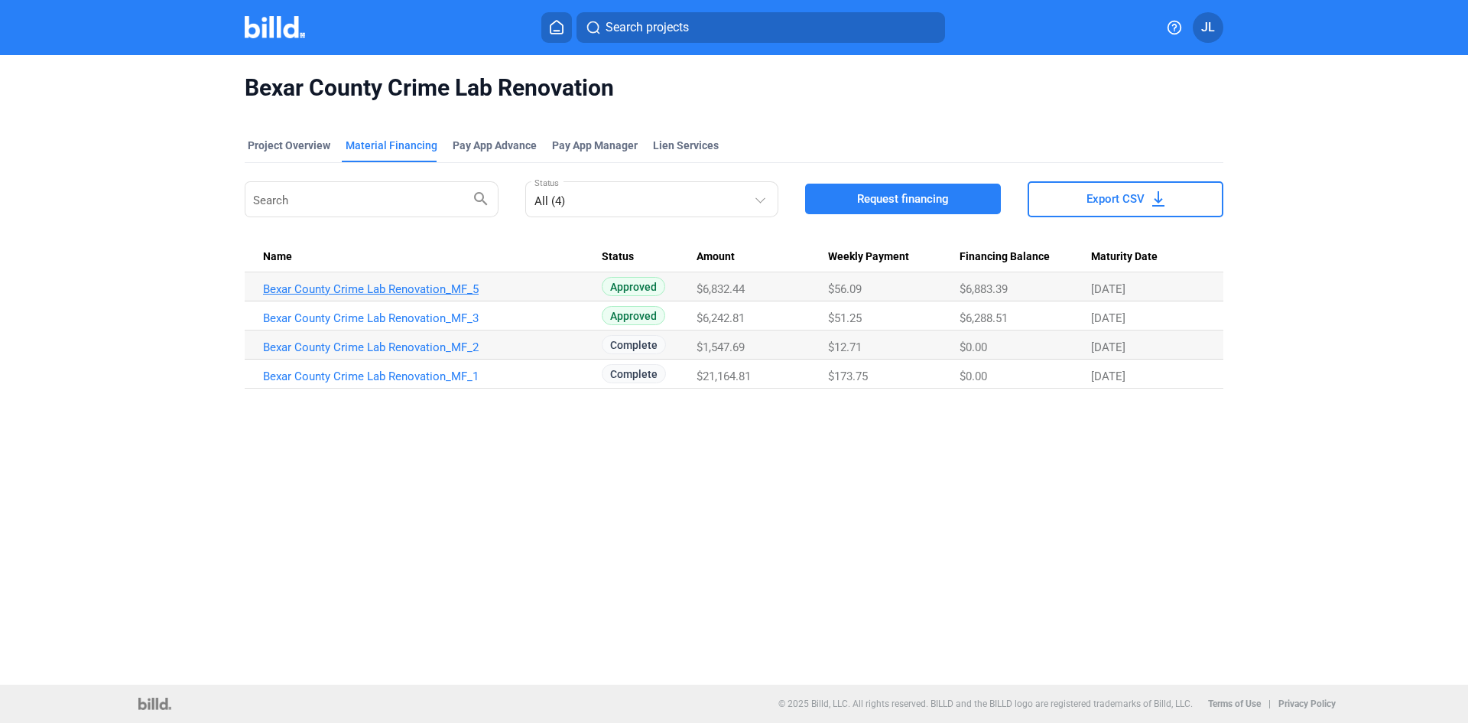
click at [405, 282] on link "Bexar County Crime Lab Renovation_MF_5" at bounding box center [432, 289] width 339 height 14
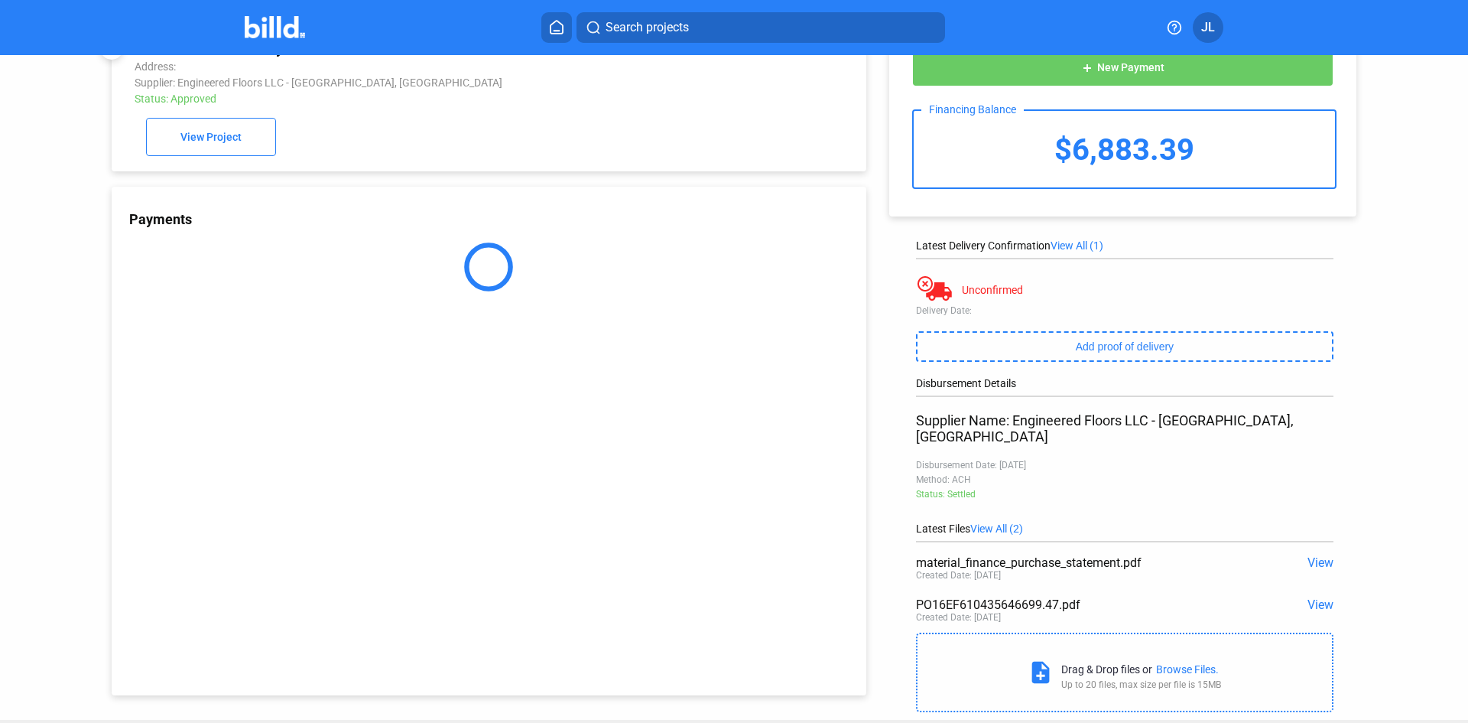
scroll to position [67, 0]
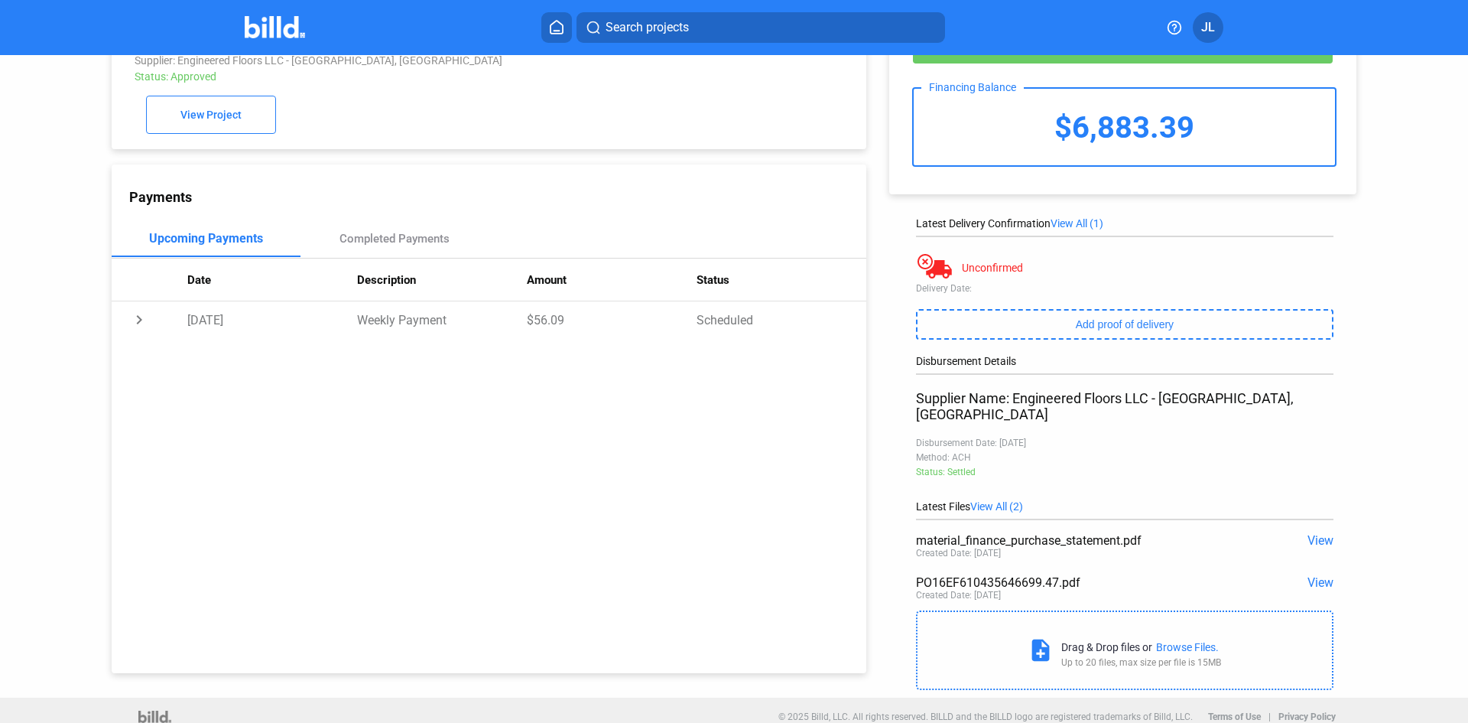
click at [1314, 533] on span "View" at bounding box center [1321, 540] width 26 height 15
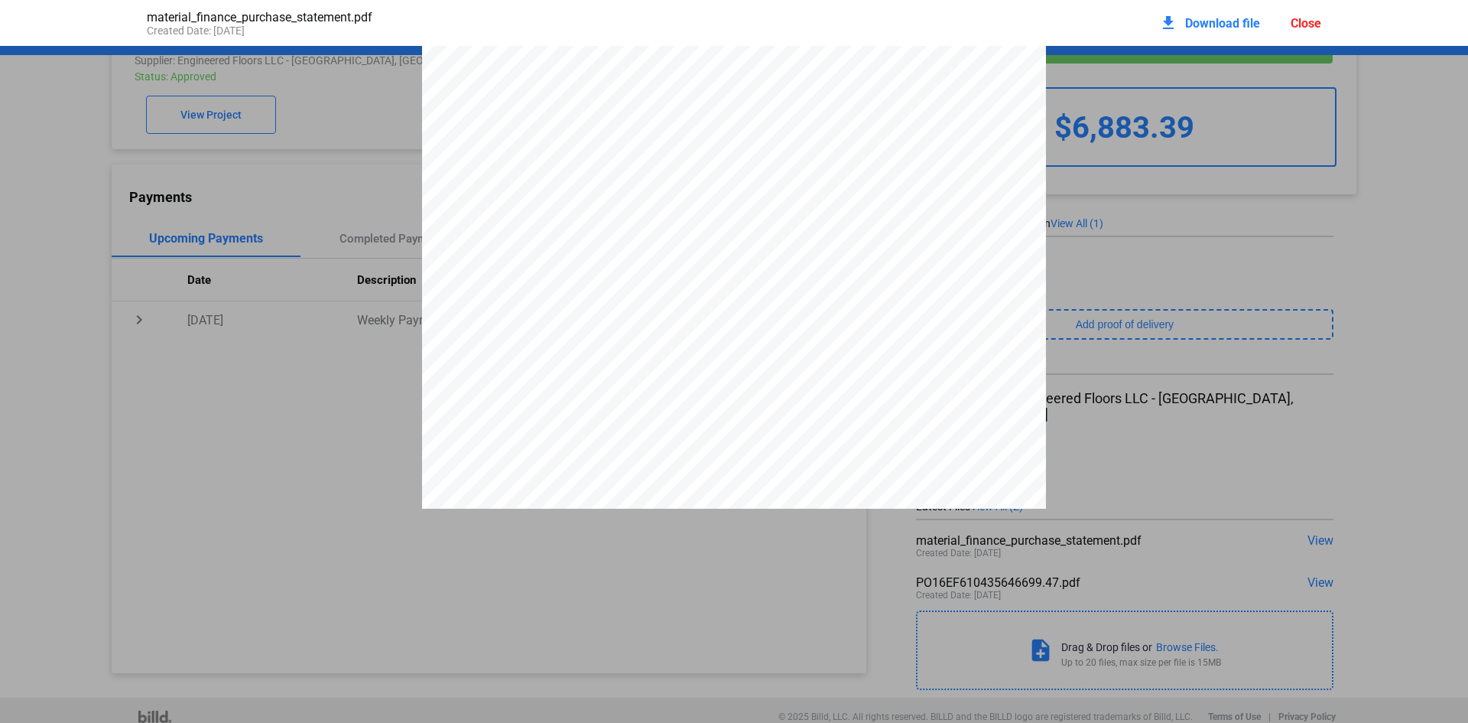
scroll to position [2531, 0]
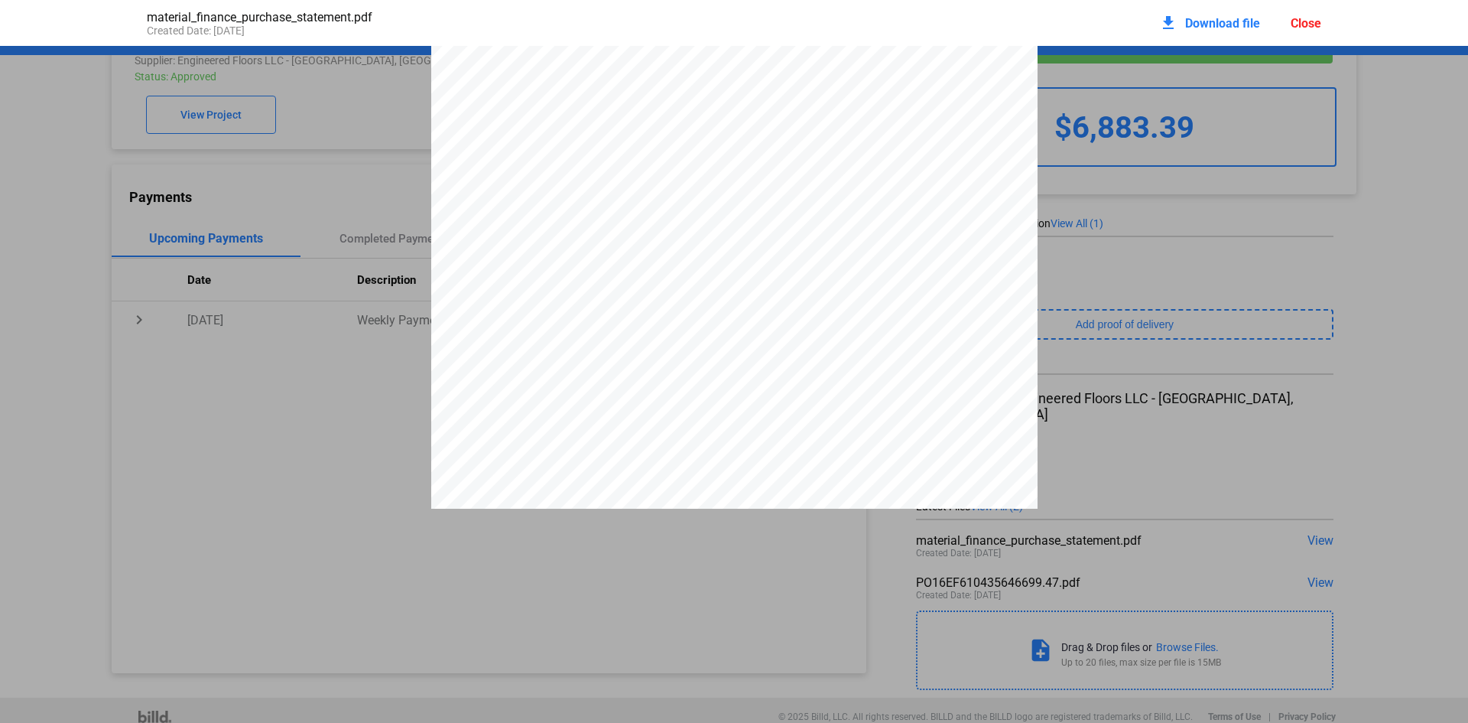
scroll to position [1843, 0]
click at [1298, 28] on div "Close" at bounding box center [1306, 23] width 31 height 15
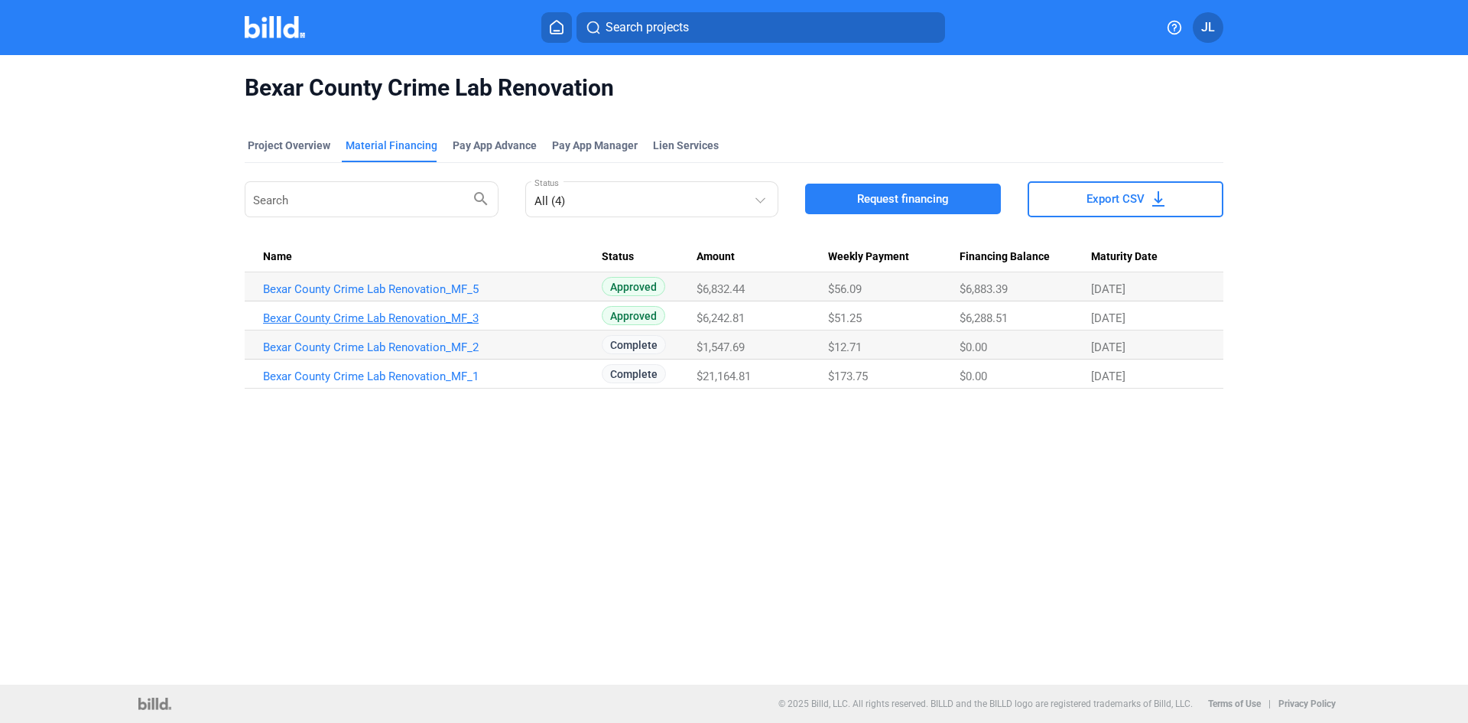
click at [414, 323] on link "Bexar County Crime Lab Renovation_MF_3" at bounding box center [432, 318] width 339 height 14
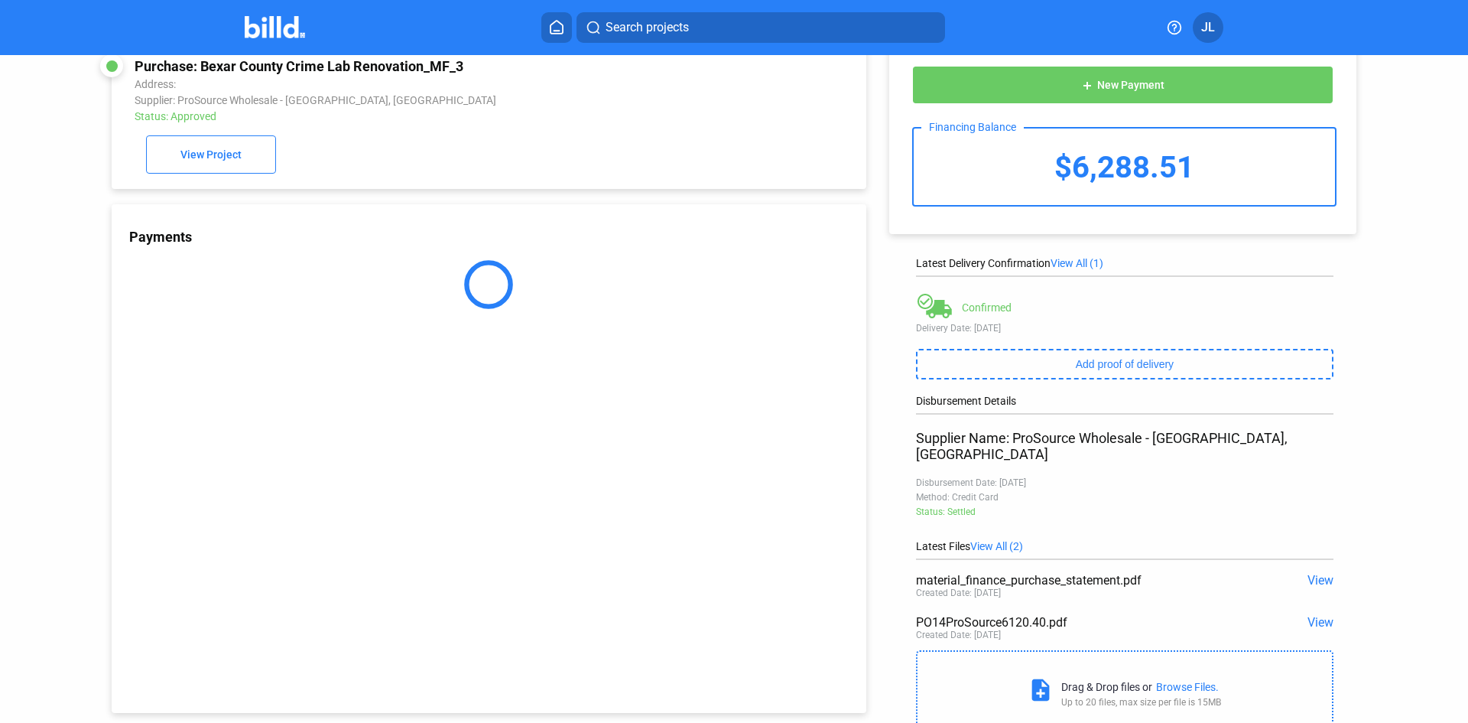
scroll to position [67, 0]
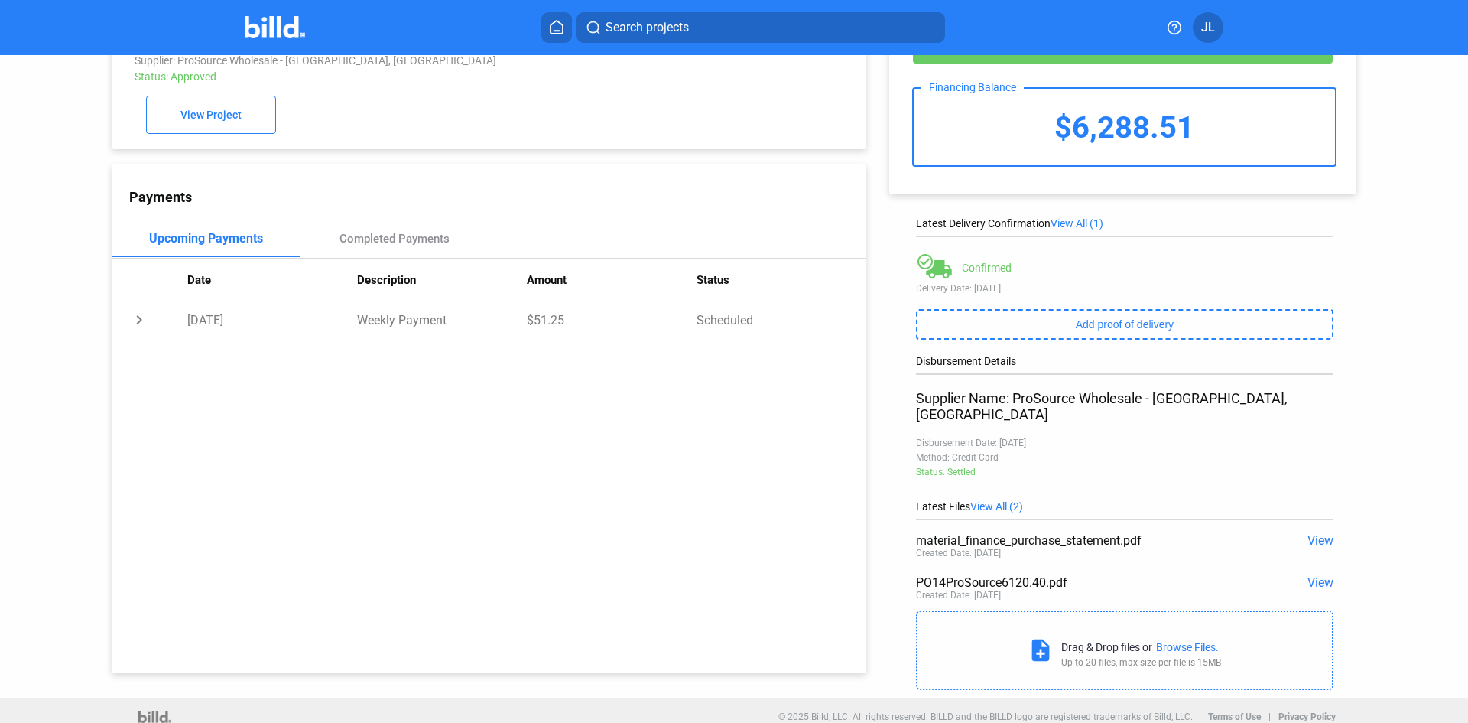
click at [1308, 533] on span "View" at bounding box center [1321, 540] width 26 height 15
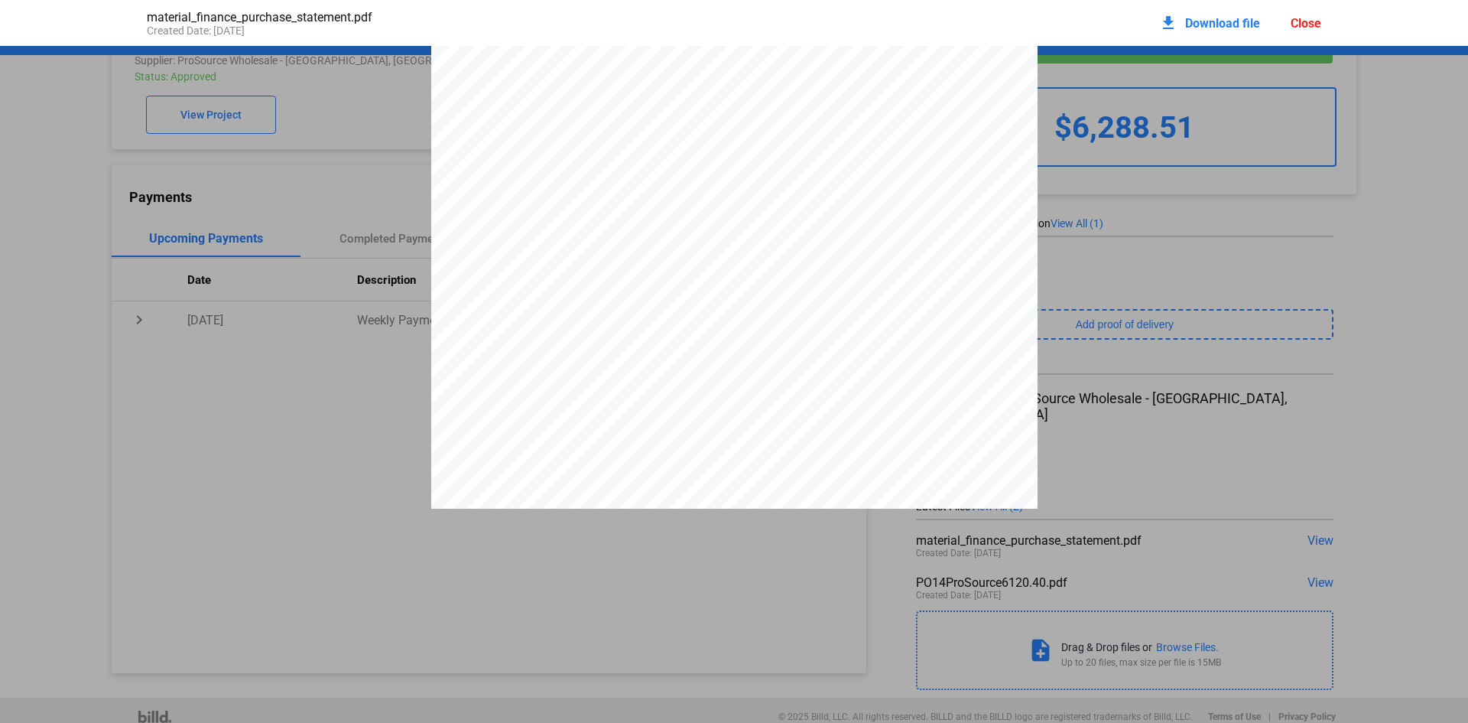
scroll to position [2608, 0]
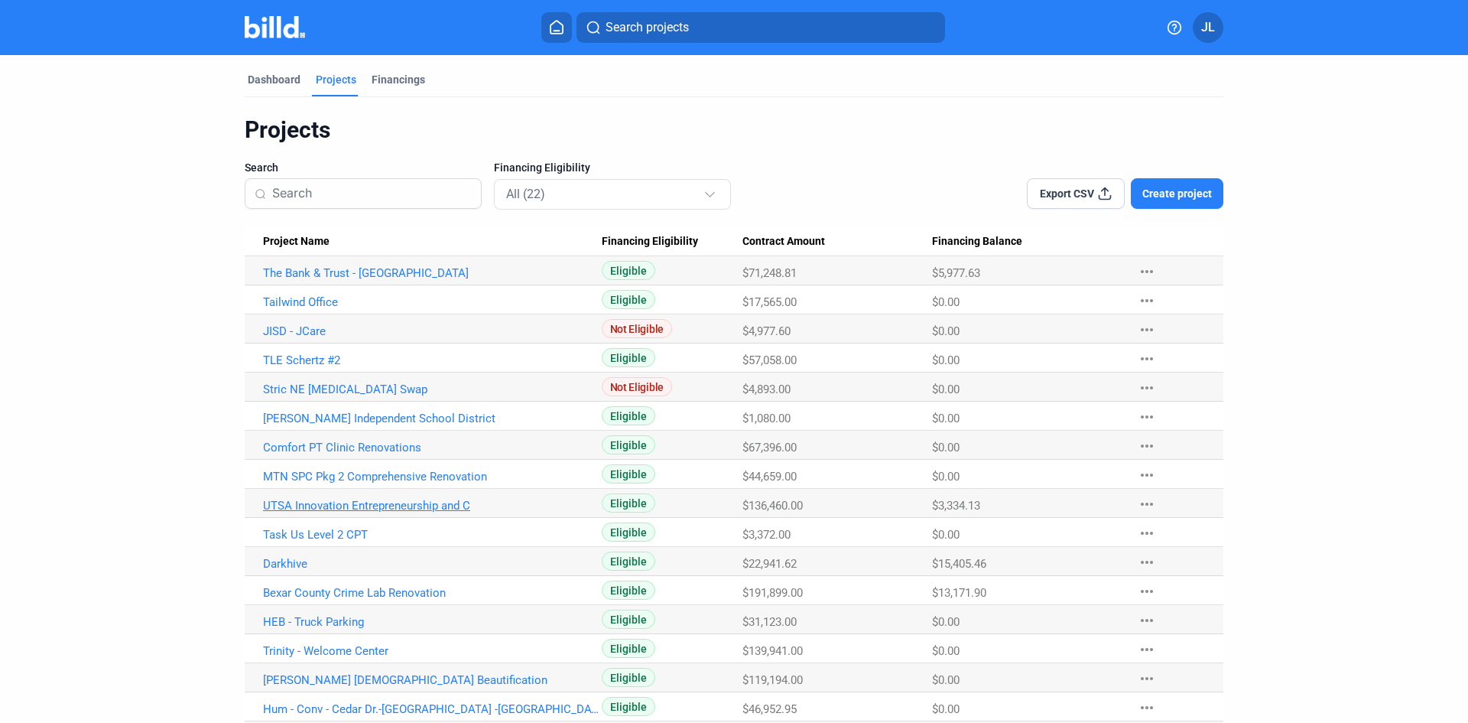
click at [347, 505] on link "UTSA Innovation Entrepreneurship and C" at bounding box center [432, 506] width 339 height 14
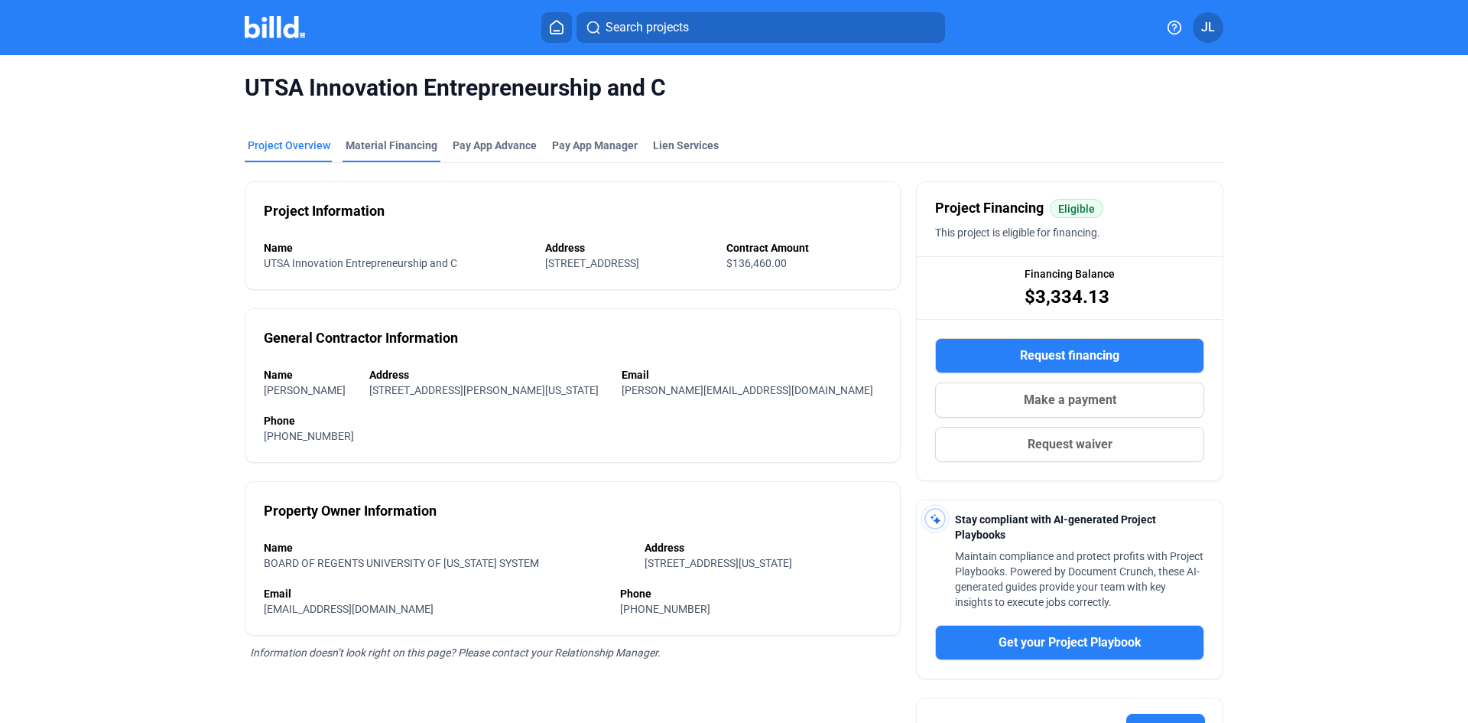
click at [382, 139] on div "Material Financing" at bounding box center [392, 145] width 92 height 15
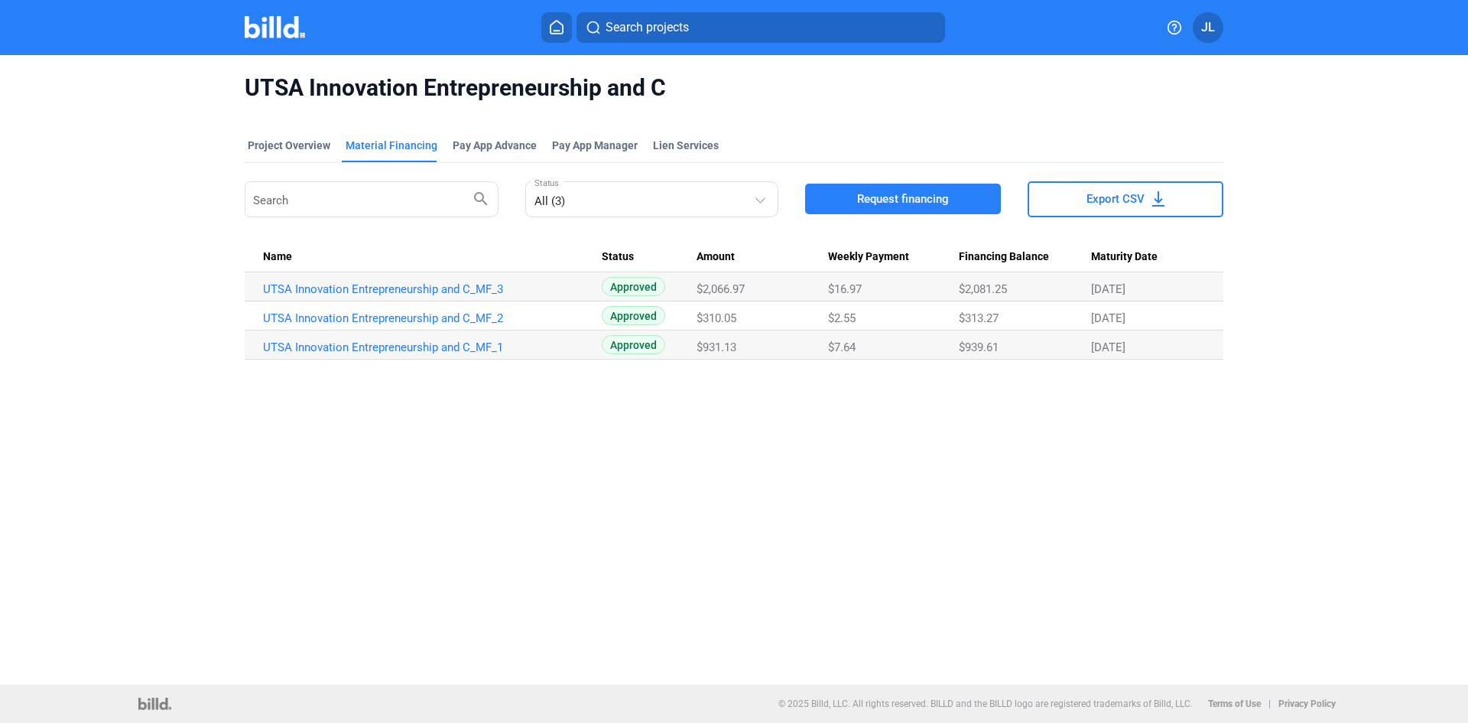
click at [659, 398] on div "UTSA Innovation Entrepreneurship and C Project Overview Material Financing Pay …" at bounding box center [734, 369] width 1468 height 629
click at [440, 292] on link "UTSA Innovation Entrepreneurship and C_MF_3" at bounding box center [432, 289] width 339 height 14
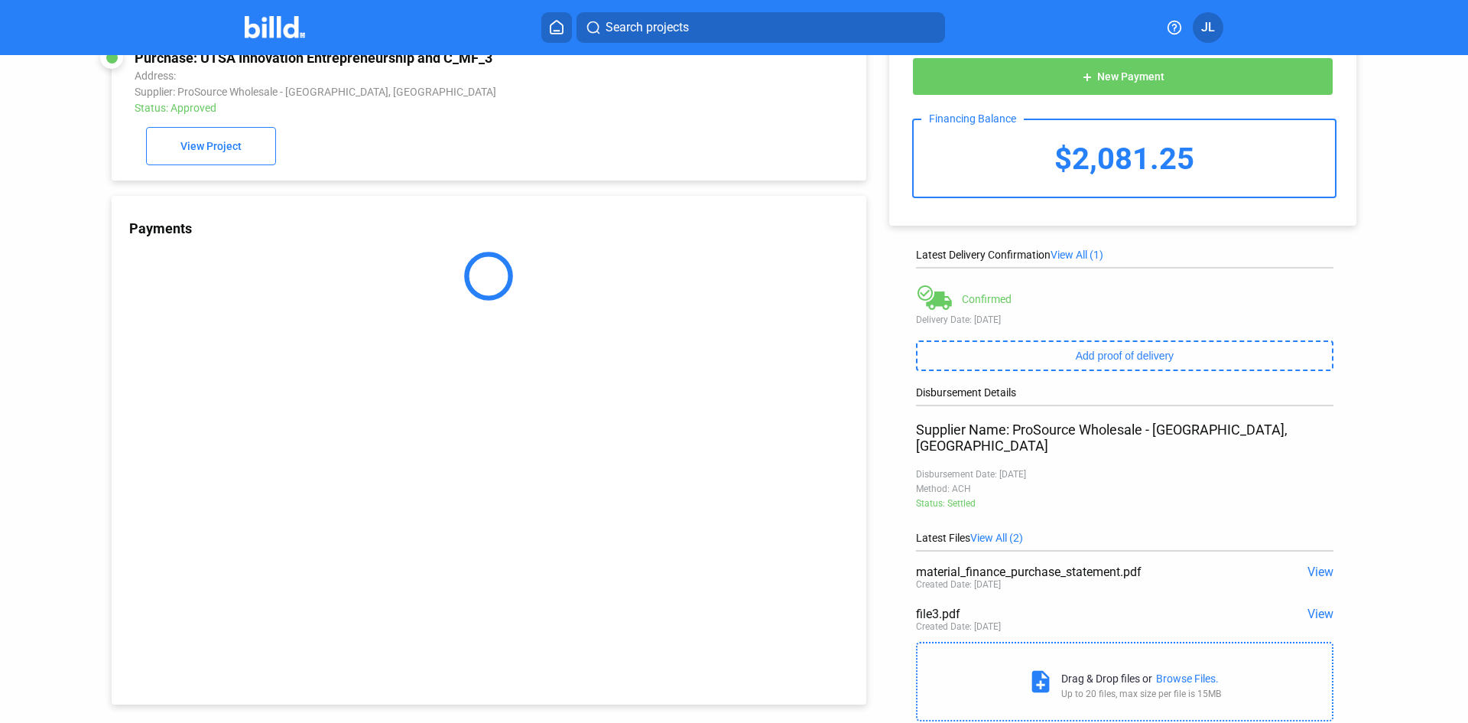
scroll to position [67, 0]
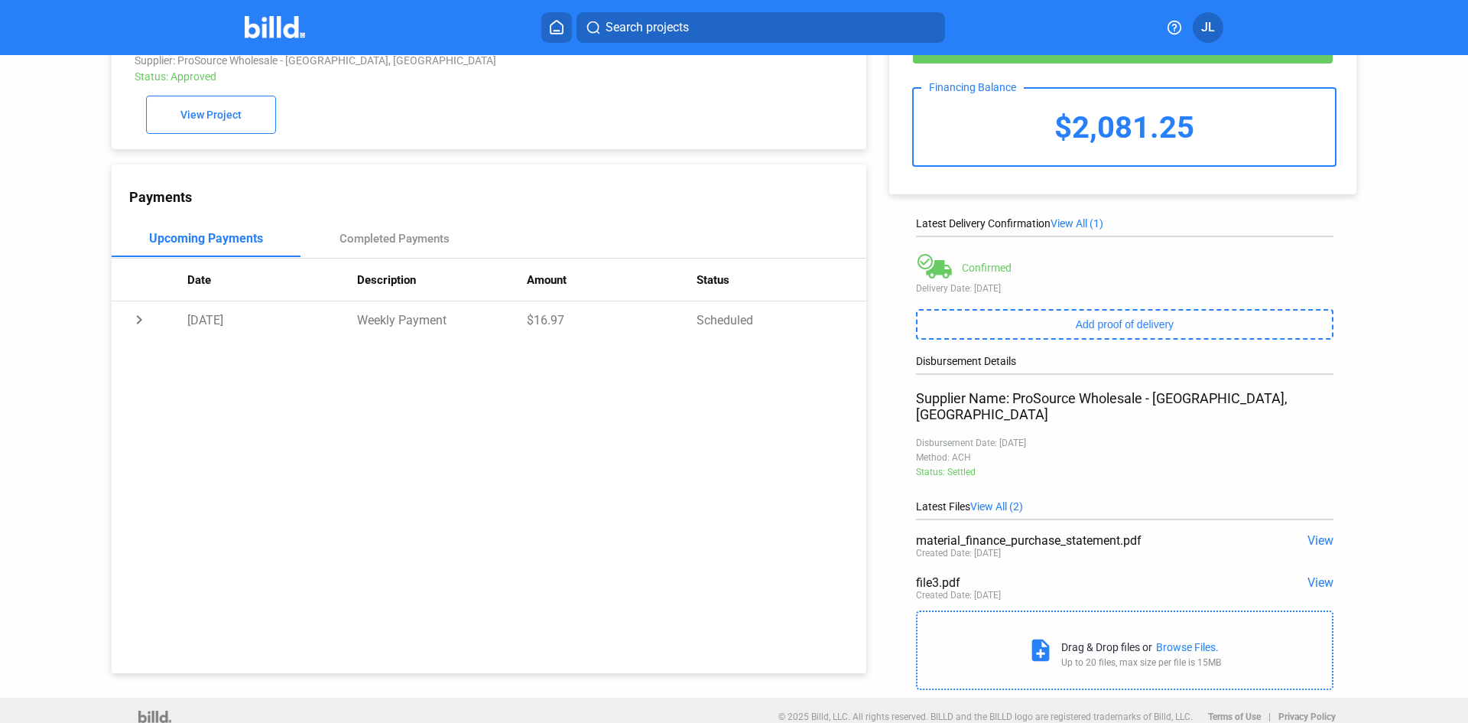
click at [1314, 533] on span "View" at bounding box center [1321, 540] width 26 height 15
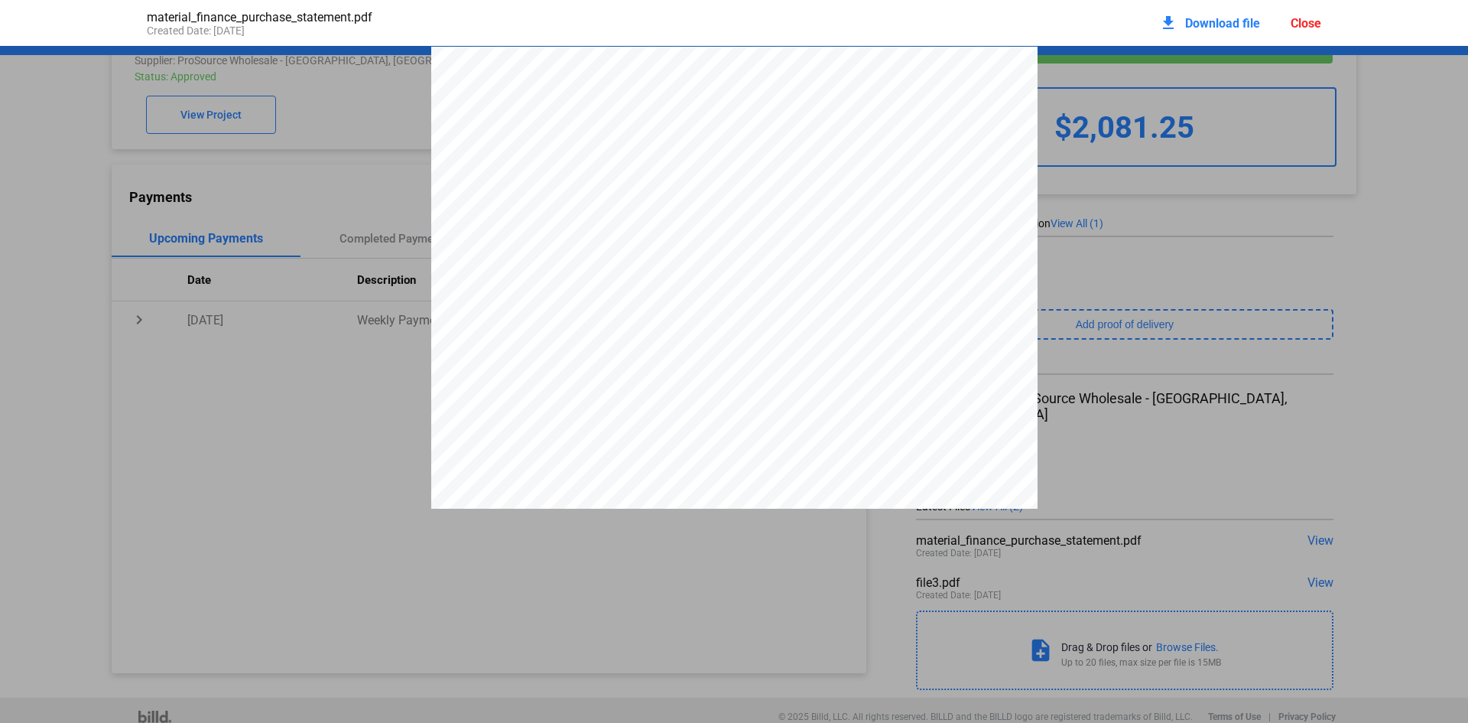
scroll to position [8, 0]
click at [723, 294] on div "PURCHASE STATEMENT This PURCHASE STATEMENT is being executed and delivered purs…" at bounding box center [734, 468] width 606 height 858
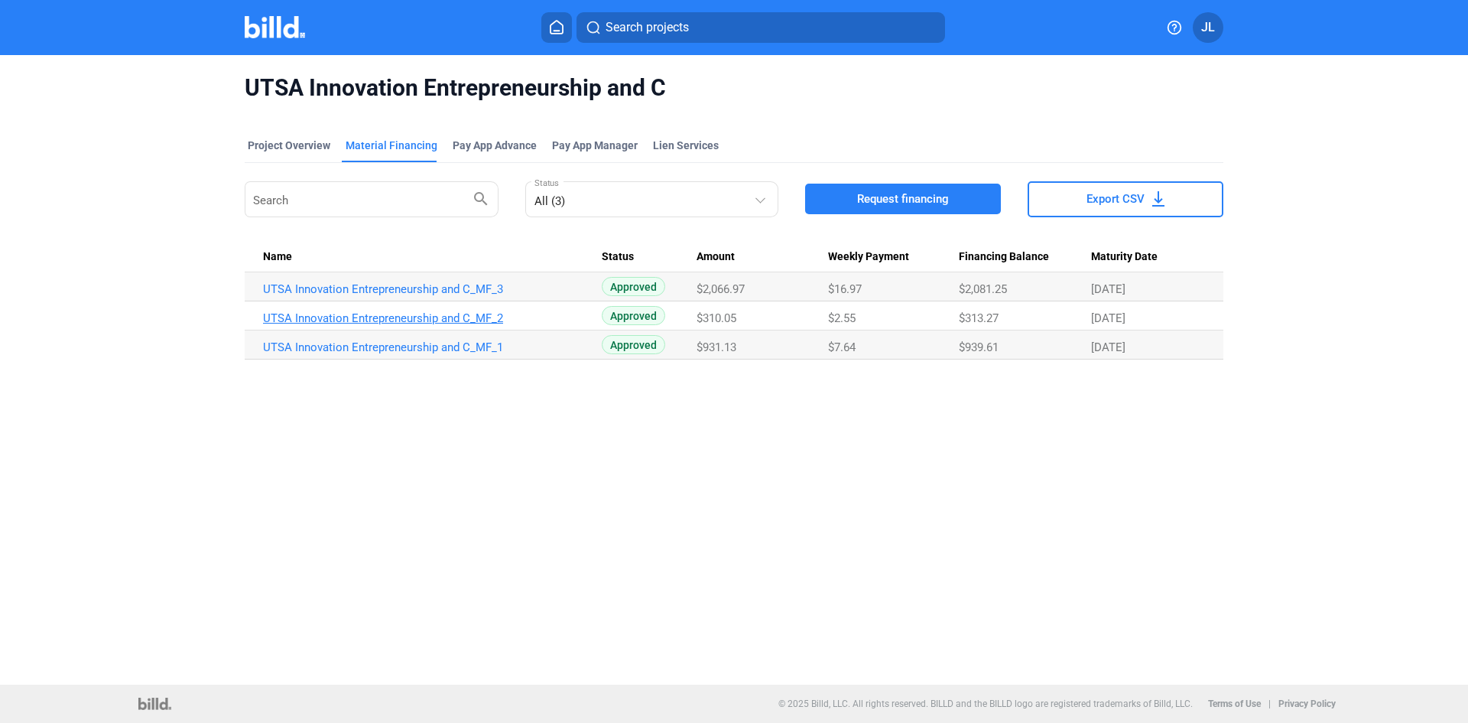
click at [423, 318] on link "UTSA Innovation Entrepreneurship and C_MF_2" at bounding box center [432, 318] width 339 height 14
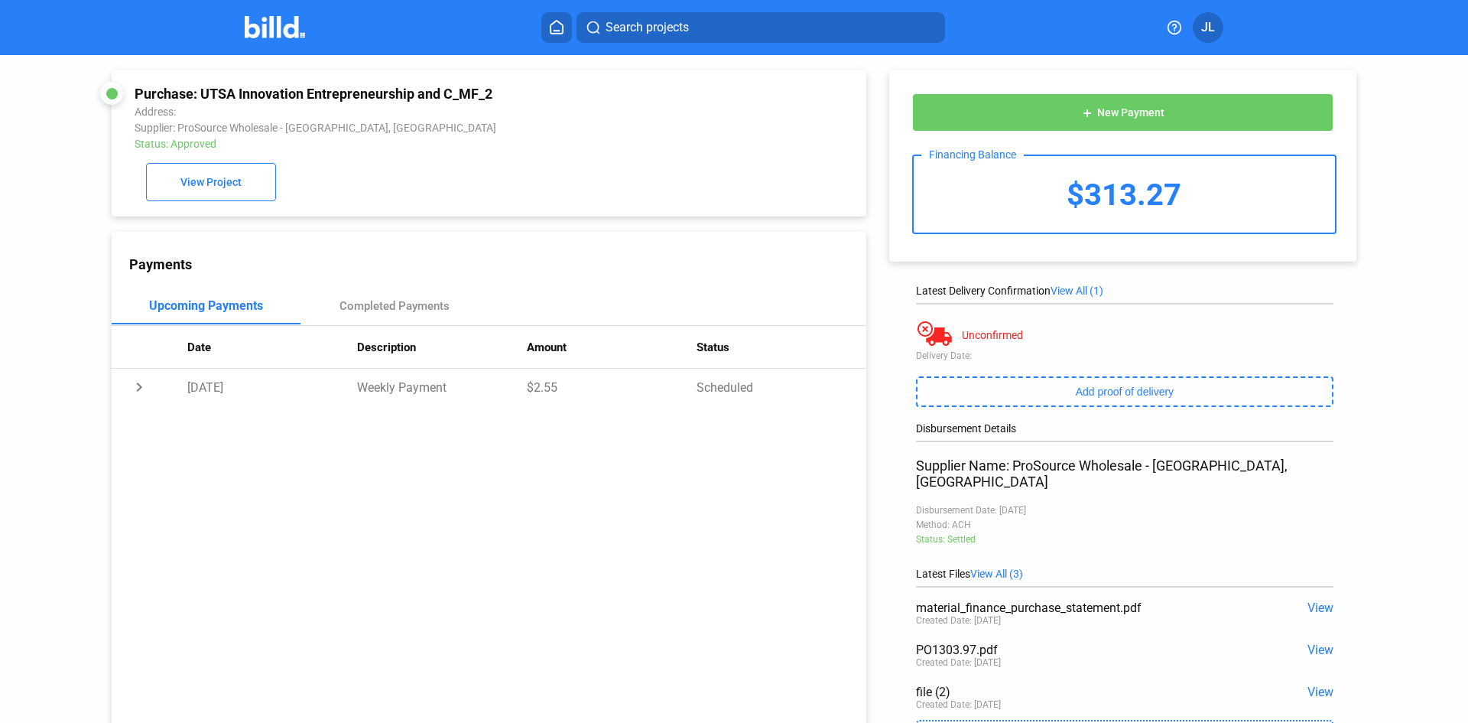
click at [1324, 600] on span "View" at bounding box center [1321, 607] width 26 height 15
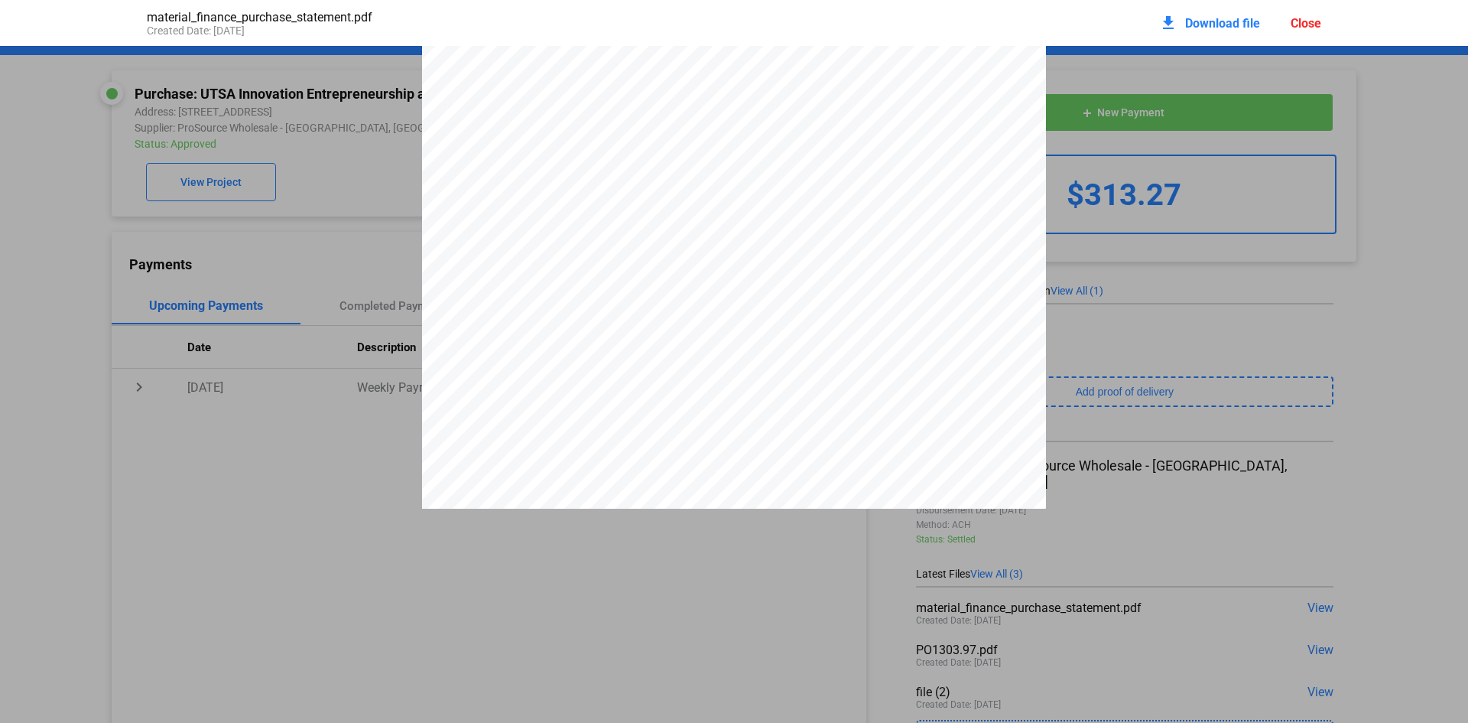
scroll to position [2761, 0]
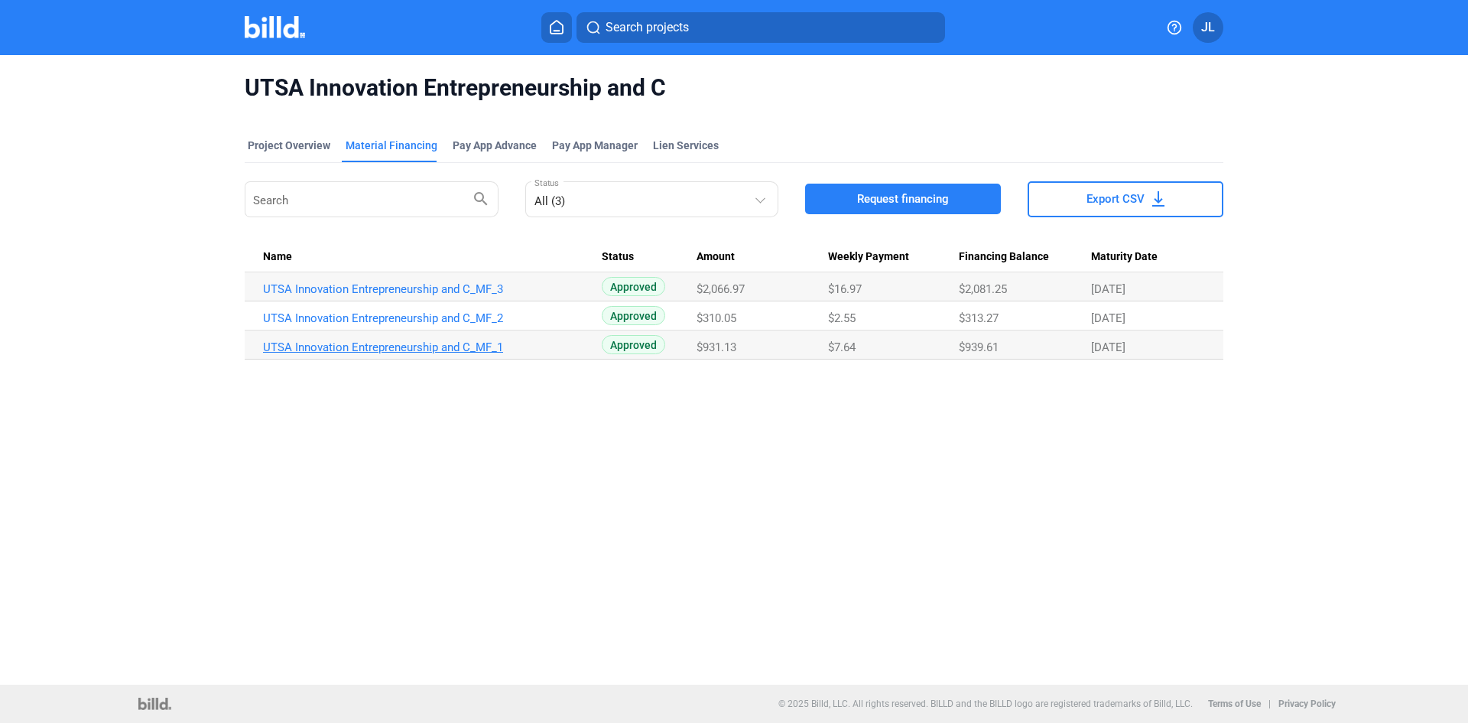
click at [431, 346] on link "UTSA Innovation Entrepreneurship and C_MF_1" at bounding box center [432, 347] width 339 height 14
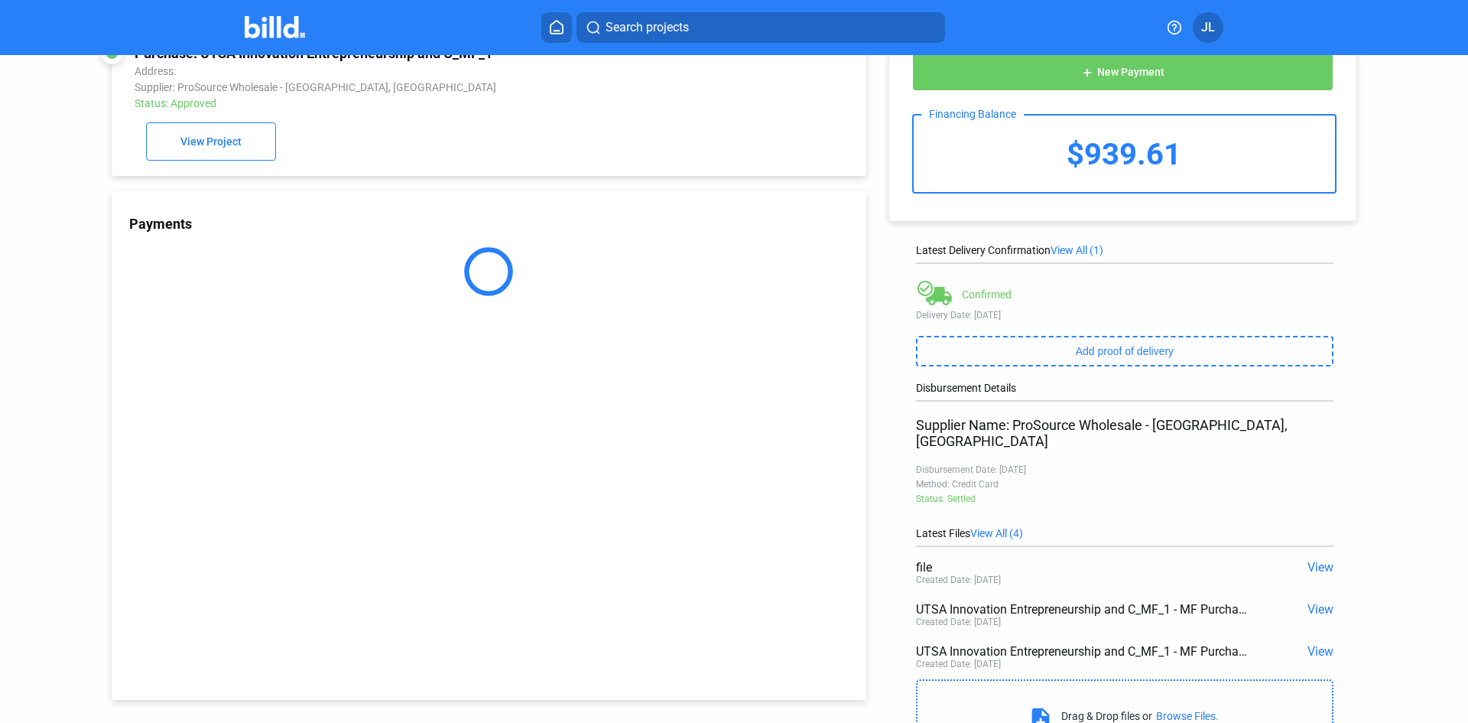
scroll to position [109, 0]
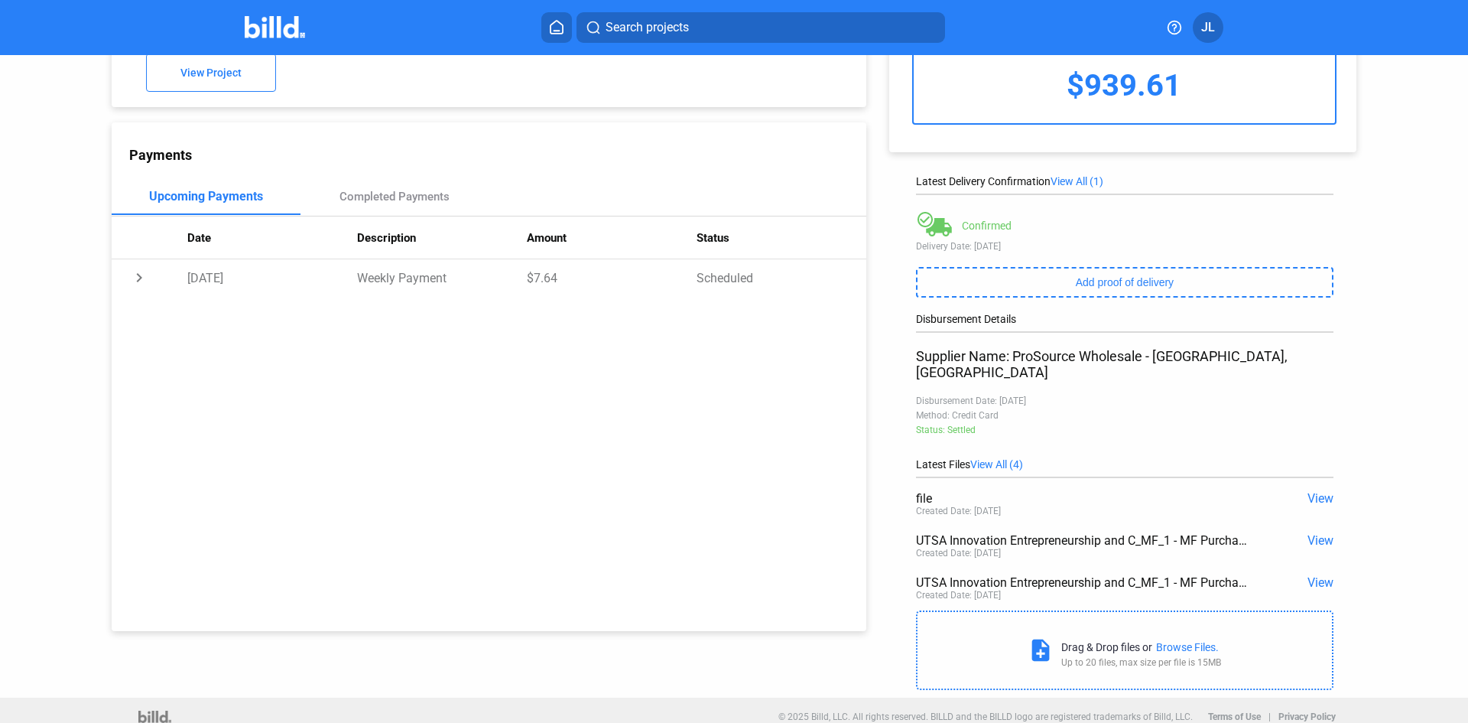
click at [1320, 533] on span "View" at bounding box center [1321, 540] width 26 height 15
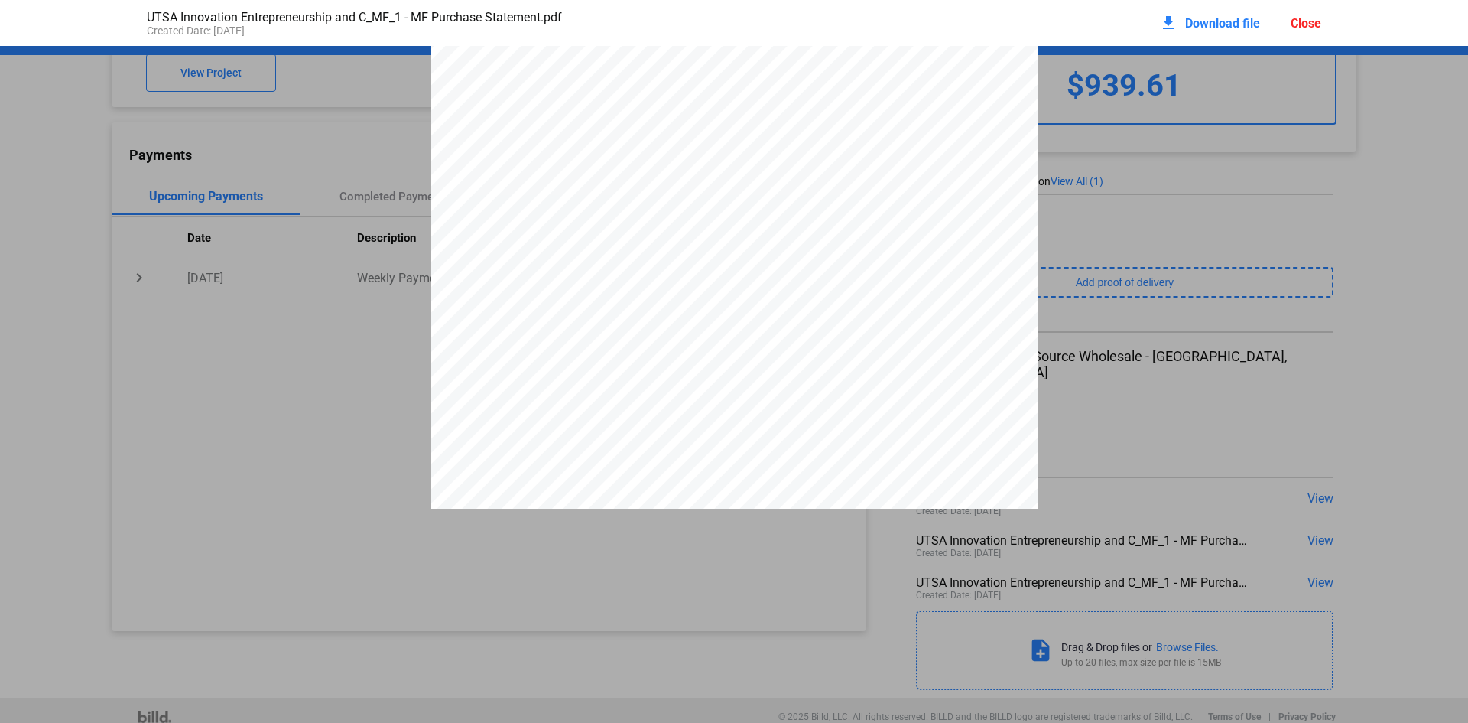
scroll to position [2455, 0]
click at [1300, 23] on div "Close" at bounding box center [1306, 23] width 31 height 15
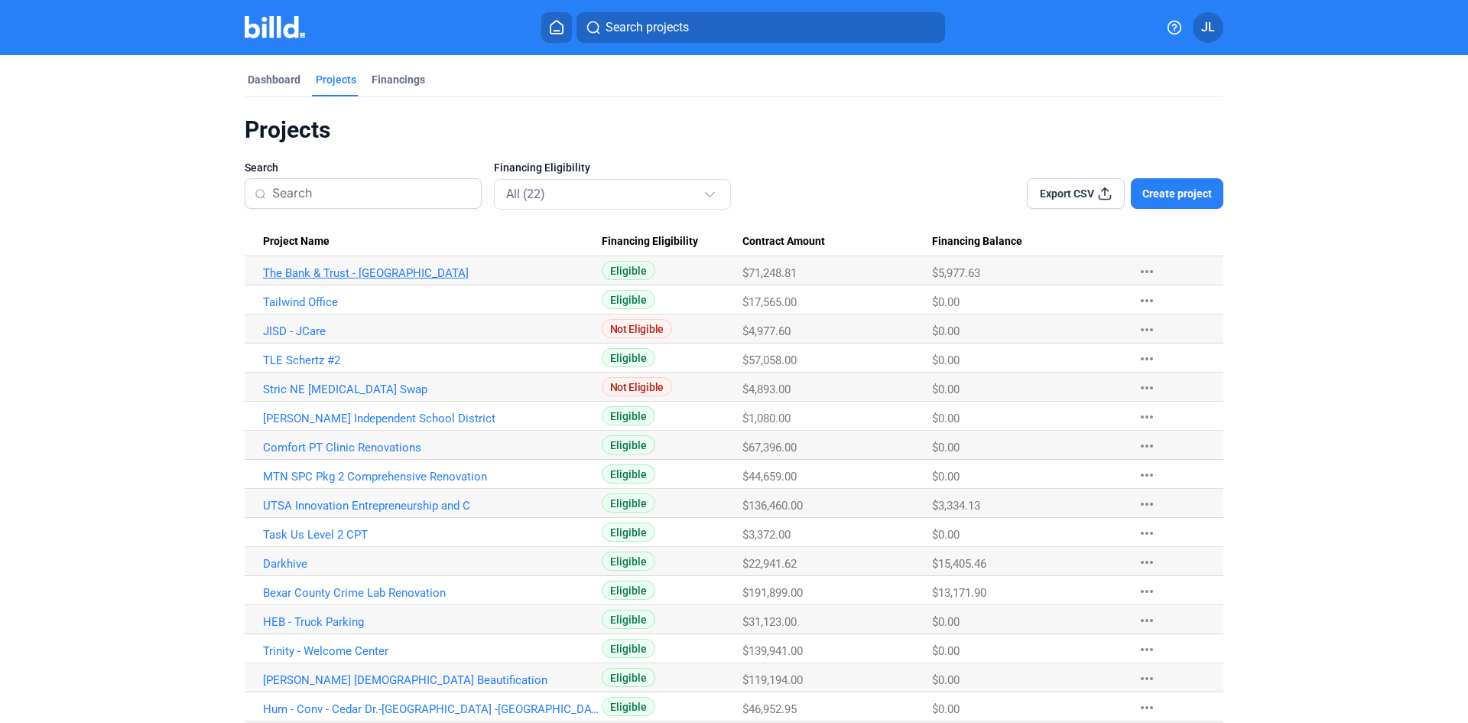
click at [347, 272] on link "The Bank & Trust - [GEOGRAPHIC_DATA]" at bounding box center [432, 273] width 339 height 14
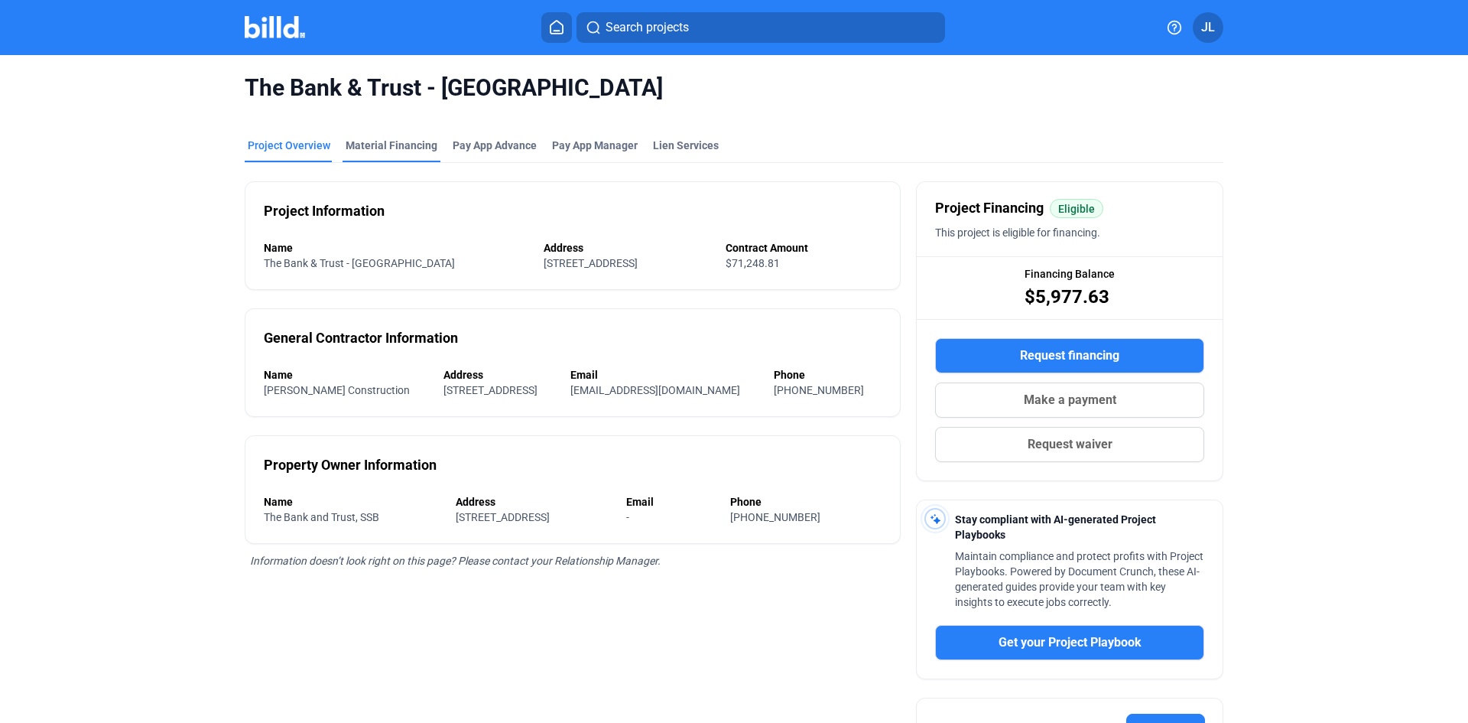
click at [405, 149] on div "Material Financing" at bounding box center [392, 145] width 92 height 15
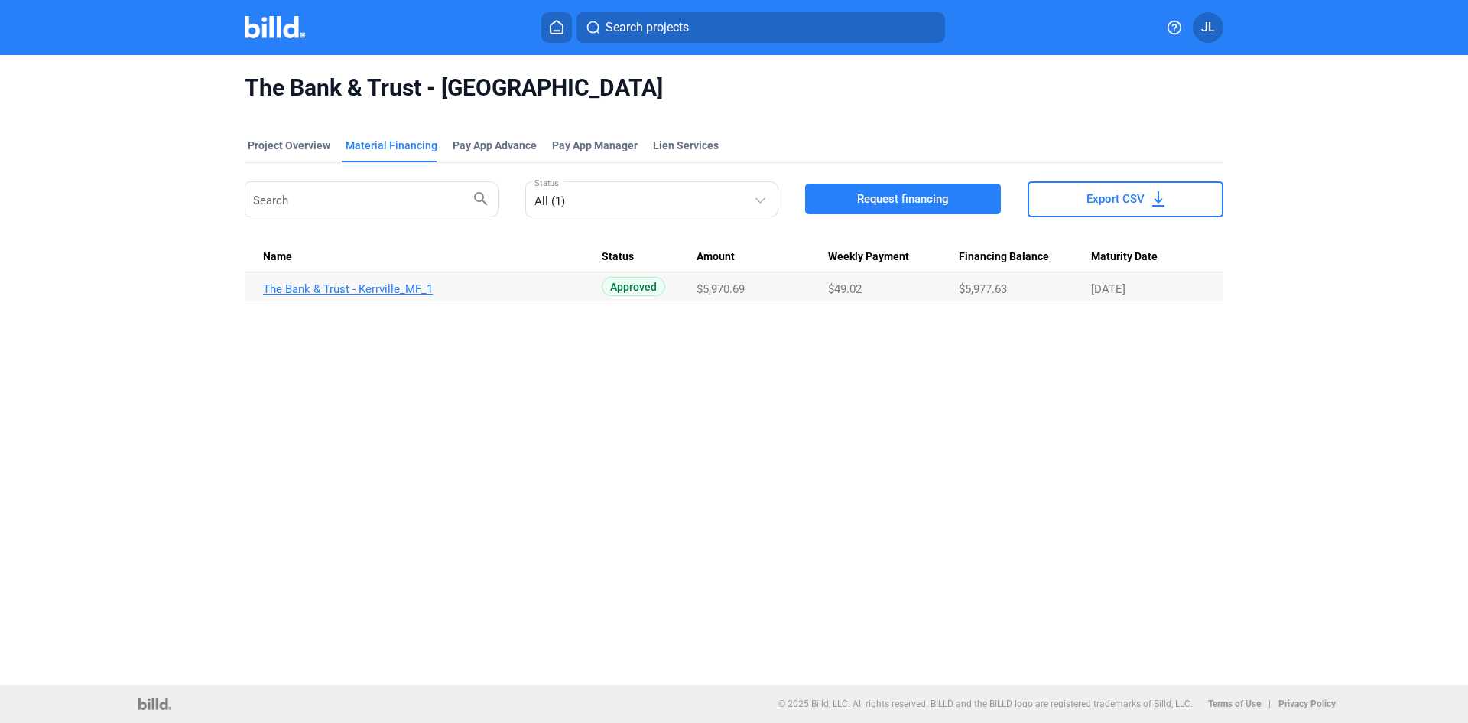
click at [381, 284] on link "The Bank & Trust - Kerrville_MF_1" at bounding box center [432, 289] width 339 height 14
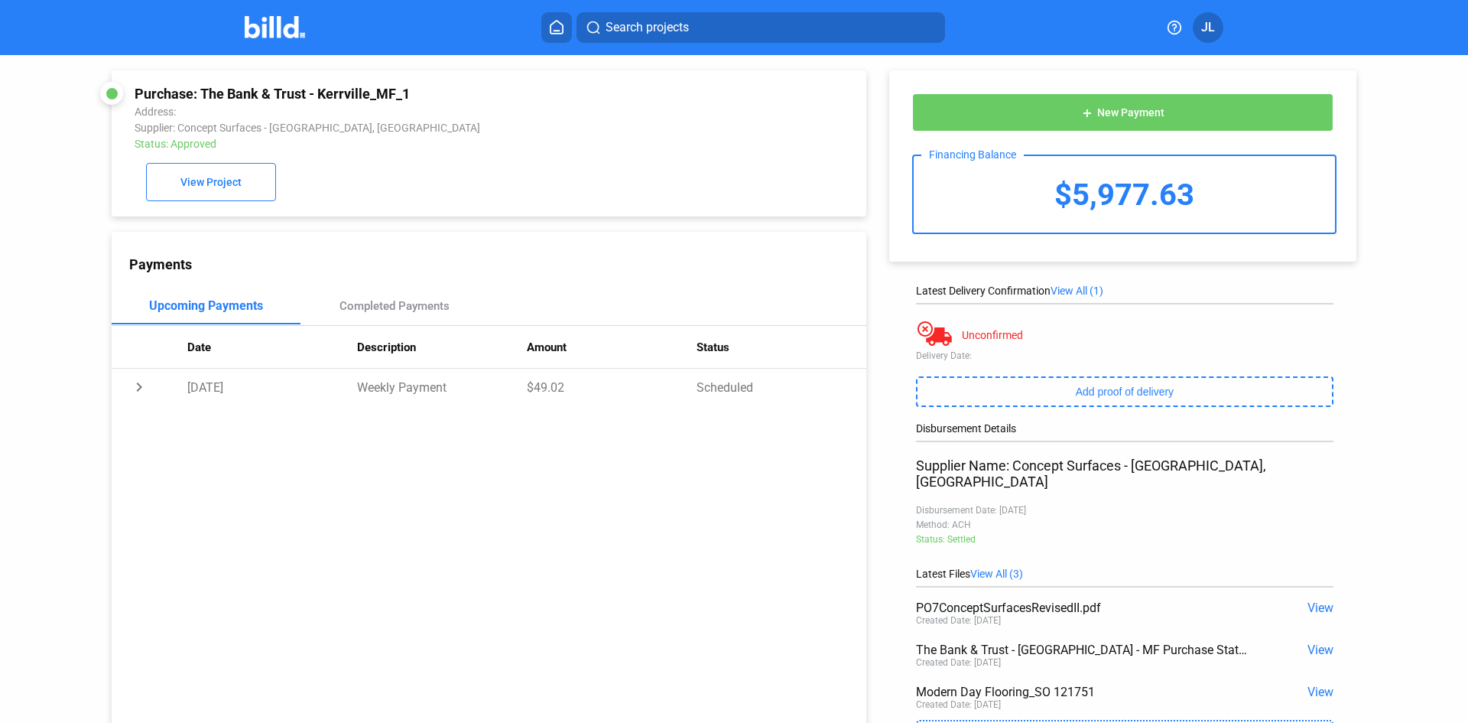
click at [1325, 600] on span "View" at bounding box center [1321, 607] width 26 height 15
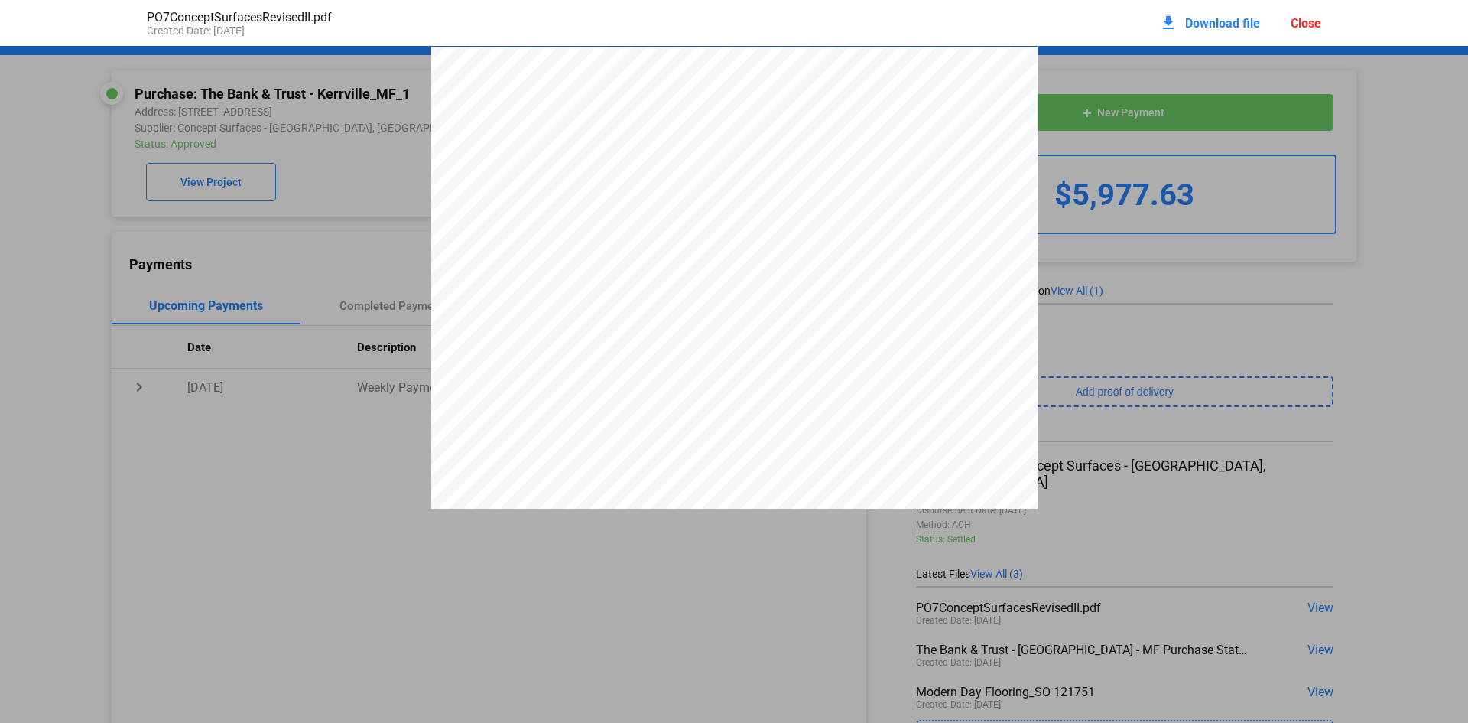
click at [1302, 29] on div "Close" at bounding box center [1306, 23] width 31 height 15
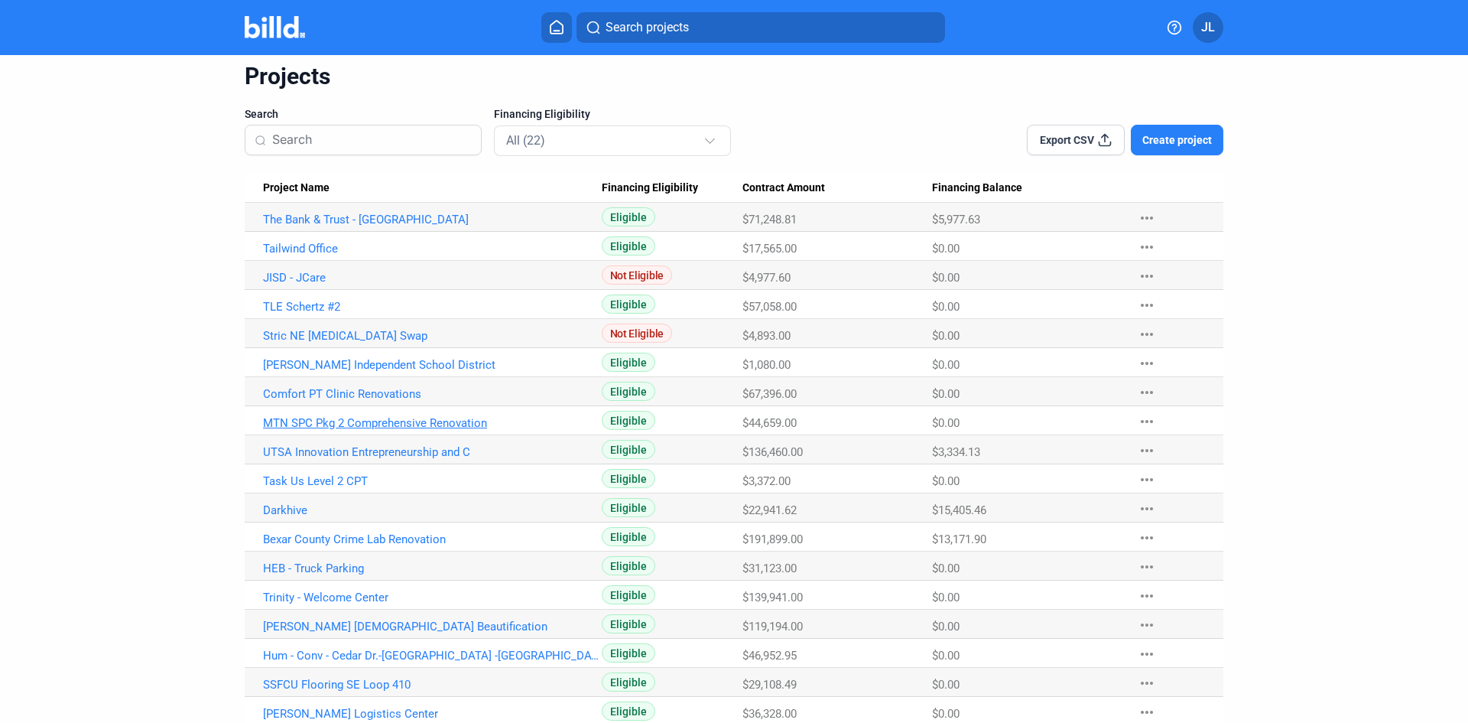
scroll to position [76, 0]
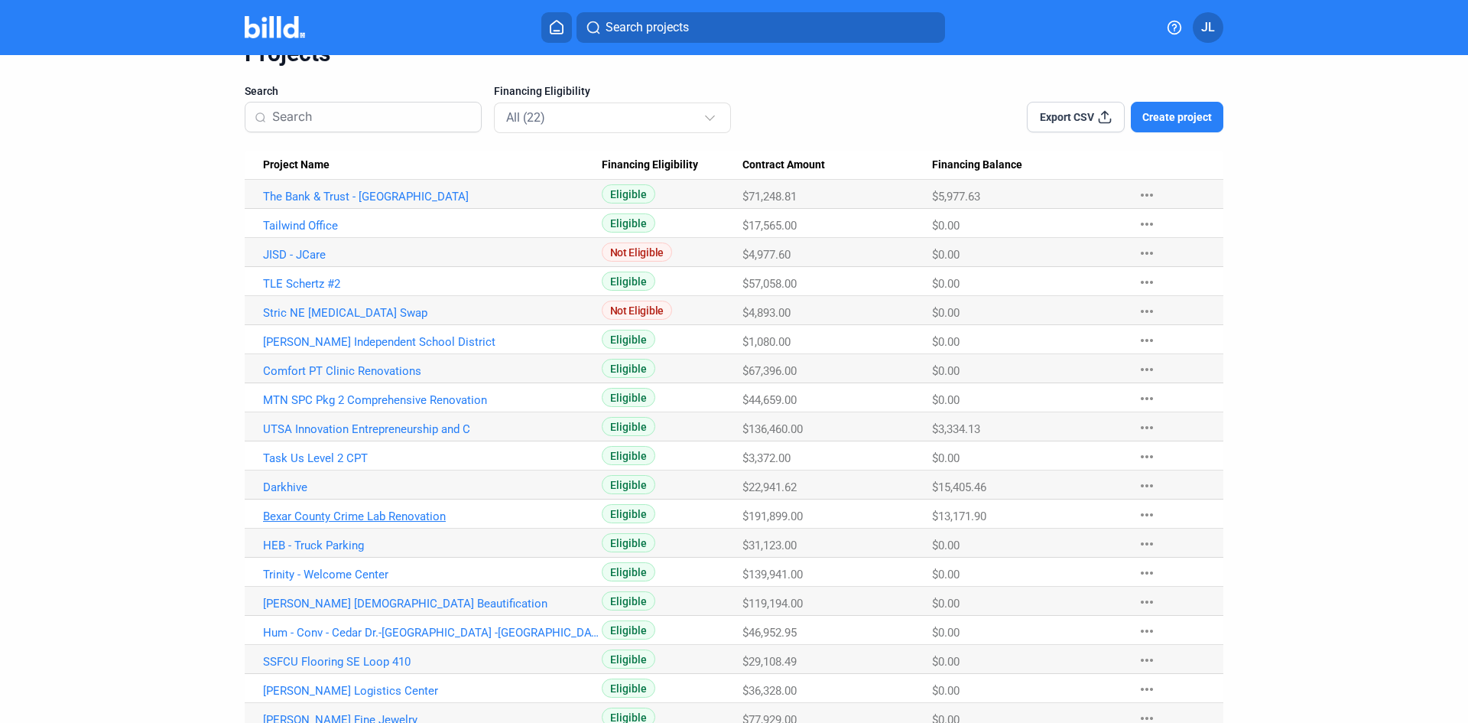
click at [346, 521] on link "Bexar County Crime Lab Renovation" at bounding box center [432, 516] width 339 height 14
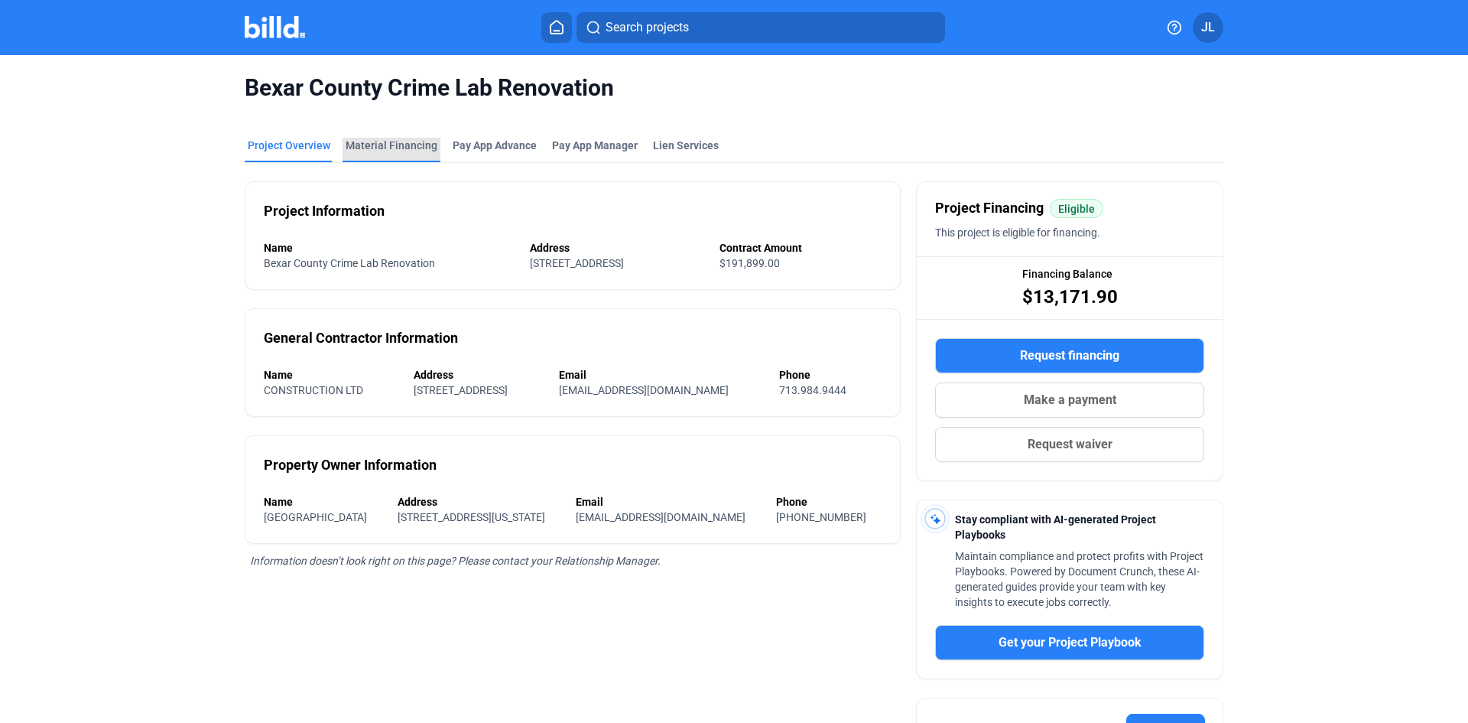
click at [388, 151] on div "Material Financing" at bounding box center [392, 145] width 92 height 15
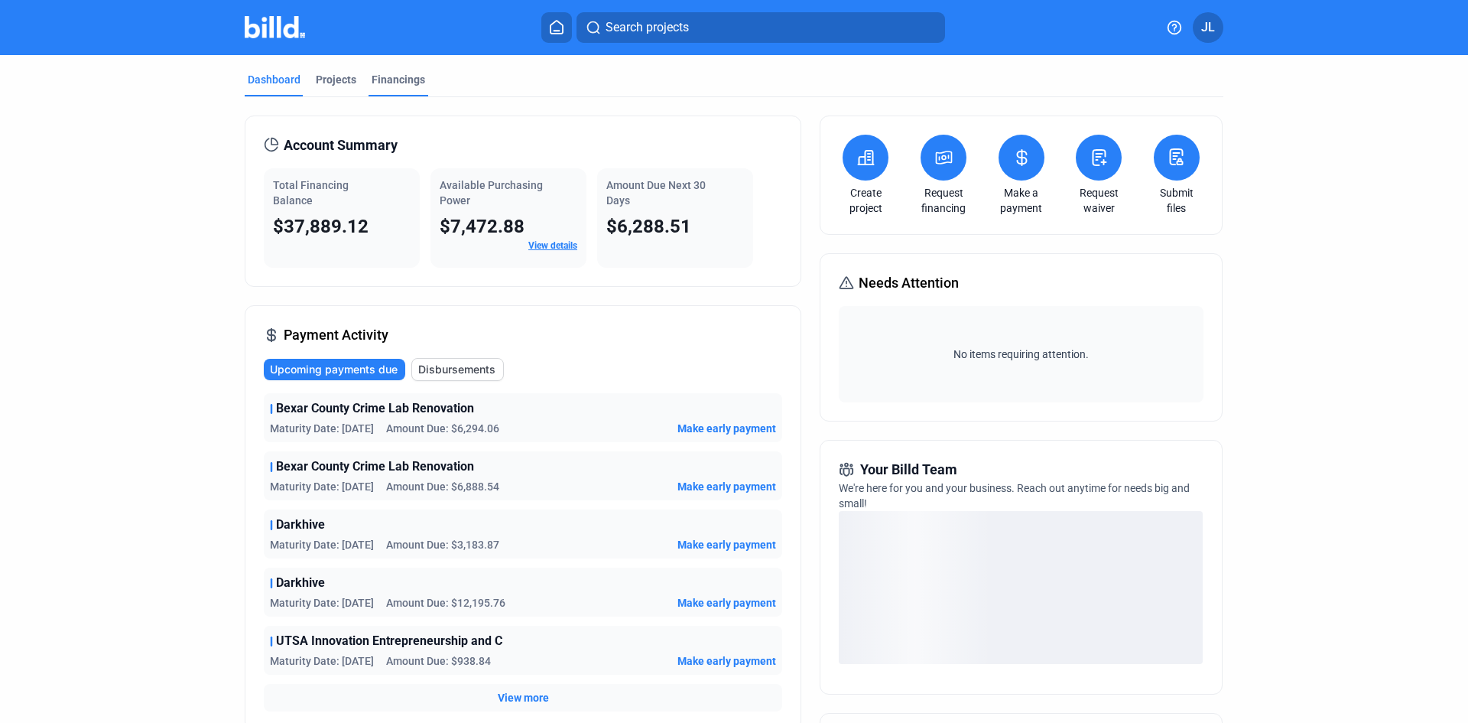
click at [385, 74] on div "Financings" at bounding box center [399, 79] width 54 height 15
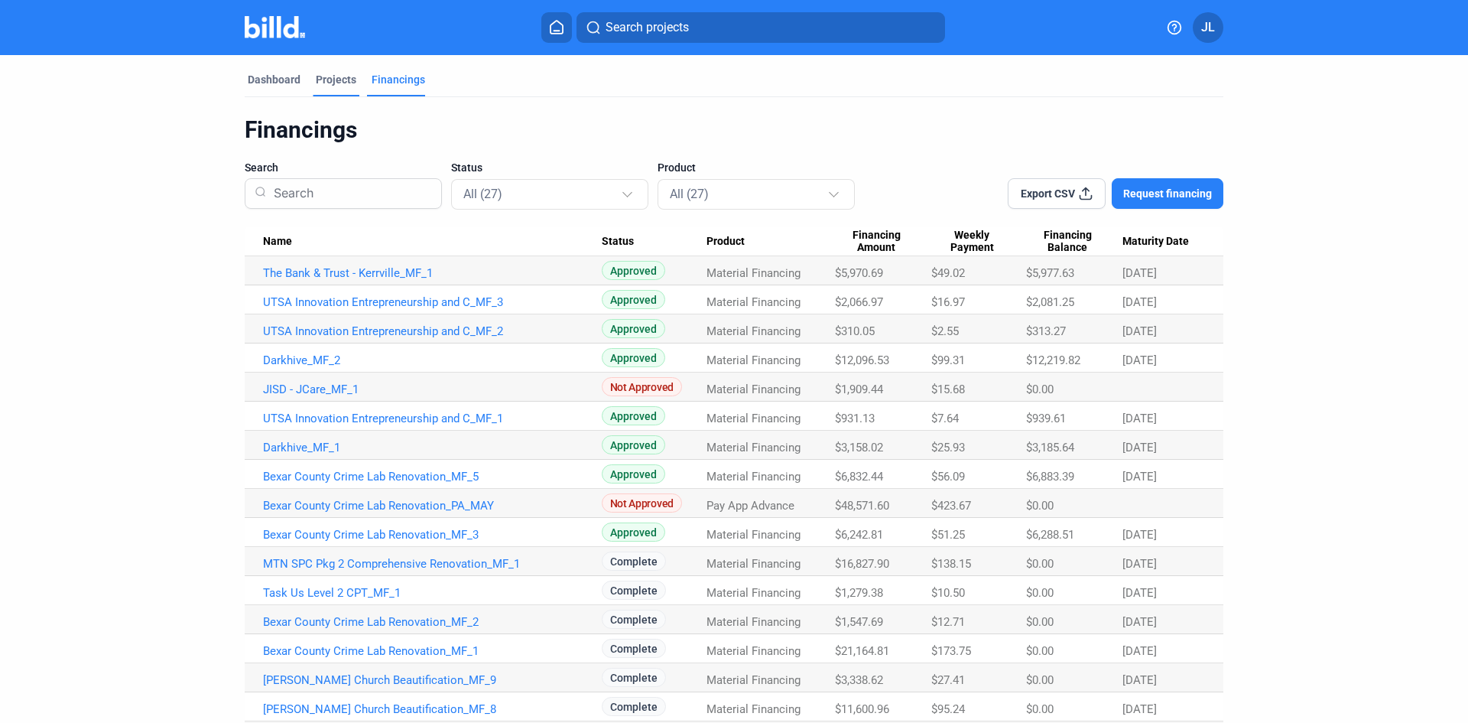
click at [336, 81] on div "Projects" at bounding box center [336, 79] width 41 height 15
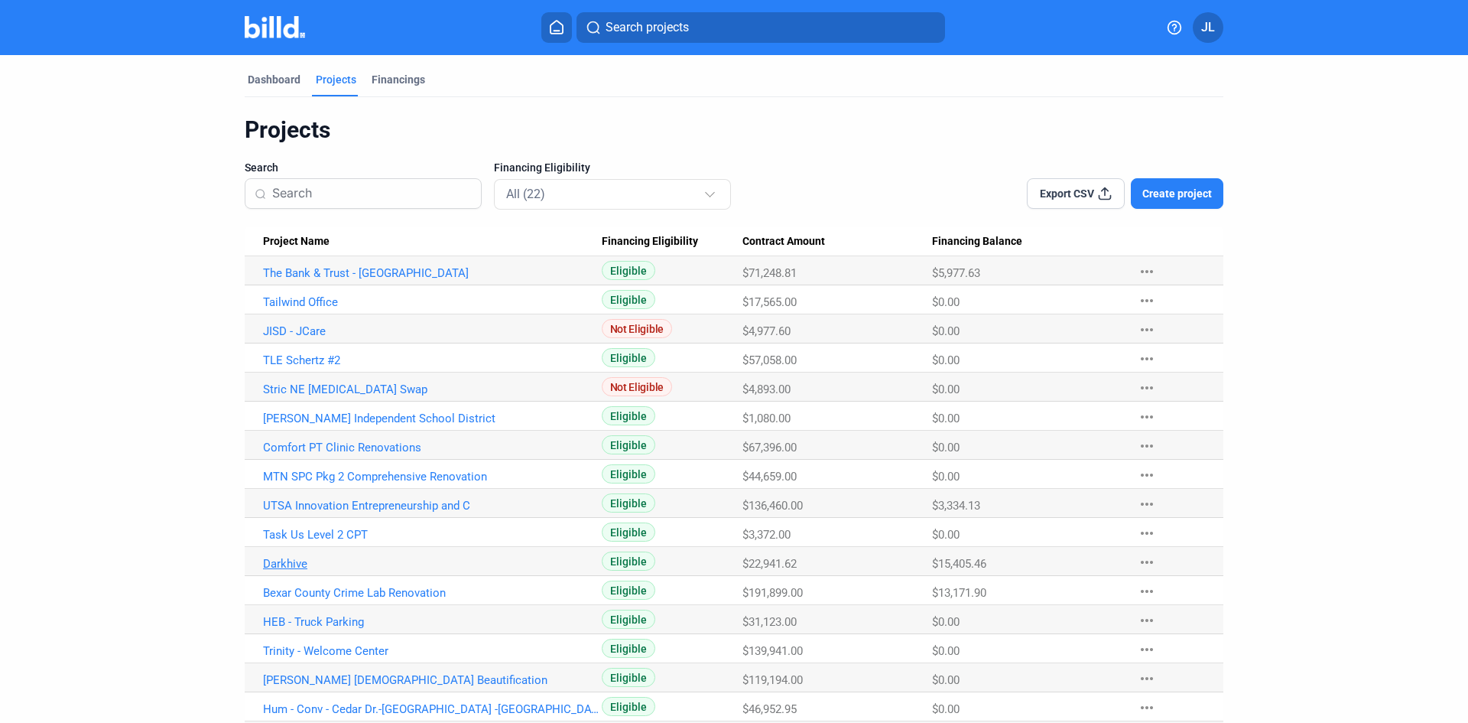
click at [288, 567] on link "Darkhive" at bounding box center [432, 564] width 339 height 14
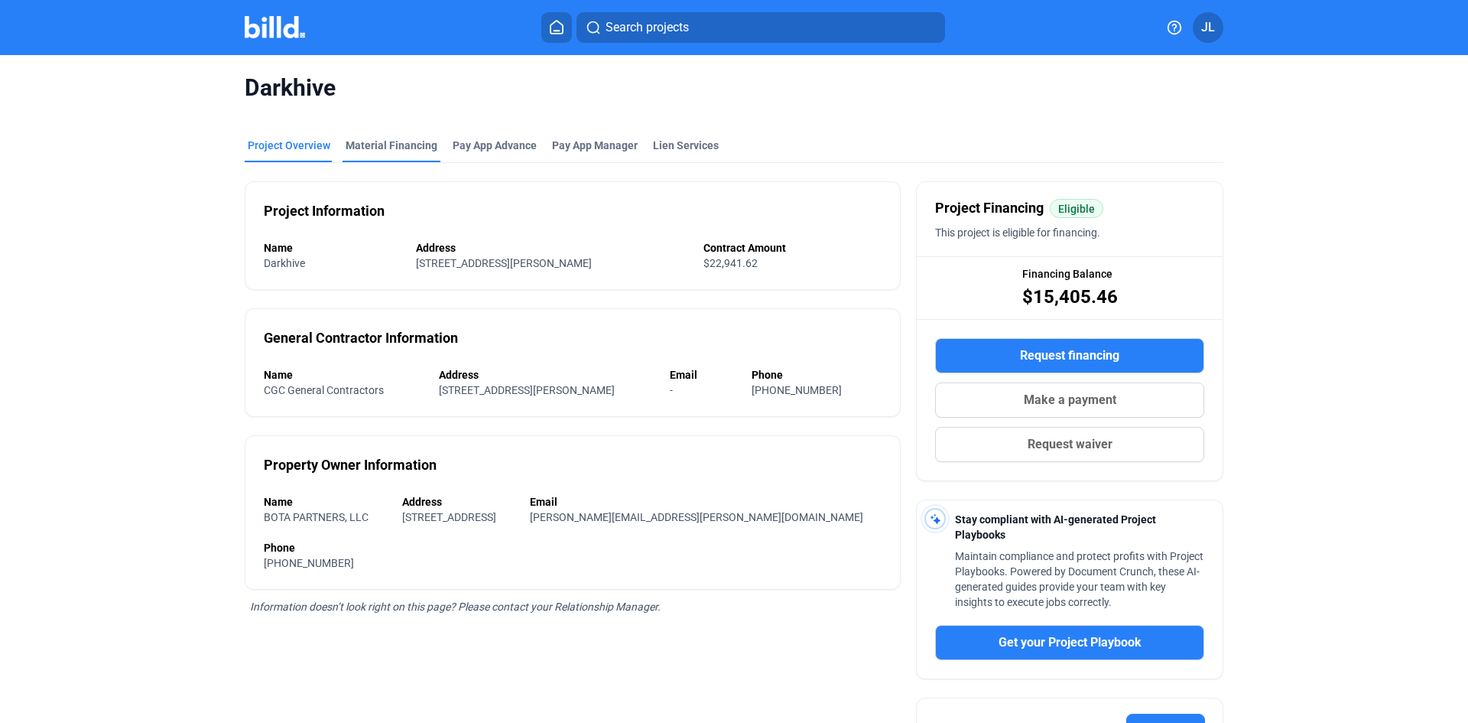
click at [400, 144] on div "Material Financing" at bounding box center [392, 145] width 92 height 15
